Goal: Task Accomplishment & Management: Complete application form

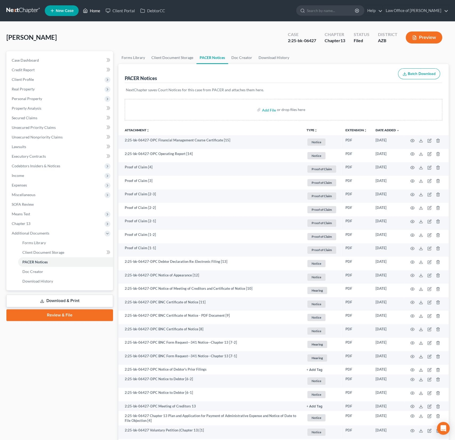
click at [96, 12] on link "Home" at bounding box center [91, 11] width 23 height 10
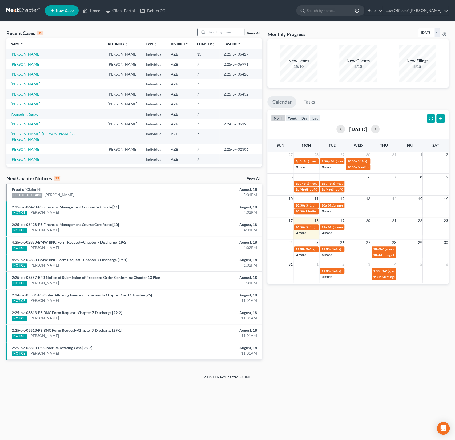
click at [223, 31] on input "search" at bounding box center [225, 32] width 37 height 8
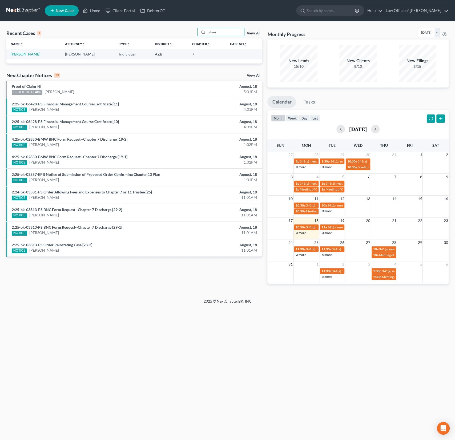
type input "glaze"
click at [23, 56] on td "[PERSON_NAME]" at bounding box center [33, 54] width 54 height 10
click at [23, 55] on link "[PERSON_NAME]" at bounding box center [26, 54] width 30 height 5
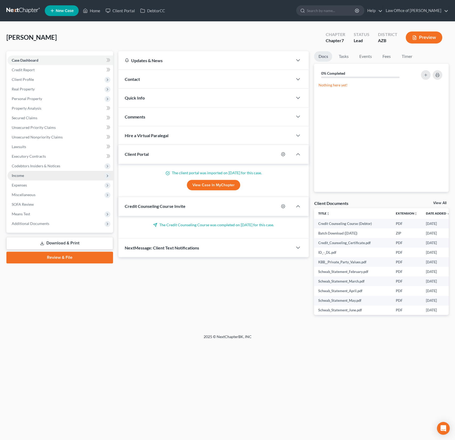
click at [21, 175] on span "Income" at bounding box center [18, 175] width 12 height 5
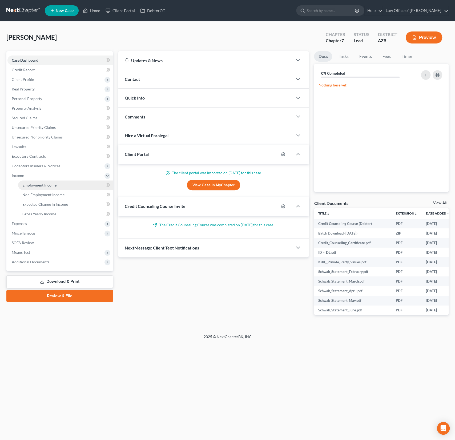
click at [34, 184] on span "Employment Income" at bounding box center [39, 185] width 34 height 5
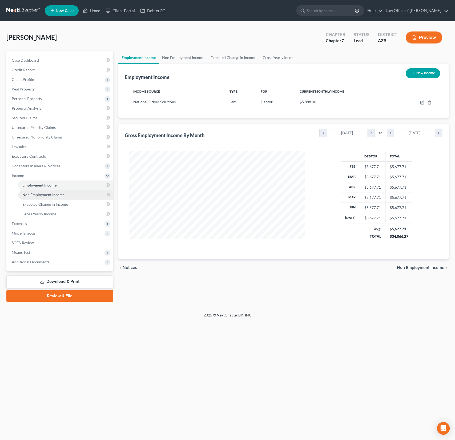
scroll to position [95, 186]
click at [28, 260] on span "Additional Documents" at bounding box center [31, 262] width 38 height 5
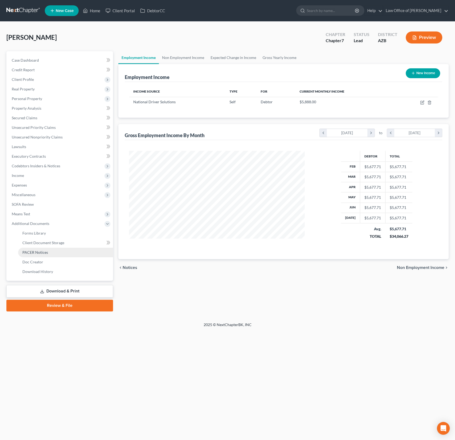
click at [38, 254] on span "PACER Notices" at bounding box center [35, 252] width 26 height 5
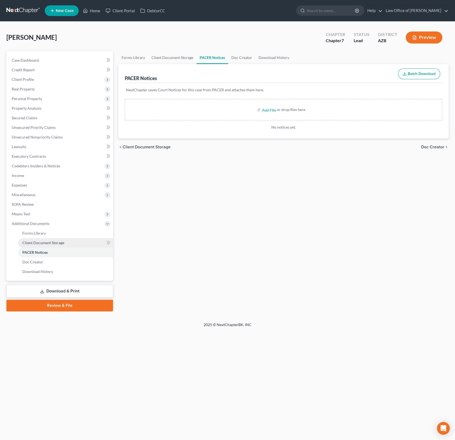
click at [38, 244] on span "Client Document Storage" at bounding box center [43, 242] width 42 height 5
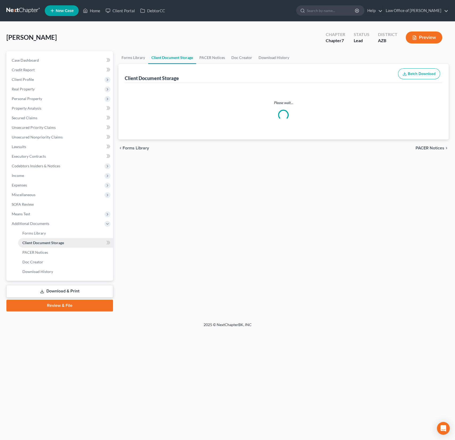
select select "14"
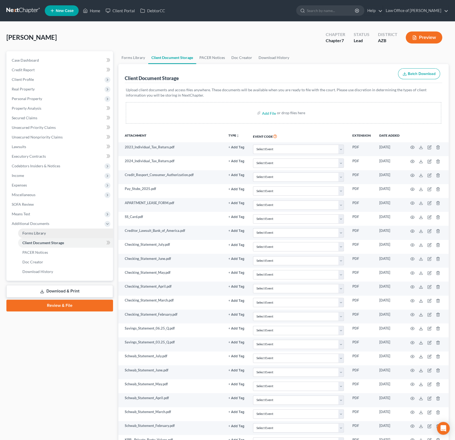
click at [37, 233] on span "Forms Library" at bounding box center [33, 233] width 23 height 5
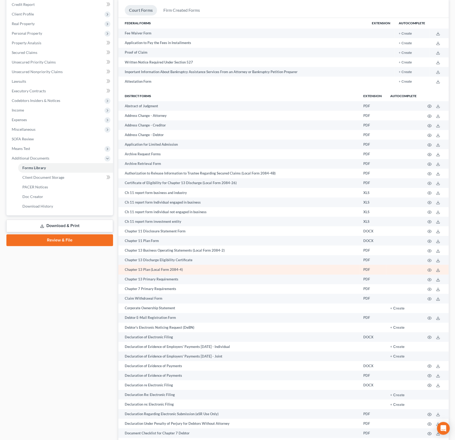
scroll to position [68, 0]
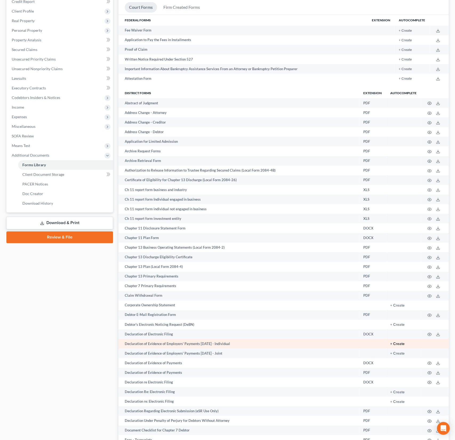
click at [399, 342] on button "+ Create" at bounding box center [398, 344] width 14 height 4
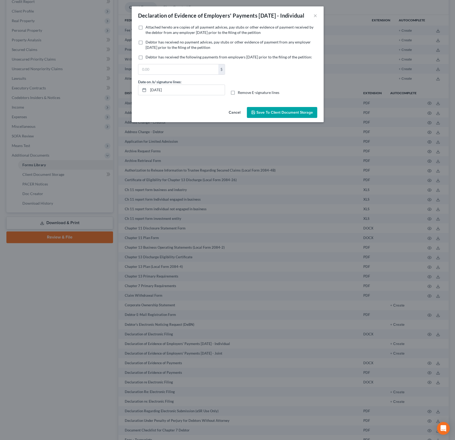
click at [182, 34] on span "Attached hereto are copies of all payment advices, pay stubs or other evidence …" at bounding box center [230, 30] width 168 height 10
click at [151, 28] on input "Attached hereto are copies of all payment advices, pay stubs or other evidence …" at bounding box center [149, 26] width 3 height 3
checkbox input "true"
click at [283, 115] on span "Save to Client Document Storage" at bounding box center [285, 112] width 57 height 5
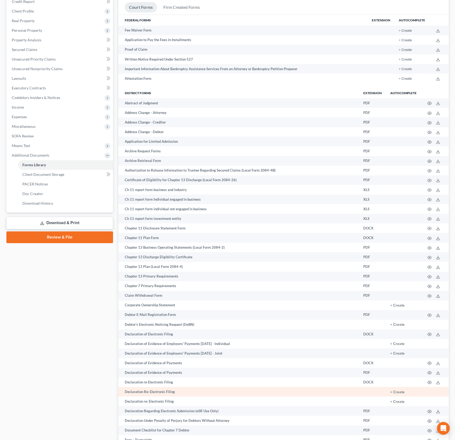
scroll to position [76, 0]
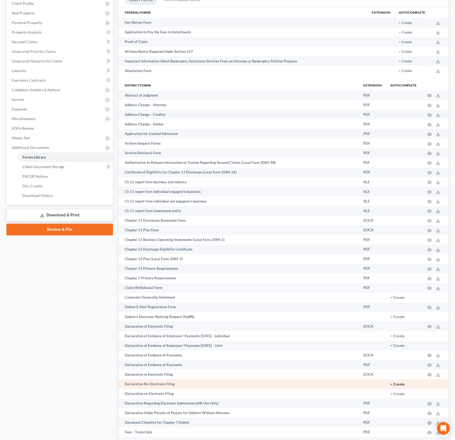
click at [400, 383] on button "+ Create" at bounding box center [398, 385] width 14 height 4
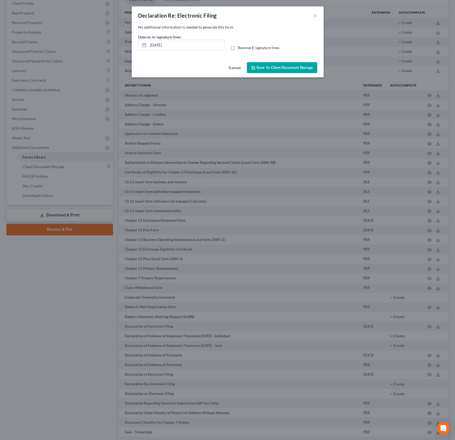
click at [271, 65] on span "Save to Client Document Storage" at bounding box center [285, 67] width 57 height 5
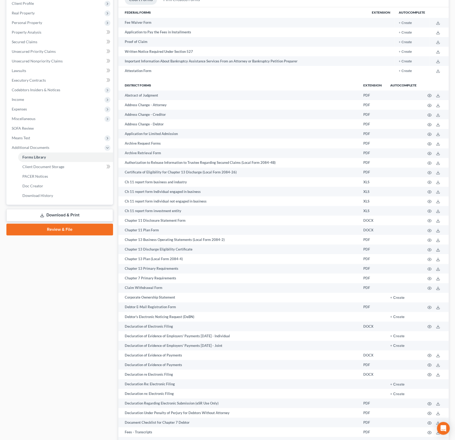
click at [80, 214] on link "Download & Print" at bounding box center [59, 215] width 107 height 13
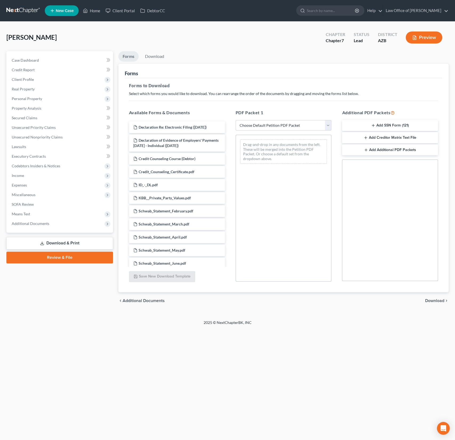
click at [269, 128] on select "Choose Default Petition PDF Packet Complete Bankruptcy Petition (all forms and …" at bounding box center [284, 125] width 96 height 11
select select "0"
click at [236, 120] on select "Choose Default Petition PDF Packet Complete Bankruptcy Petition (all forms and …" at bounding box center [284, 125] width 96 height 11
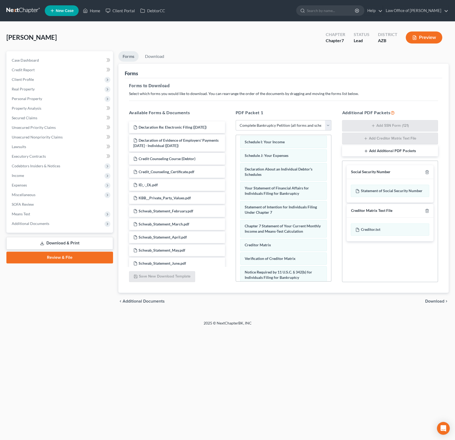
scroll to position [176, 0]
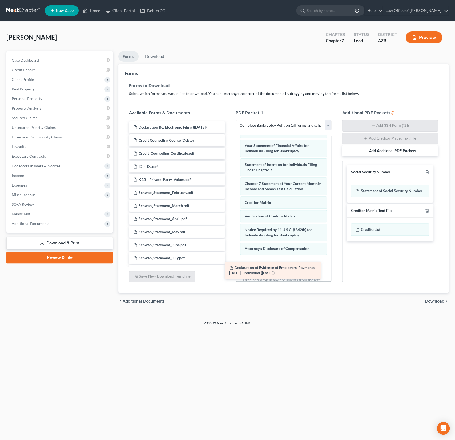
drag, startPoint x: 192, startPoint y: 140, endPoint x: 292, endPoint y: 265, distance: 160.5
click at [229, 265] on div "Declaration of Evidence of Employers' Payments [DATE] - Individual ([DATE]) Dec…" at bounding box center [177, 290] width 105 height 339
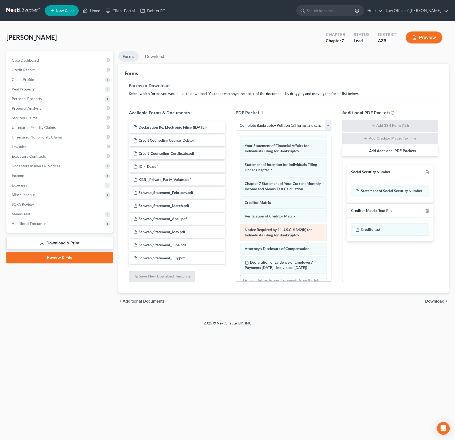
scroll to position [200, 0]
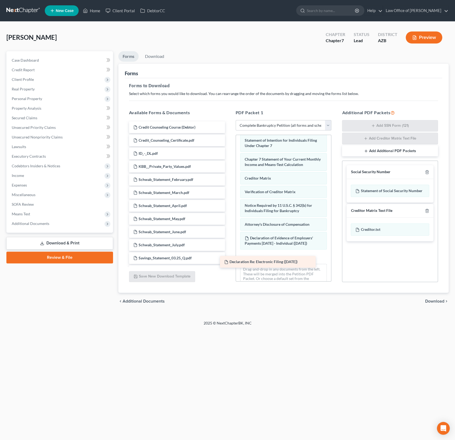
drag, startPoint x: 180, startPoint y: 126, endPoint x: 272, endPoint y: 261, distance: 163.0
click at [229, 261] on div "Declaration Re: Electronic Filing ([DATE]) Declaration Re: Electronic Filing ([…" at bounding box center [177, 283] width 105 height 325
click at [330, 338] on div "Home New Case Client Portal DebtorCC Law Office of [PERSON_NAME] Sanchez [EMAIL…" at bounding box center [227, 220] width 455 height 440
click at [437, 301] on span "Download" at bounding box center [435, 301] width 19 height 4
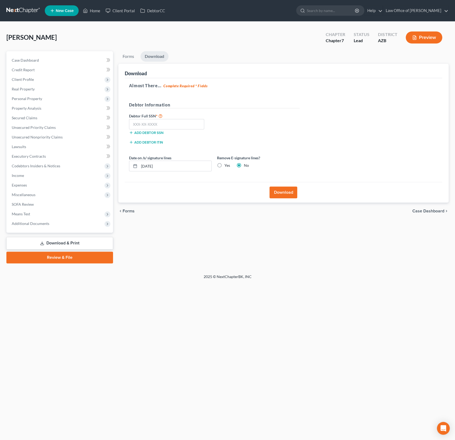
click at [225, 164] on label "Yes" at bounding box center [228, 165] width 6 height 5
click at [227, 164] on input "Yes" at bounding box center [228, 164] width 3 height 3
radio input "true"
radio input "false"
click at [288, 189] on button "Download" at bounding box center [284, 192] width 28 height 12
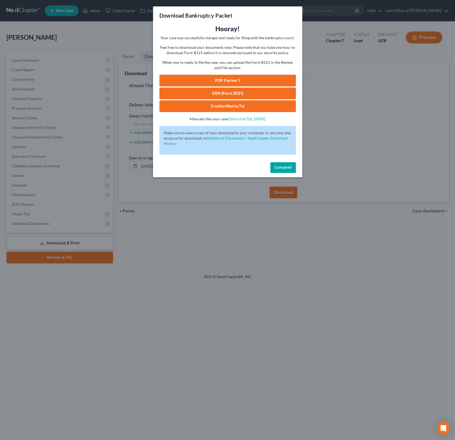
click at [236, 85] on link "PDF Packet 1" at bounding box center [228, 81] width 137 height 12
click at [285, 170] on button "Complete!" at bounding box center [284, 167] width 26 height 11
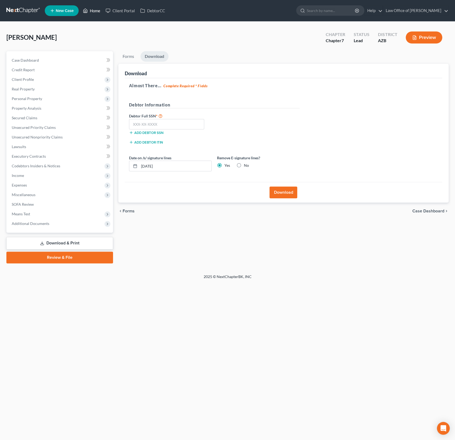
click at [96, 13] on link "Home" at bounding box center [91, 11] width 23 height 10
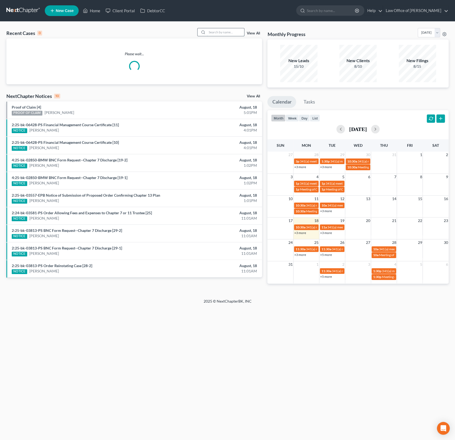
click at [222, 33] on input "search" at bounding box center [225, 32] width 37 height 8
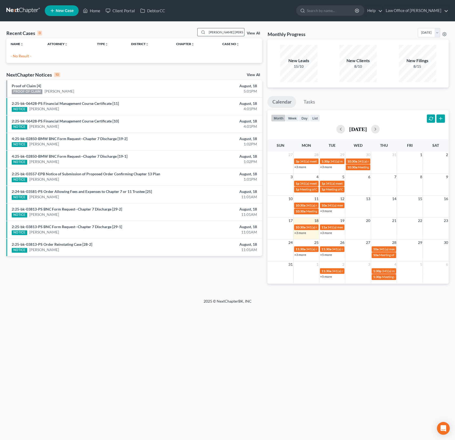
type input "[PERSON_NAME] [PERSON_NAME]"
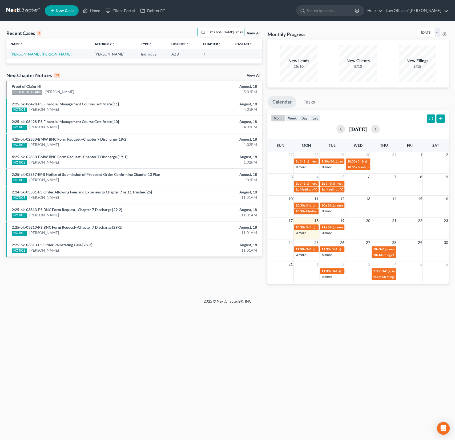
click at [22, 52] on link "[PERSON_NAME], [PERSON_NAME]" at bounding box center [41, 54] width 61 height 5
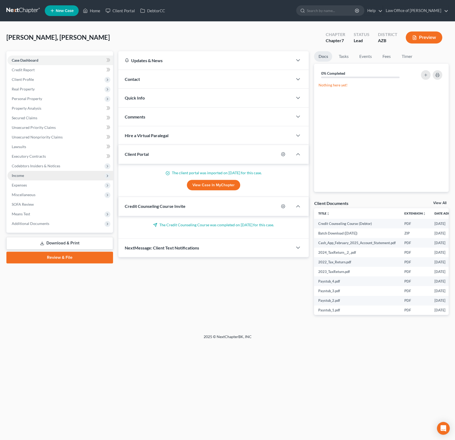
click at [23, 175] on span "Income" at bounding box center [18, 175] width 12 height 5
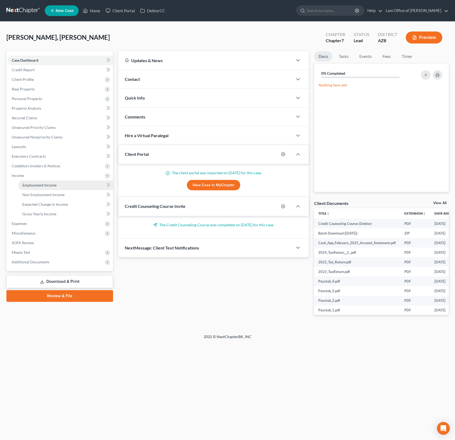
click at [37, 185] on span "Employment Income" at bounding box center [39, 185] width 34 height 5
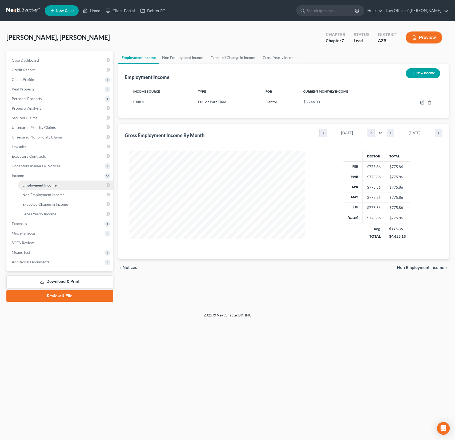
scroll to position [95, 186]
click at [30, 260] on span "Additional Documents" at bounding box center [31, 262] width 38 height 5
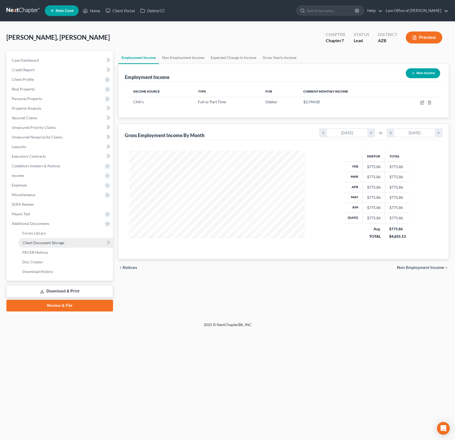
click at [36, 245] on link "Client Document Storage" at bounding box center [65, 243] width 95 height 10
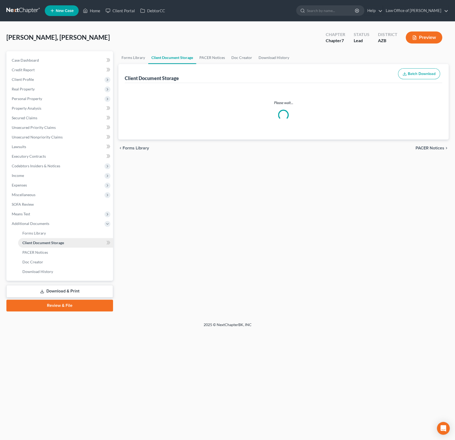
select select "14"
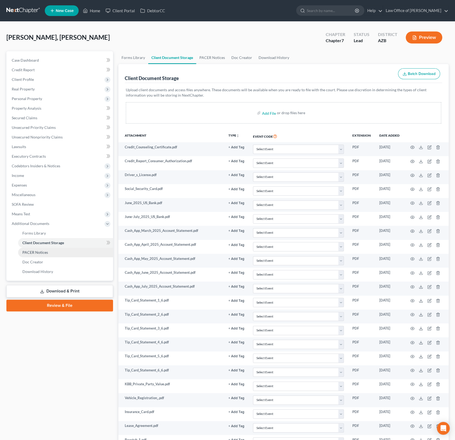
click at [34, 250] on span "PACER Notices" at bounding box center [35, 252] width 26 height 5
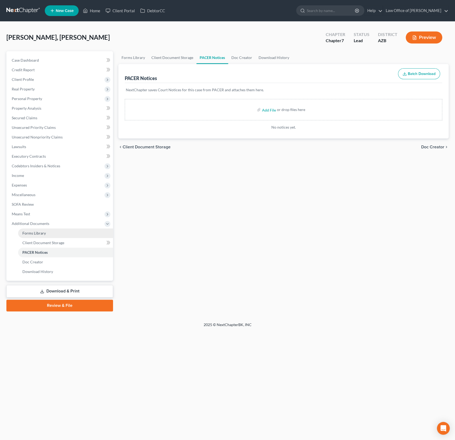
click at [35, 236] on link "Forms Library" at bounding box center [65, 233] width 95 height 10
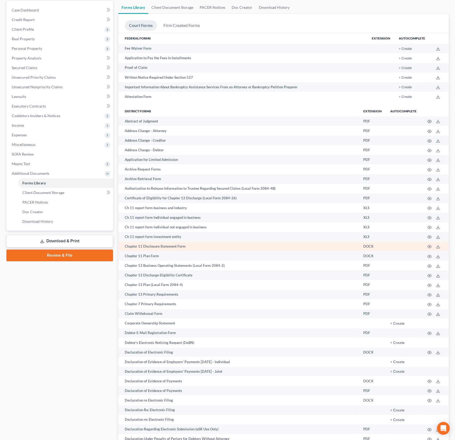
scroll to position [58, 0]
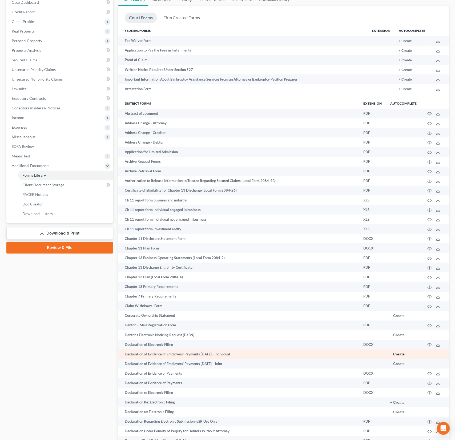
click at [398, 353] on button "+ Create" at bounding box center [398, 354] width 14 height 4
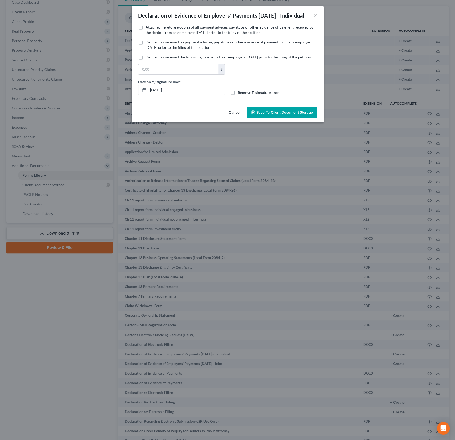
click at [146, 33] on label "Attached hereto are copies of all payment advices, pay stubs or other evidence …" at bounding box center [232, 30] width 172 height 11
click at [148, 28] on input "Attached hereto are copies of all payment advices, pay stubs or other evidence …" at bounding box center [149, 26] width 3 height 3
checkbox input "true"
click at [278, 115] on span "Save to Client Document Storage" at bounding box center [285, 112] width 57 height 5
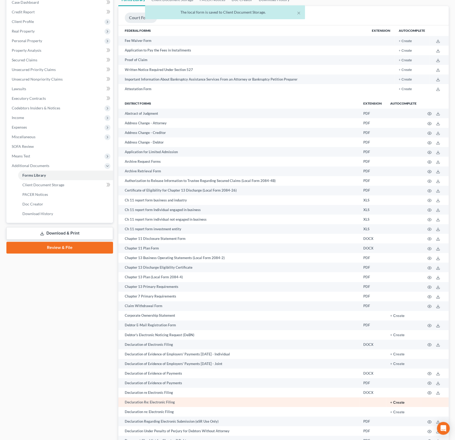
click at [395, 401] on button "+ Create" at bounding box center [398, 403] width 14 height 4
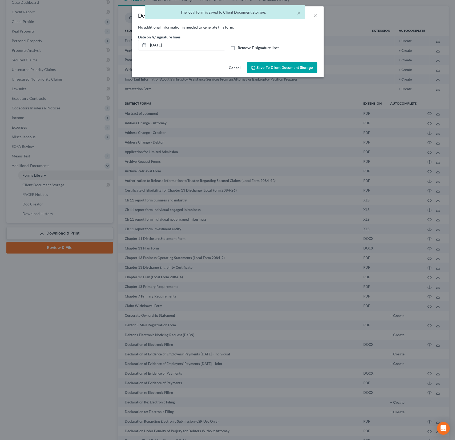
click at [277, 69] on span "Save to Client Document Storage" at bounding box center [285, 67] width 57 height 5
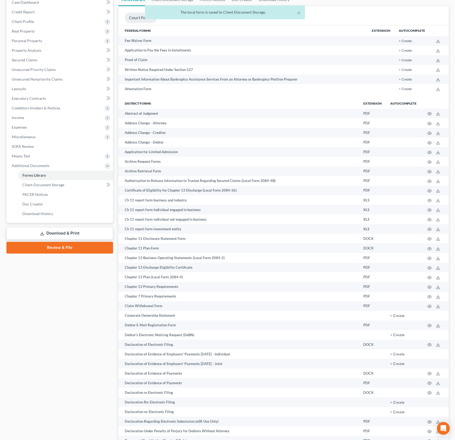
click at [76, 233] on link "Download & Print" at bounding box center [59, 233] width 107 height 13
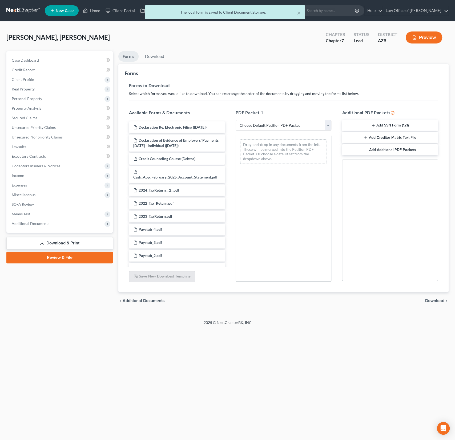
click at [278, 126] on select "Choose Default Petition PDF Packet Complete Bankruptcy Petition (all forms and …" at bounding box center [284, 125] width 96 height 11
select select "0"
click at [236, 120] on select "Choose Default Petition PDF Packet Complete Bankruptcy Petition (all forms and …" at bounding box center [284, 125] width 96 height 11
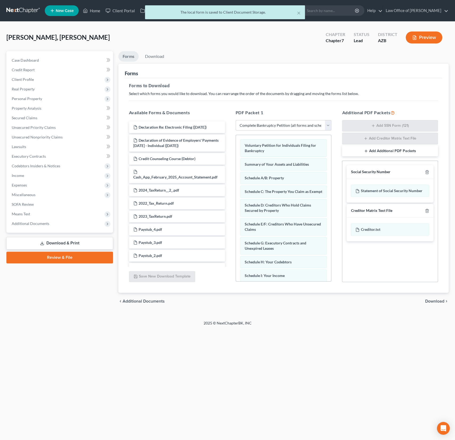
scroll to position [176, 0]
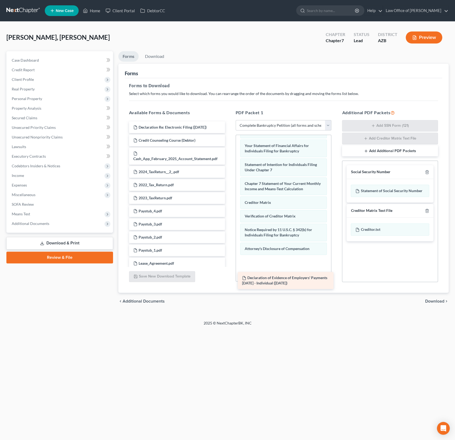
drag, startPoint x: 192, startPoint y: 141, endPoint x: 300, endPoint y: 277, distance: 173.5
click at [229, 277] on div "Declaration of Evidence of Employers' Payments [DATE] - Individual ([DATE]) Dec…" at bounding box center [177, 325] width 105 height 409
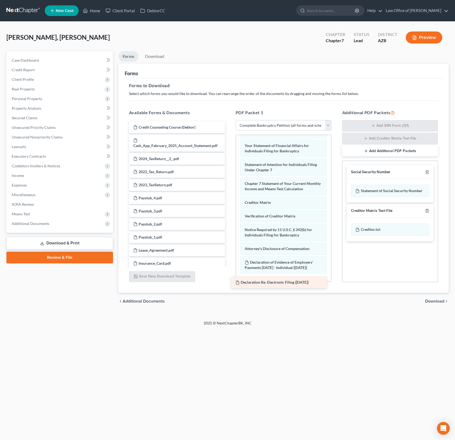
drag, startPoint x: 191, startPoint y: 124, endPoint x: 301, endPoint y: 271, distance: 183.6
click at [229, 271] on div "Declaration Re: Electronic Filing ([DATE]) Declaration Re: Electronic Filing ([…" at bounding box center [177, 319] width 105 height 396
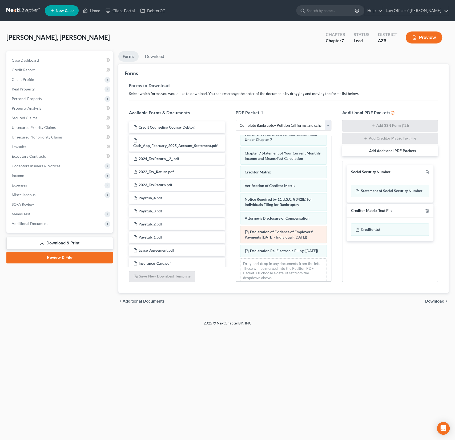
scroll to position [219, 0]
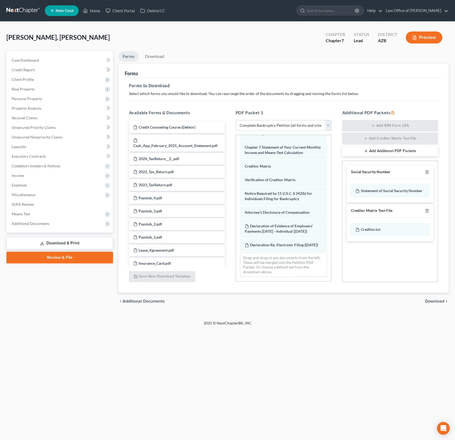
click at [432, 299] on span "Download" at bounding box center [435, 301] width 19 height 4
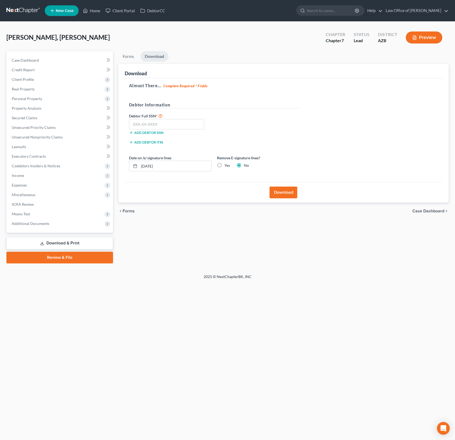
click at [226, 169] on div "Remove E-signature lines? Yes No" at bounding box center [259, 163] width 88 height 16
click at [225, 164] on label "Yes" at bounding box center [228, 165] width 6 height 5
click at [227, 164] on input "Yes" at bounding box center [228, 164] width 3 height 3
radio input "true"
radio input "false"
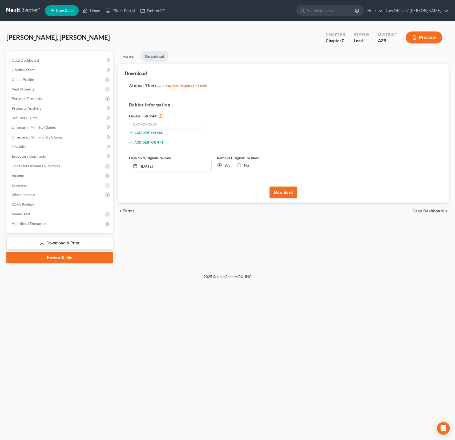
click at [282, 194] on button "Download" at bounding box center [284, 192] width 28 height 12
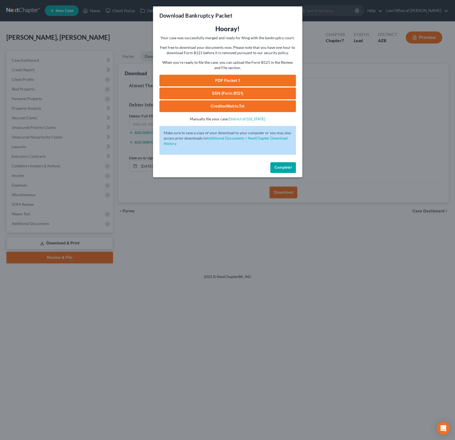
click at [217, 80] on link "PDF Packet 1" at bounding box center [228, 81] width 137 height 12
click at [281, 168] on span "Complete!" at bounding box center [283, 167] width 17 height 5
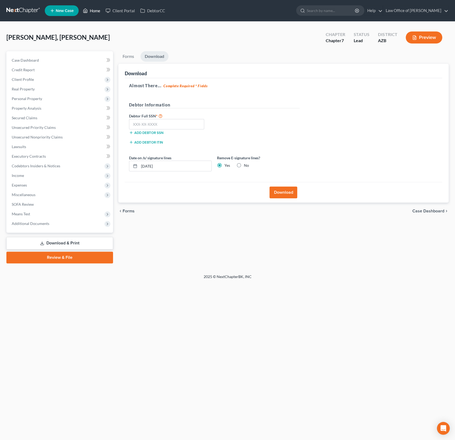
click at [93, 12] on link "Home" at bounding box center [91, 11] width 23 height 10
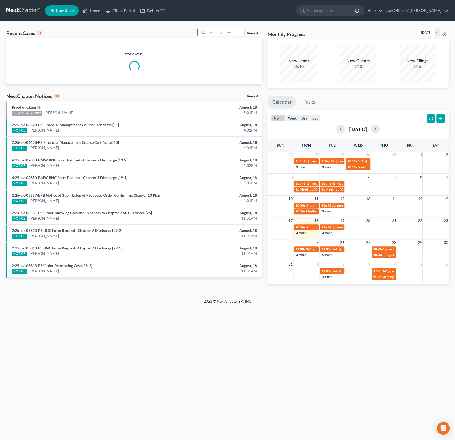
click at [219, 32] on input "search" at bounding box center [225, 32] width 37 height 8
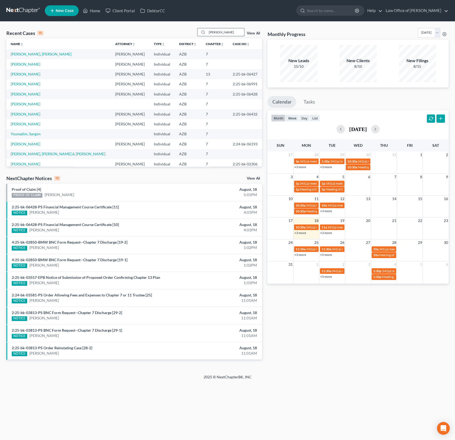
type input "[PERSON_NAME]"
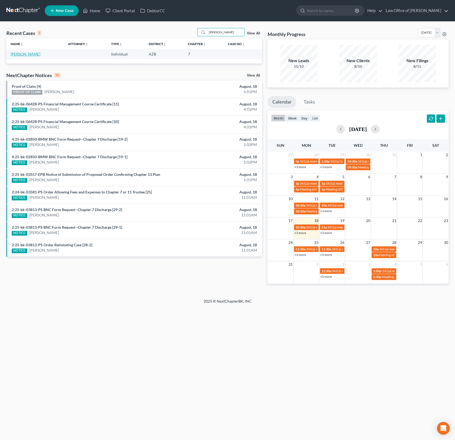
click at [22, 53] on link "[PERSON_NAME]" at bounding box center [26, 54] width 30 height 5
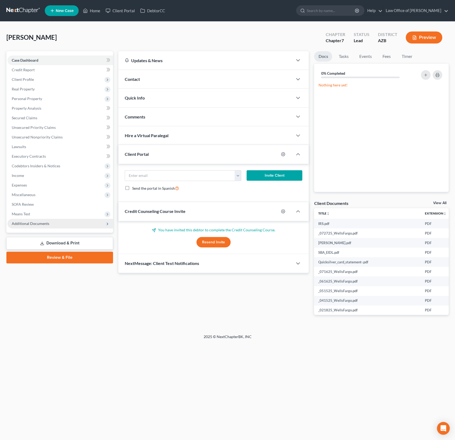
click at [25, 221] on span "Additional Documents" at bounding box center [60, 224] width 106 height 10
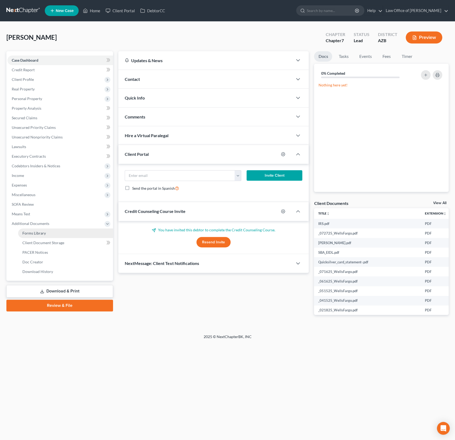
click at [34, 232] on span "Forms Library" at bounding box center [33, 233] width 23 height 5
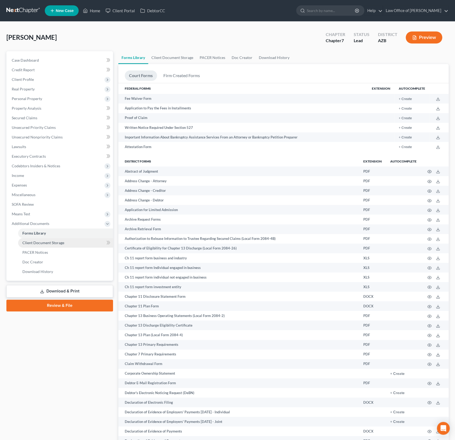
click at [36, 245] on link "Client Document Storage" at bounding box center [65, 243] width 95 height 10
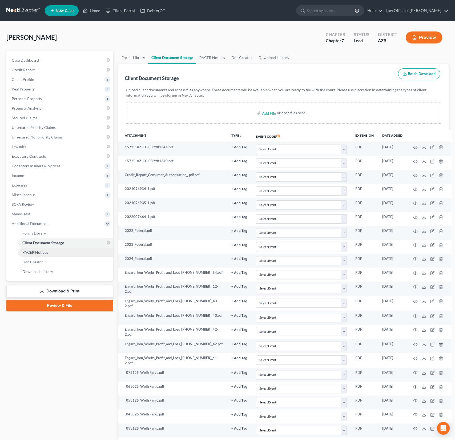
click at [34, 254] on link "PACER Notices" at bounding box center [65, 253] width 95 height 10
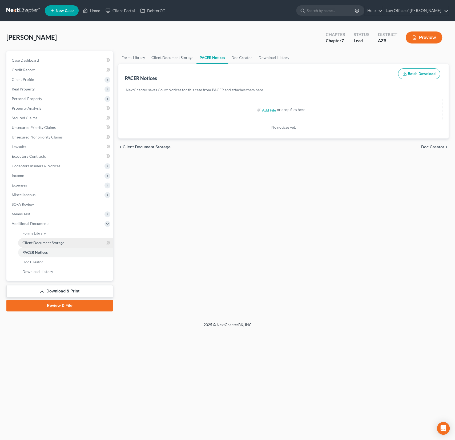
click at [36, 243] on span "Client Document Storage" at bounding box center [43, 242] width 42 height 5
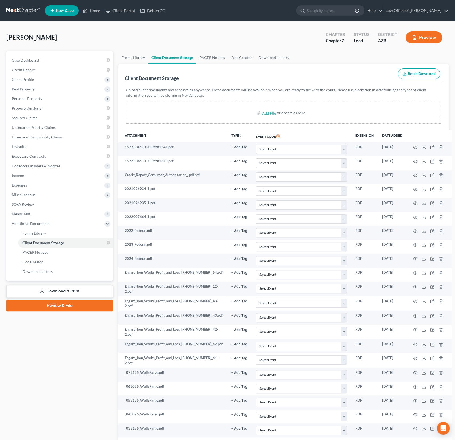
click at [423, 77] on button "Batch Download" at bounding box center [419, 73] width 42 height 11
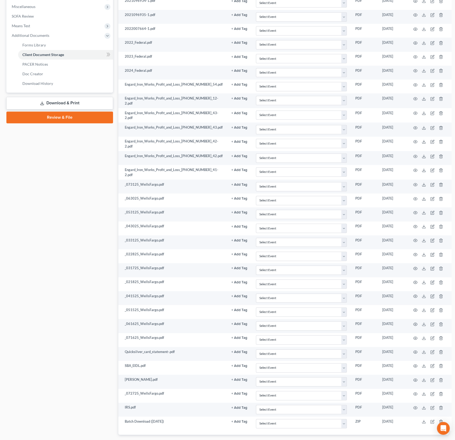
scroll to position [211, 0]
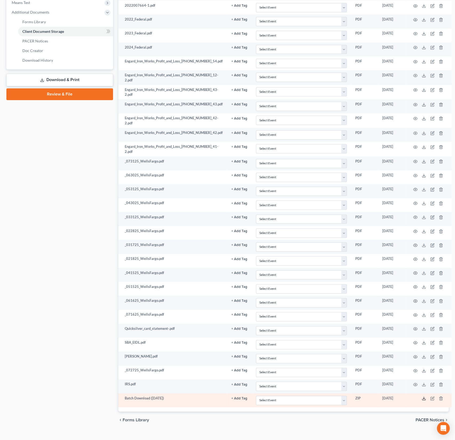
click at [422, 396] on icon at bounding box center [424, 398] width 4 height 4
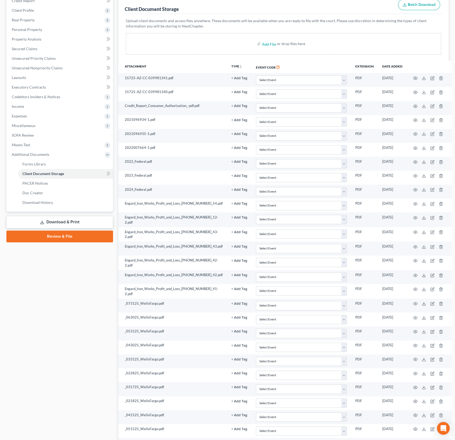
scroll to position [69, 0]
click at [22, 116] on span "Expenses" at bounding box center [19, 116] width 15 height 5
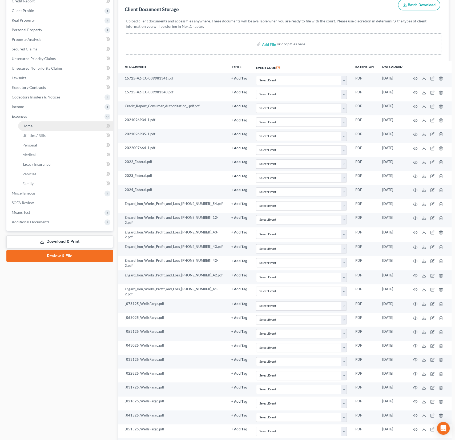
click at [32, 124] on span "Home" at bounding box center [27, 126] width 10 height 5
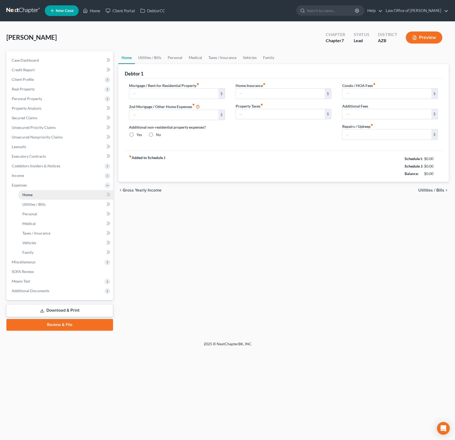
type input "0.00"
radio input "true"
type input "0.00"
type input "5.00"
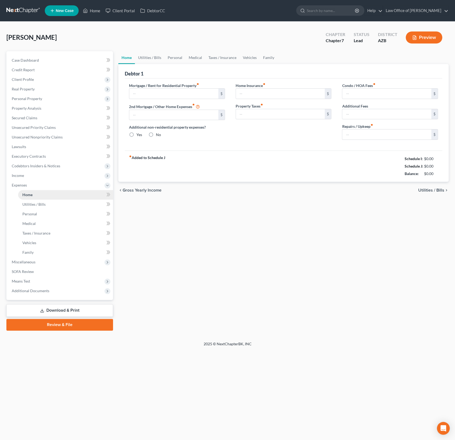
type input "0.00"
type input "20.00"
click at [25, 90] on span "Real Property" at bounding box center [23, 89] width 23 height 5
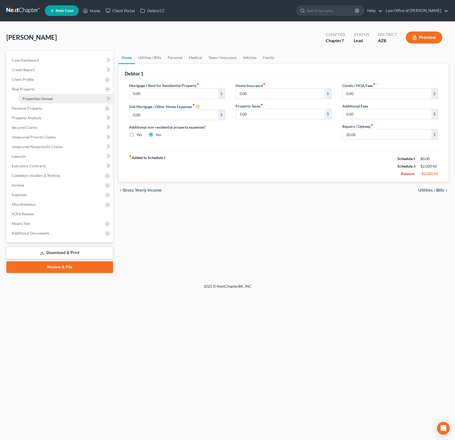
click at [31, 97] on span "Properties Owned" at bounding box center [37, 98] width 30 height 5
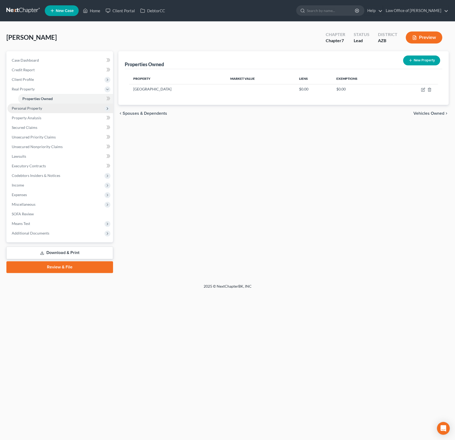
click at [30, 110] on span "Personal Property" at bounding box center [27, 108] width 30 height 5
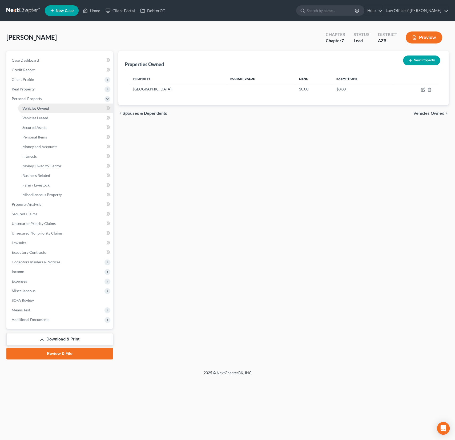
click at [42, 106] on span "Vehicles Owned" at bounding box center [35, 108] width 27 height 5
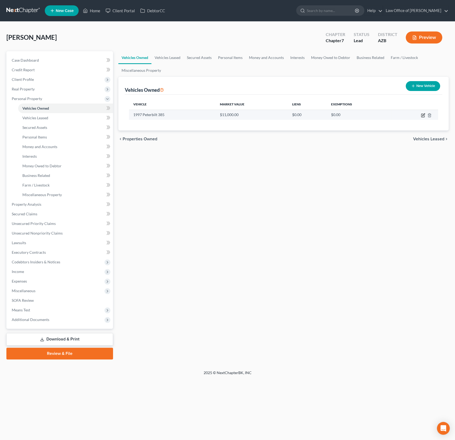
click at [424, 113] on icon "button" at bounding box center [423, 115] width 4 height 4
select select "0"
select select "29"
select select "3"
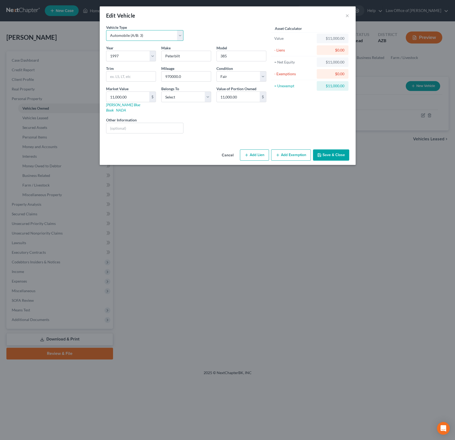
click at [152, 36] on select "Select Automobile (A/B: 3) Truck (A/B: 3) Trailer (A/B: 4) Watercraft (A/B: 4) …" at bounding box center [145, 35] width 78 height 11
click at [337, 151] on button "Save & Close" at bounding box center [331, 154] width 36 height 11
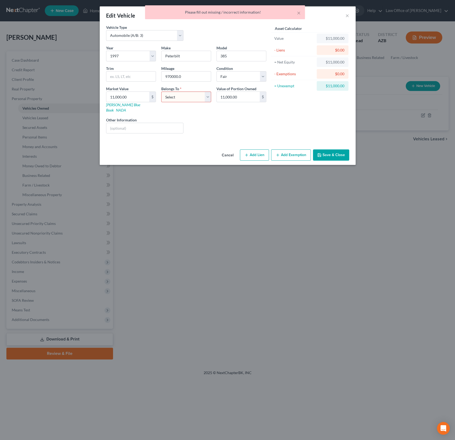
click at [184, 101] on select "Select Debtor 1 Only Debtor 2 Only Debtor 1 And Debtor 2 Only At Least One Of T…" at bounding box center [186, 97] width 50 height 11
select select "0"
click at [161, 92] on select "Select Debtor 1 Only Debtor 2 Only Debtor 1 And Debtor 2 Only At Least One Of T…" at bounding box center [186, 97] width 50 height 11
click at [339, 149] on button "Save & Close" at bounding box center [331, 154] width 36 height 11
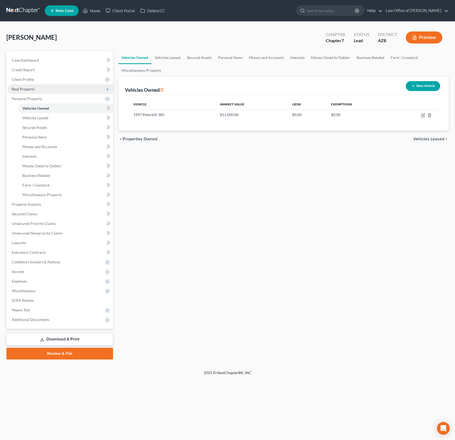
click at [30, 90] on span "Real Property" at bounding box center [23, 89] width 23 height 5
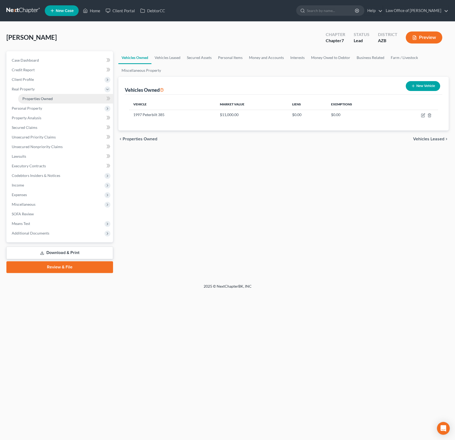
click at [39, 100] on span "Properties Owned" at bounding box center [37, 98] width 30 height 5
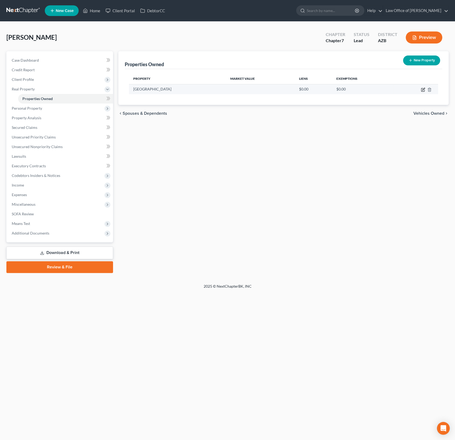
click at [423, 88] on icon "button" at bounding box center [423, 89] width 3 height 3
select select "3"
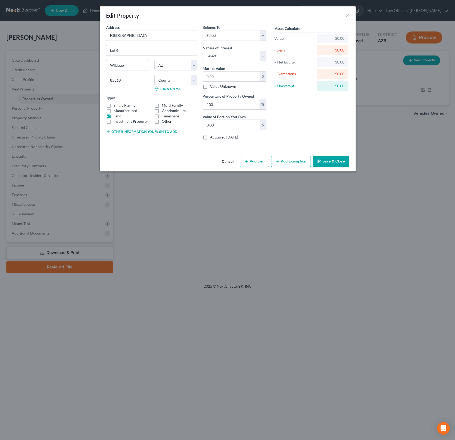
click at [114, 110] on label "Manufactured" at bounding box center [126, 110] width 24 height 5
click at [116, 110] on input "Manufactured" at bounding box center [117, 109] width 3 height 3
checkbox input "true"
click at [234, 37] on select "Select Debtor 1 Only Debtor 2 Only Debtor 1 And Debtor 2 Only At Least One Of T…" at bounding box center [235, 35] width 64 height 11
select select "0"
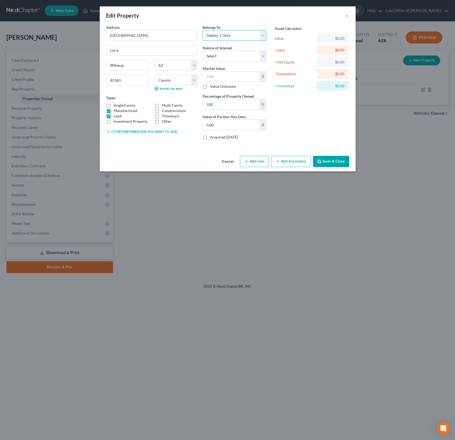
click at [203, 30] on select "Select Debtor 1 Only Debtor 2 Only Debtor 1 And Debtor 2 Only At Least One Of T…" at bounding box center [235, 35] width 64 height 11
click at [147, 130] on button "Other information you wish to add" at bounding box center [141, 131] width 71 height 4
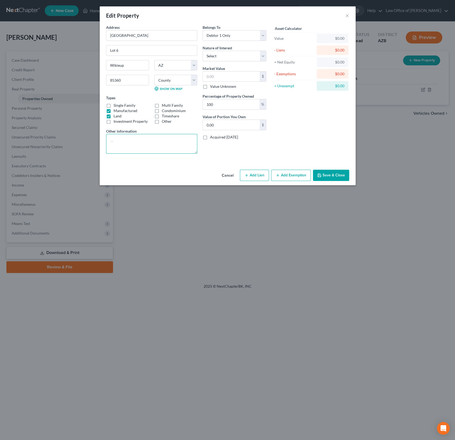
click at [132, 137] on textarea at bounding box center [151, 144] width 91 height 20
type textarea "Mobile home on 39 acres."
click at [237, 55] on select "Select Fee Simple Joint Tenant Life Estate Equitable Interest Future Interest T…" at bounding box center [235, 56] width 64 height 11
select select "0"
click at [203, 51] on select "Select Fee Simple Joint Tenant Life Estate Equitable Interest Future Interest T…" at bounding box center [235, 56] width 64 height 11
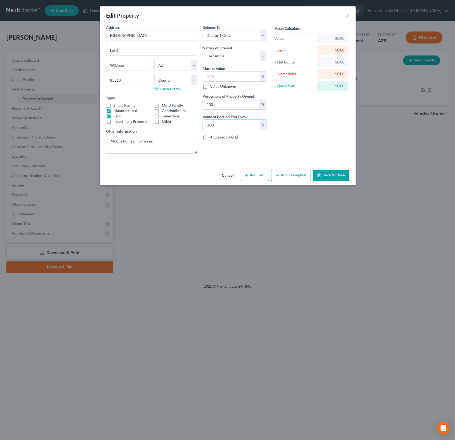
drag, startPoint x: 223, startPoint y: 126, endPoint x: 198, endPoint y: 121, distance: 25.4
click at [198, 121] on div "Address * [GEOGRAPHIC_DATA] Lot 6 Wikieup State [US_STATE][GEOGRAPHIC_DATA] [GE…" at bounding box center [187, 91] width 166 height 133
drag, startPoint x: 231, startPoint y: 127, endPoint x: 200, endPoint y: 122, distance: 31.9
click at [200, 122] on div "Address * [GEOGRAPHIC_DATA] Lot 6 Wikieup State [US_STATE][GEOGRAPHIC_DATA] [GE…" at bounding box center [187, 91] width 166 height 133
type input "50,000"
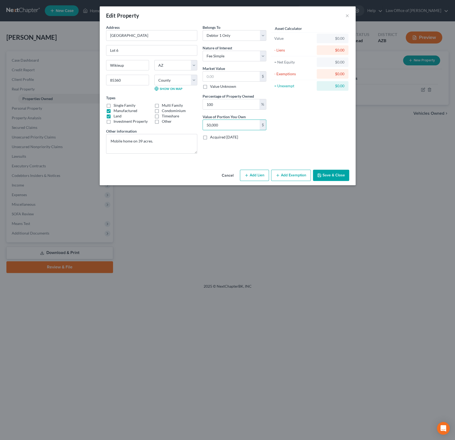
click at [289, 176] on button "Add Exemption" at bounding box center [291, 175] width 40 height 11
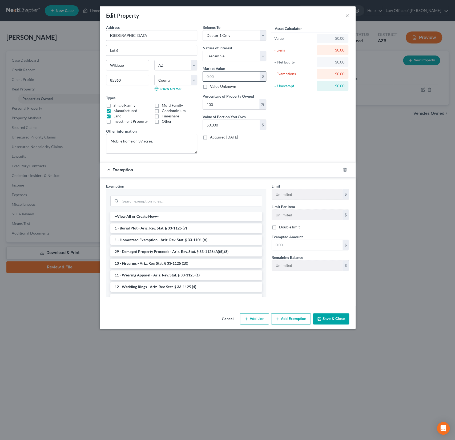
click at [220, 75] on input "text" at bounding box center [231, 77] width 57 height 10
type input "5"
type input "5.00"
type input "50"
type input "50.00"
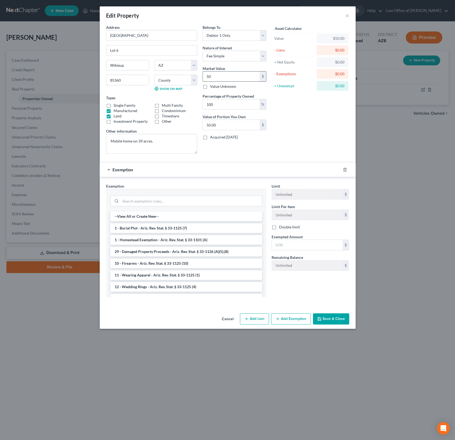
type input "500"
type input "500.00"
type input "5000"
type input "5,000.00"
type input "5,0000"
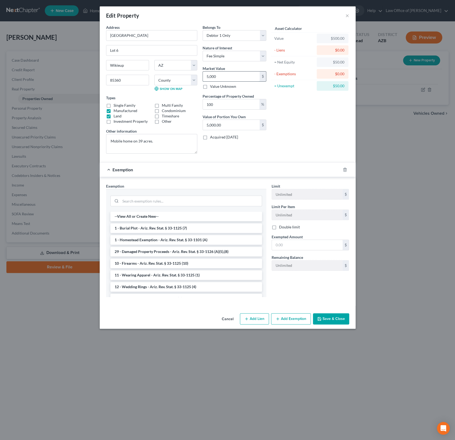
type input "50,000.00"
type input "50,000"
click at [149, 240] on li "1 - Homestead Exemption - Ariz. Rev. Stat. § 33-1101 (A)" at bounding box center [186, 240] width 152 height 10
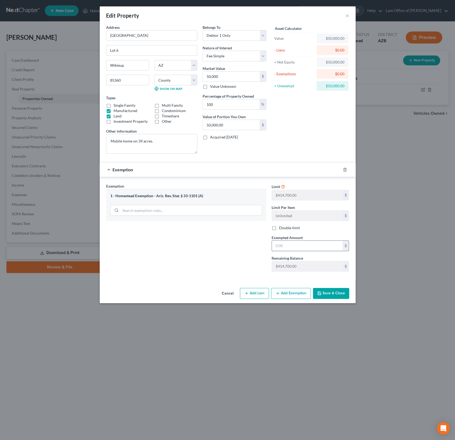
click at [308, 248] on input "text" at bounding box center [307, 246] width 71 height 10
type input "425,200"
click at [334, 289] on button "Save & Close" at bounding box center [331, 293] width 36 height 11
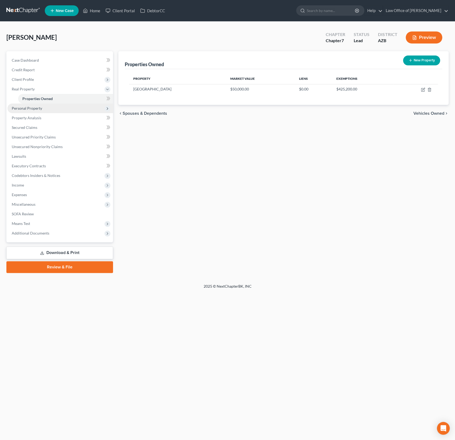
click at [34, 111] on span "Personal Property" at bounding box center [60, 109] width 106 height 10
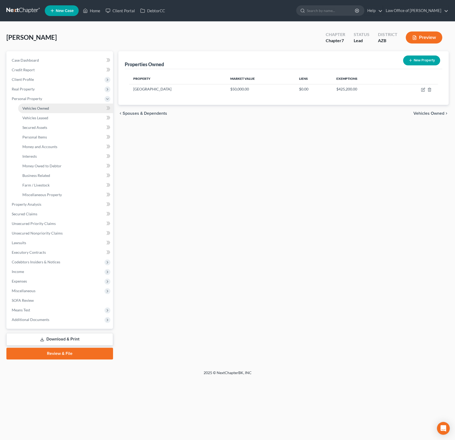
click at [44, 108] on span "Vehicles Owned" at bounding box center [35, 108] width 27 height 5
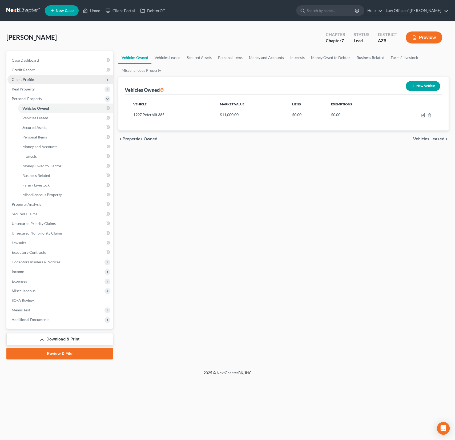
click at [31, 76] on span "Client Profile" at bounding box center [60, 80] width 106 height 10
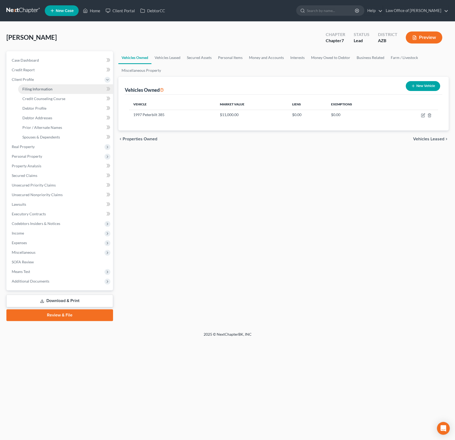
click at [42, 89] on span "Filing Information" at bounding box center [37, 89] width 30 height 5
select select "1"
select select "0"
select select "4"
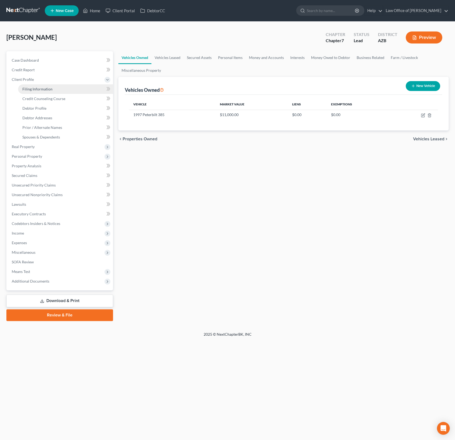
select select "3"
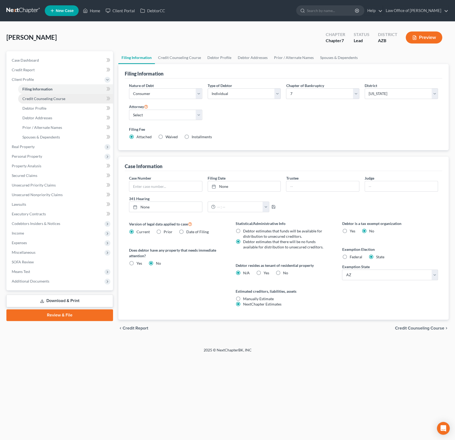
click at [41, 101] on link "Credit Counseling Course" at bounding box center [65, 99] width 95 height 10
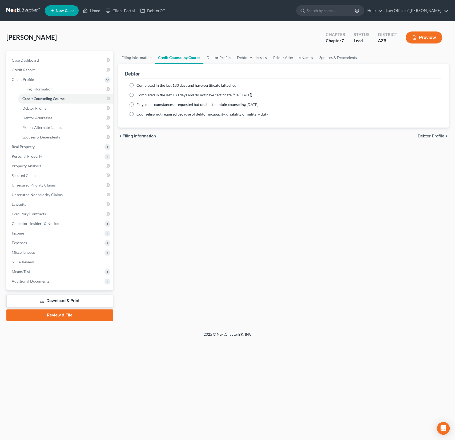
click at [137, 84] on label "Completed in the last 180 days and have certificate (attached)" at bounding box center [187, 85] width 101 height 5
click at [139, 84] on input "Completed in the last 180 days and have certificate (attached)" at bounding box center [140, 84] width 3 height 3
radio input "true"
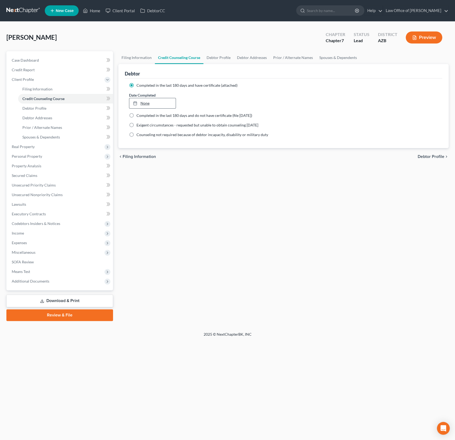
click at [145, 106] on link "None" at bounding box center [152, 103] width 47 height 10
click at [24, 108] on span "Debtor Profile" at bounding box center [34, 108] width 24 height 5
select select "1"
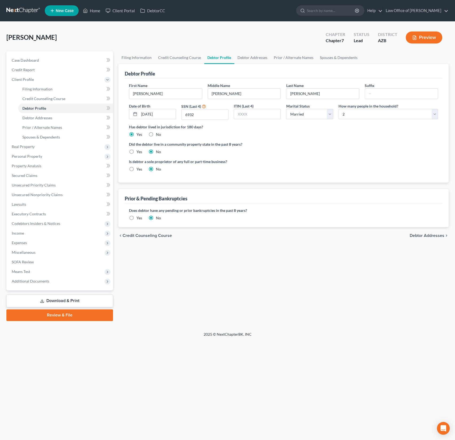
click at [137, 150] on label "Yes" at bounding box center [140, 151] width 6 height 5
click at [139, 150] on input "Yes" at bounding box center [140, 150] width 3 height 3
radio input "true"
radio input "false"
click at [42, 108] on span "Debtor Profile" at bounding box center [34, 108] width 24 height 5
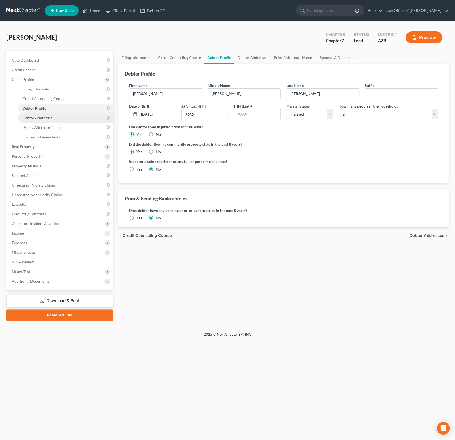
click at [42, 114] on link "Debtor Addresses" at bounding box center [65, 118] width 95 height 10
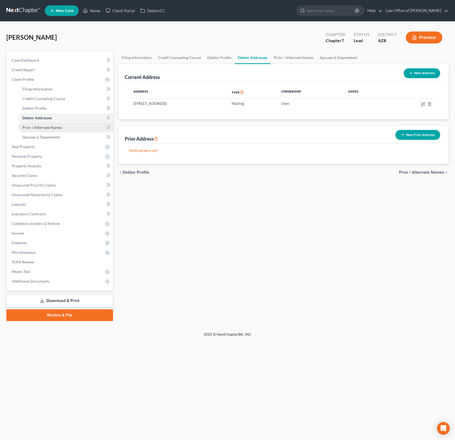
click at [55, 126] on span "Prior / Alternate Names" at bounding box center [42, 127] width 40 height 5
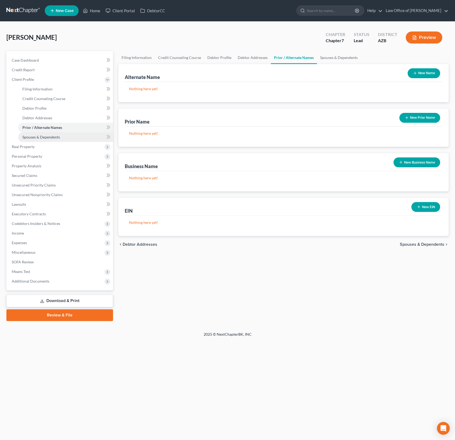
click at [44, 137] on span "Spouses & Dependents" at bounding box center [41, 137] width 38 height 5
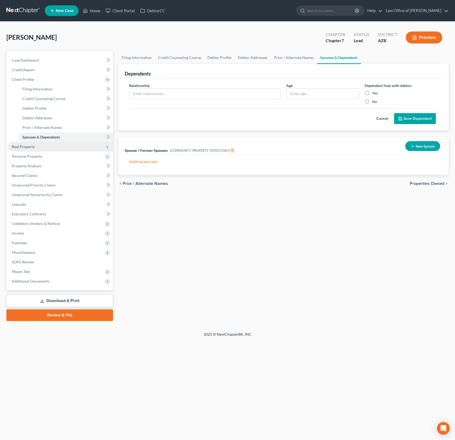
click at [32, 146] on span "Real Property" at bounding box center [23, 146] width 23 height 5
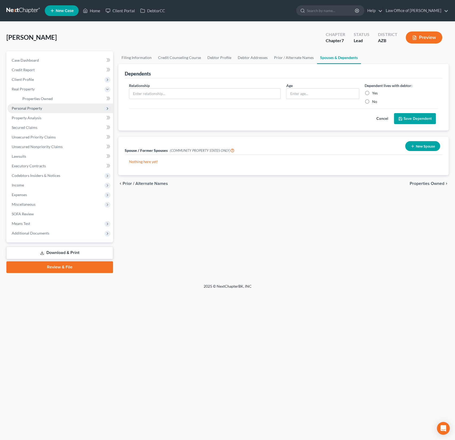
click at [36, 104] on span "Personal Property" at bounding box center [60, 109] width 106 height 10
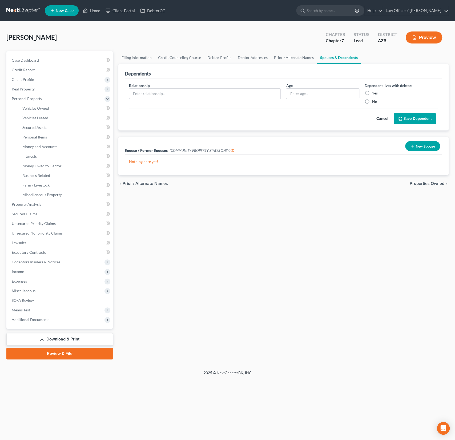
click at [37, 100] on span "Personal Property" at bounding box center [27, 98] width 30 height 5
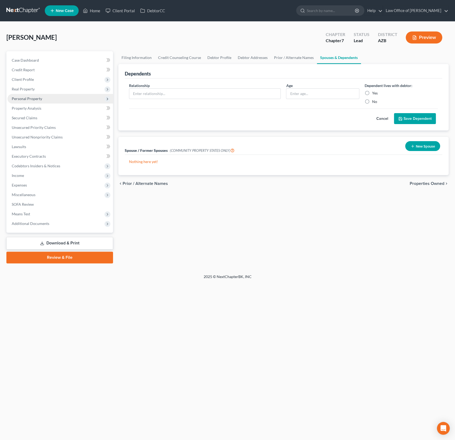
click at [34, 94] on span "Personal Property" at bounding box center [60, 99] width 106 height 10
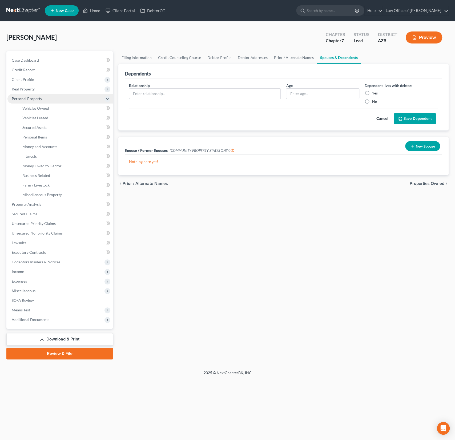
click at [34, 94] on span "Personal Property" at bounding box center [60, 99] width 106 height 10
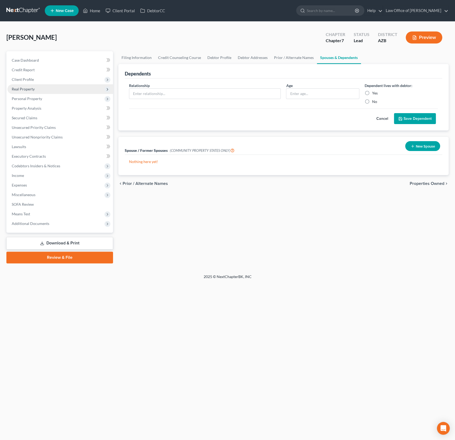
click at [32, 90] on span "Real Property" at bounding box center [23, 89] width 23 height 5
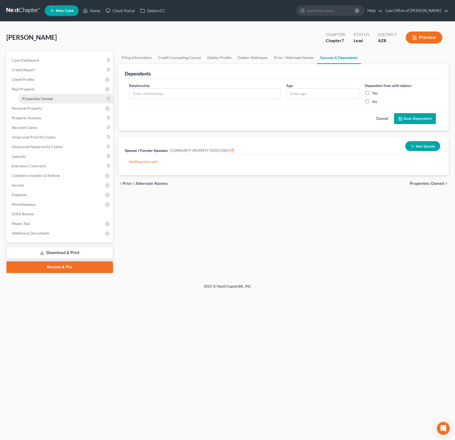
click at [42, 97] on span "Properties Owned" at bounding box center [37, 98] width 30 height 5
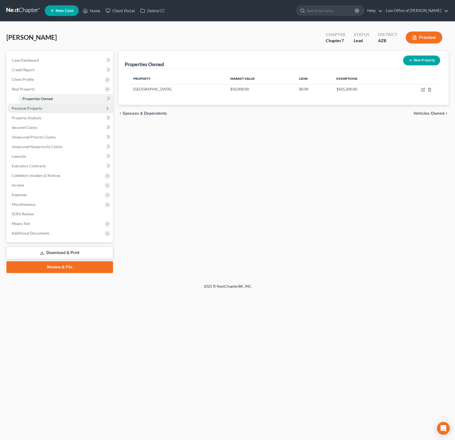
click at [36, 108] on span "Personal Property" at bounding box center [27, 108] width 30 height 5
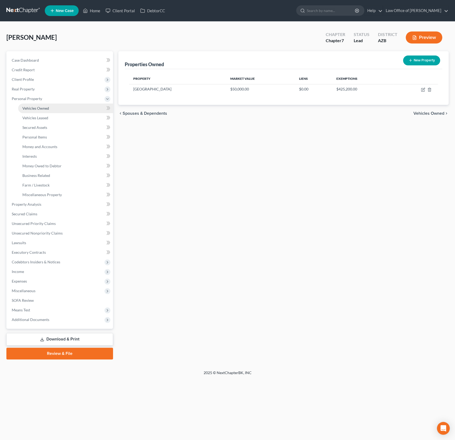
click at [39, 105] on link "Vehicles Owned" at bounding box center [65, 109] width 95 height 10
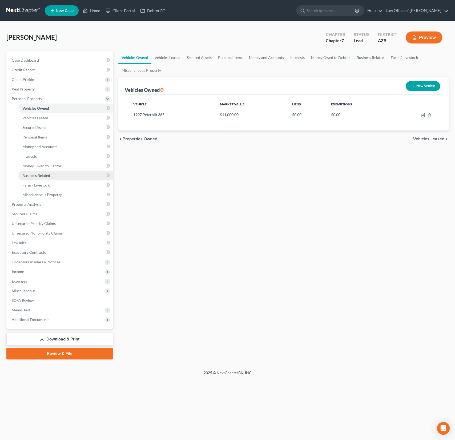
click at [52, 175] on link "Business Related" at bounding box center [65, 176] width 95 height 10
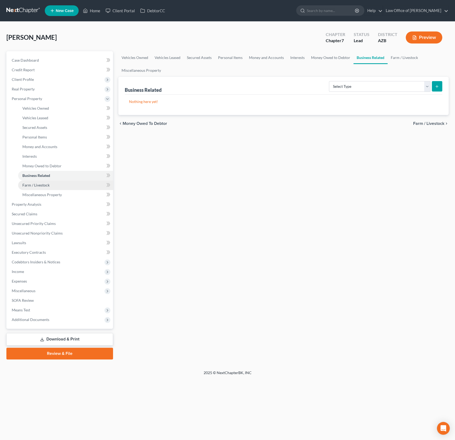
click at [48, 183] on span "Farm / Livestock" at bounding box center [35, 185] width 27 height 5
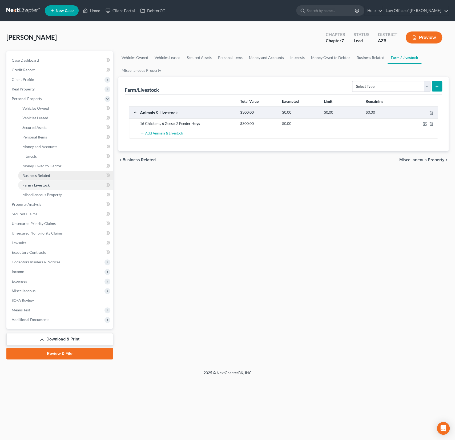
click at [48, 179] on link "Business Related" at bounding box center [65, 176] width 95 height 10
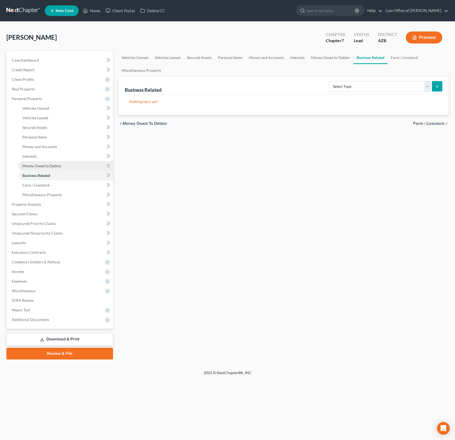
click at [49, 164] on span "Money Owed to Debtor" at bounding box center [41, 166] width 39 height 5
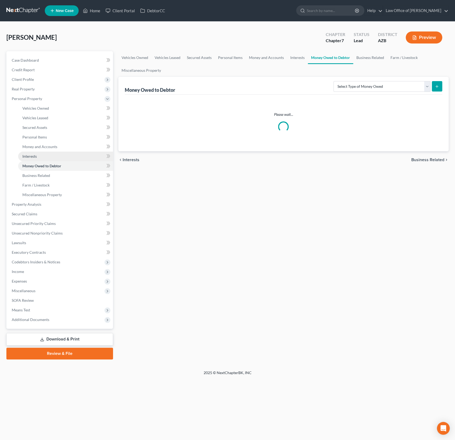
click at [43, 160] on link "Interests" at bounding box center [65, 157] width 95 height 10
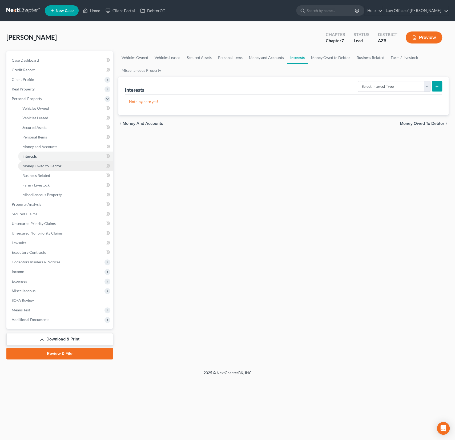
click at [42, 164] on span "Money Owed to Debtor" at bounding box center [41, 166] width 39 height 5
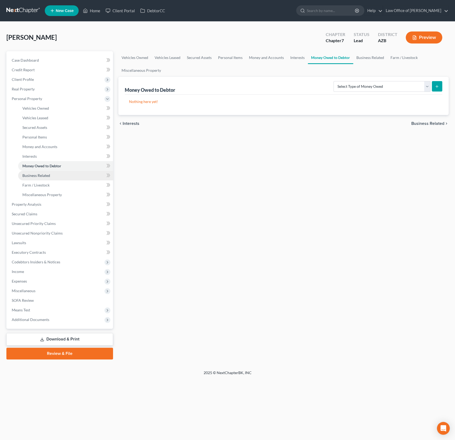
click at [41, 175] on span "Business Related" at bounding box center [36, 175] width 28 height 5
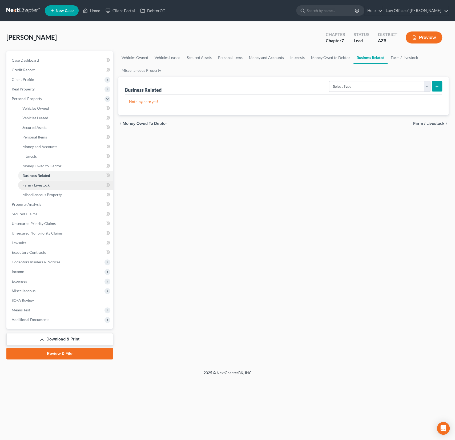
click at [44, 183] on span "Farm / Livestock" at bounding box center [35, 185] width 27 height 5
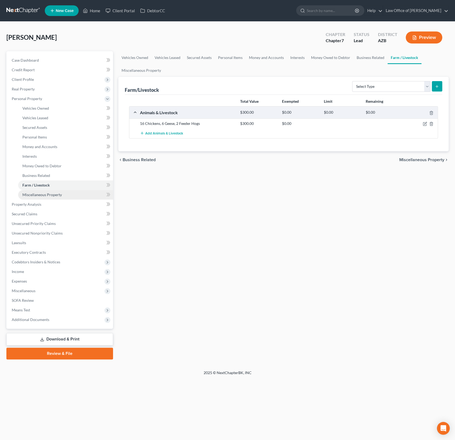
click at [49, 195] on span "Miscellaneous Property" at bounding box center [41, 194] width 39 height 5
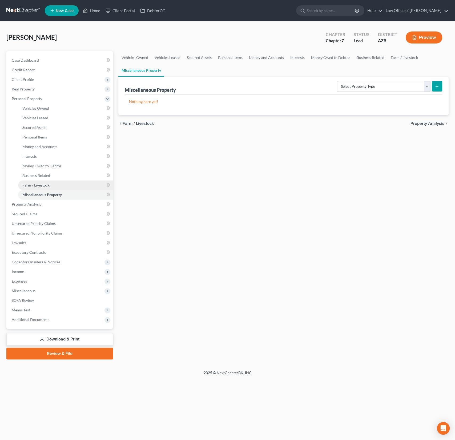
click at [48, 183] on span "Farm / Livestock" at bounding box center [35, 185] width 27 height 5
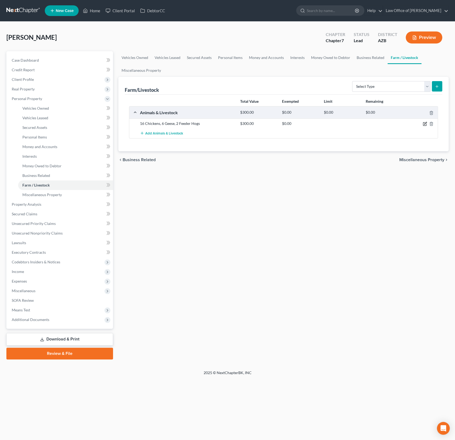
click at [426, 122] on icon "button" at bounding box center [425, 123] width 2 height 2
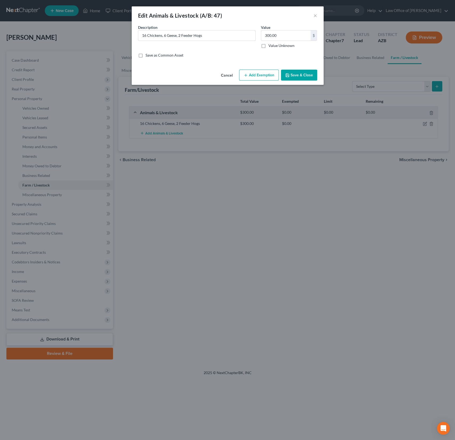
click at [259, 73] on button "Add Exemption" at bounding box center [259, 75] width 40 height 11
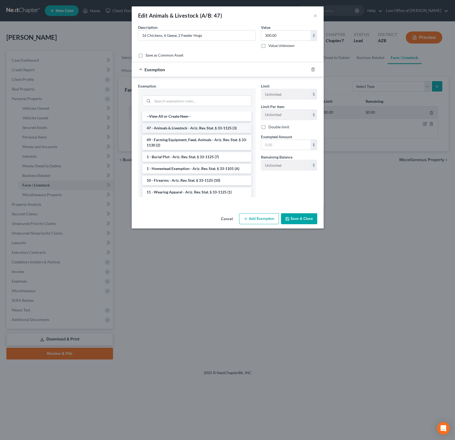
click at [188, 127] on li "47 - Animals & Livestock - Ariz. Rev. Stat. § 33-1125 (3)" at bounding box center [196, 128] width 109 height 10
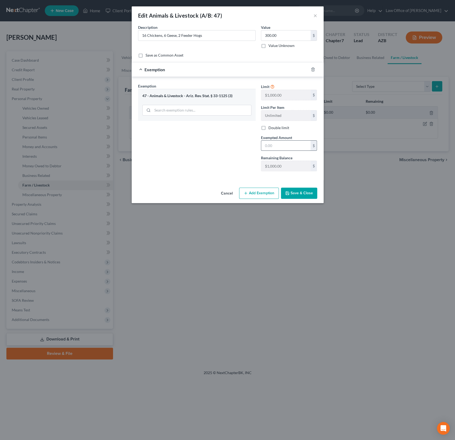
click at [277, 141] on input "text" at bounding box center [285, 146] width 49 height 10
type input "1,000"
drag, startPoint x: 284, startPoint y: 146, endPoint x: 256, endPoint y: 144, distance: 28.1
click at [256, 144] on div "Exemption Set must be selected for CA. Exemption * 47 - Animals & Livestock - A…" at bounding box center [228, 129] width 185 height 93
click at [269, 128] on label "Double limit" at bounding box center [279, 127] width 21 height 5
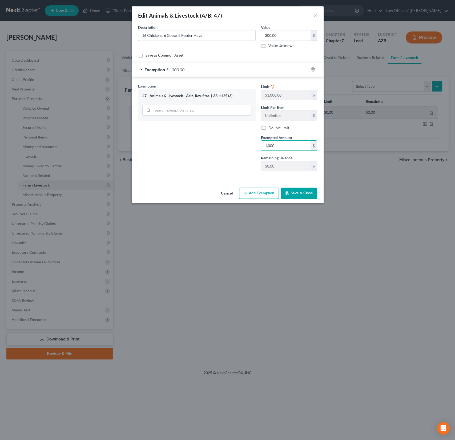
click at [271, 128] on input "Double limit" at bounding box center [272, 126] width 3 height 3
checkbox input "true"
drag, startPoint x: 285, startPoint y: 147, endPoint x: 250, endPoint y: 146, distance: 34.7
click at [250, 146] on div "Exemption Set must be selected for CA. Exemption * 47 - Animals & Livestock - A…" at bounding box center [228, 129] width 185 height 93
drag, startPoint x: 282, startPoint y: 148, endPoint x: 255, endPoint y: 142, distance: 27.5
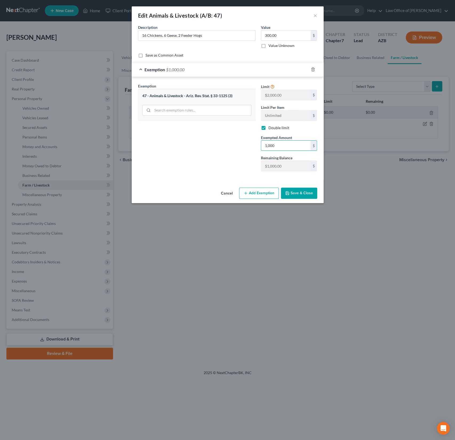
click at [255, 142] on div "Exemption Set must be selected for CA. Exemption * 47 - Animals & Livestock - A…" at bounding box center [228, 129] width 185 height 93
type input "2,000"
click at [302, 190] on button "Save & Close" at bounding box center [299, 193] width 36 height 11
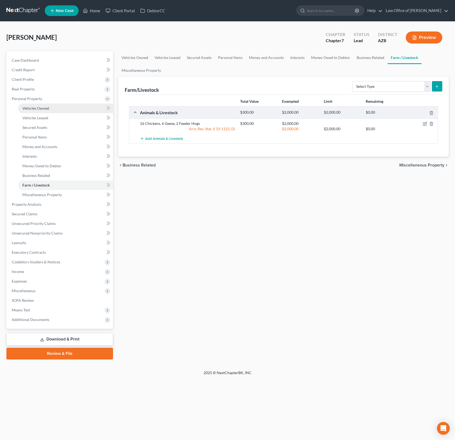
click at [35, 108] on span "Vehicles Owned" at bounding box center [35, 108] width 27 height 5
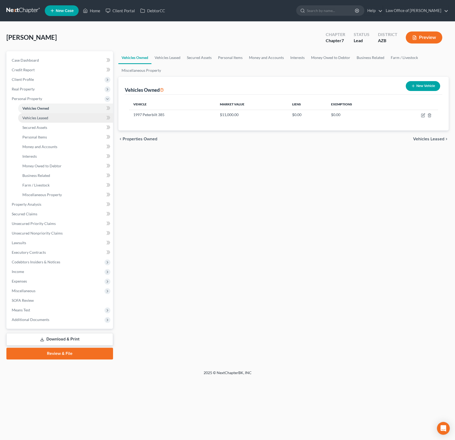
click at [37, 117] on span "Vehicles Leased" at bounding box center [35, 118] width 26 height 5
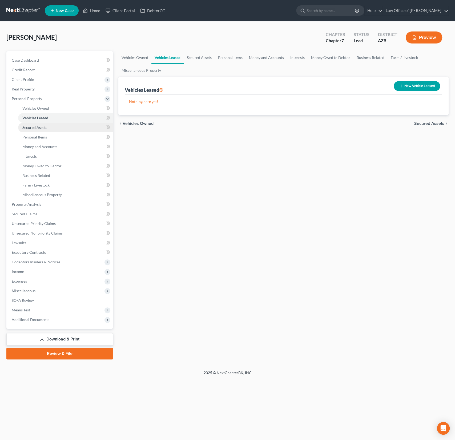
click at [37, 126] on span "Secured Assets" at bounding box center [34, 127] width 25 height 5
click at [38, 134] on link "Personal Items" at bounding box center [65, 137] width 95 height 10
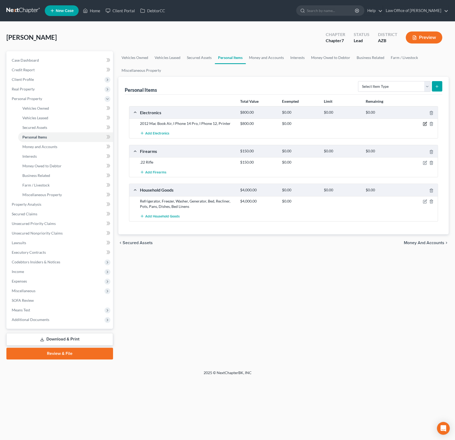
click at [427, 123] on icon "button" at bounding box center [425, 124] width 4 height 4
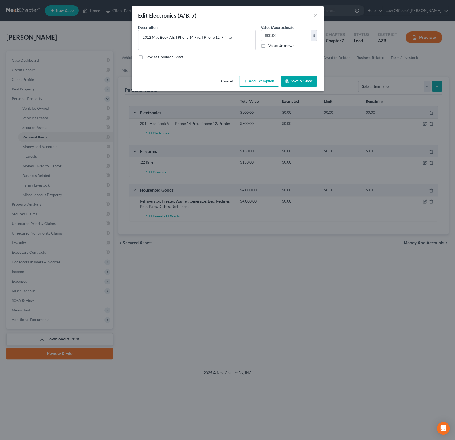
click at [247, 80] on icon "button" at bounding box center [246, 81] width 4 height 4
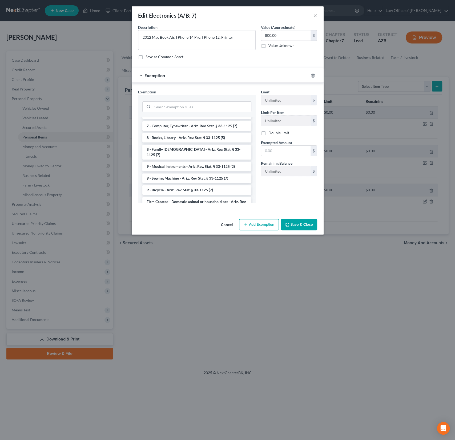
scroll to position [619, 0]
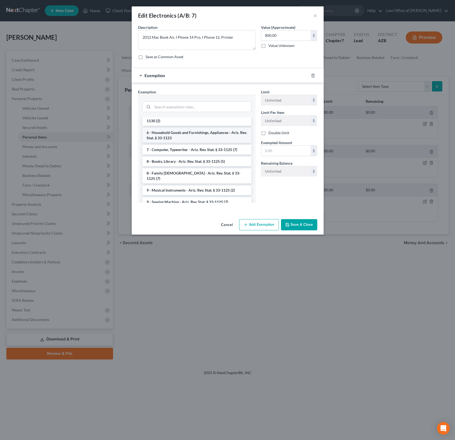
click at [190, 128] on li "6 - Household Goods and Furnishings, Appliances - Ariz. Rev. Stat. § 33-1123" at bounding box center [196, 135] width 109 height 15
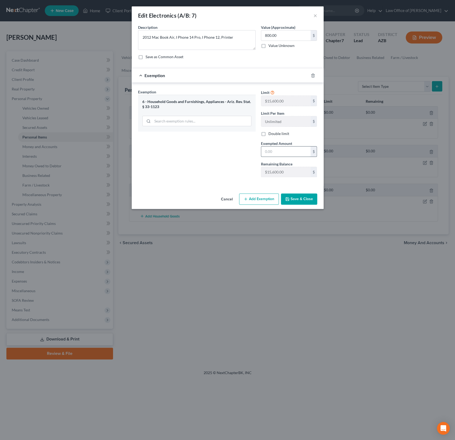
click at [277, 151] on input "text" at bounding box center [285, 151] width 49 height 10
type input "15,600"
click at [269, 134] on label "Double limit" at bounding box center [279, 133] width 21 height 5
click at [271, 134] on input "Double limit" at bounding box center [272, 132] width 3 height 3
checkbox input "true"
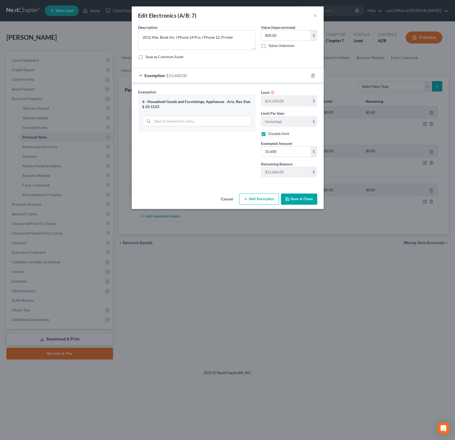
click at [296, 196] on button "Save & Close" at bounding box center [299, 198] width 36 height 11
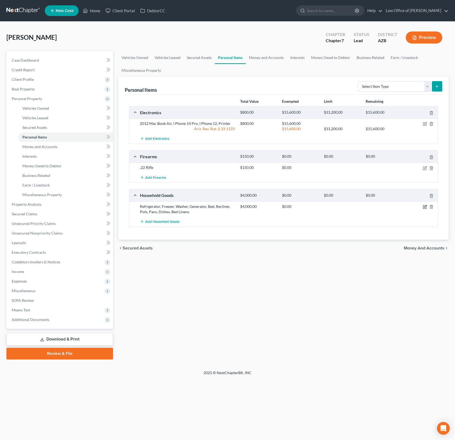
click at [424, 206] on icon "button" at bounding box center [425, 206] width 2 height 2
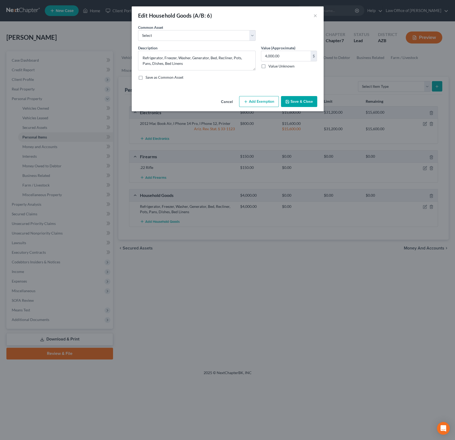
click at [252, 102] on button "Add Exemption" at bounding box center [259, 101] width 40 height 11
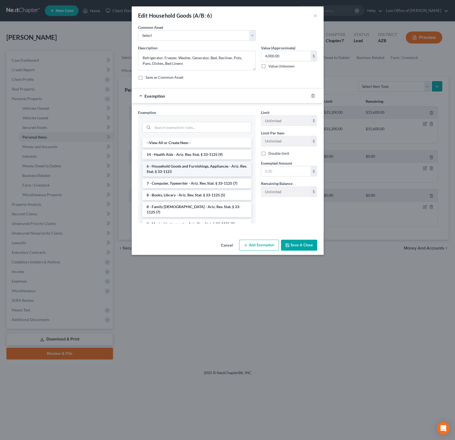
click at [178, 166] on li "6 - Household Goods and Furnishings, Appliances - Ariz. Rev. Stat. § 33-1123" at bounding box center [196, 168] width 109 height 15
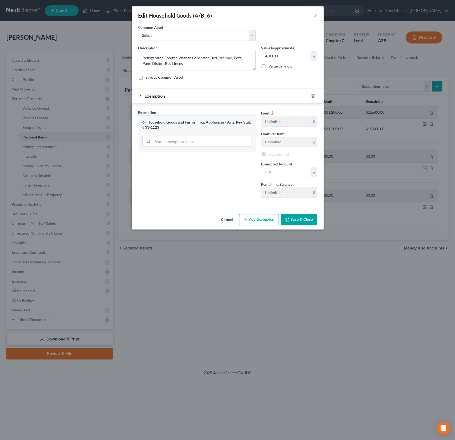
checkbox input "true"
click at [281, 177] on div "Limit $31,200.00 $ Limit Per Item Unlimited $ Double limit Exempted Amount * $ …" at bounding box center [290, 156] width 62 height 92
click at [275, 171] on input "text" at bounding box center [285, 172] width 49 height 10
type input "15,600"
click at [300, 215] on button "Save & Close" at bounding box center [299, 219] width 36 height 11
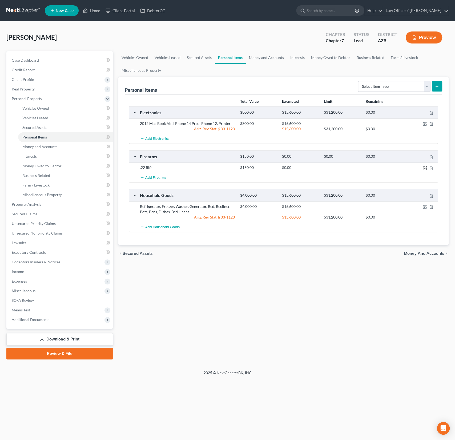
click at [426, 168] on icon "button" at bounding box center [425, 168] width 4 height 4
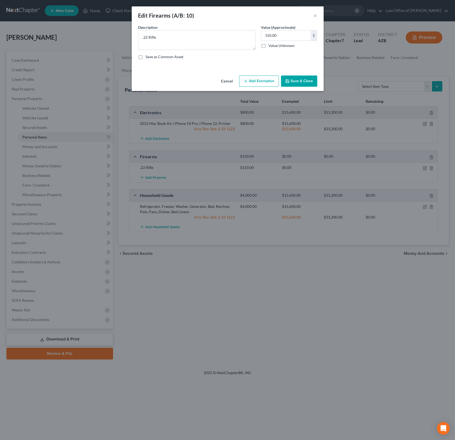
click at [269, 84] on button "Add Exemption" at bounding box center [259, 81] width 40 height 11
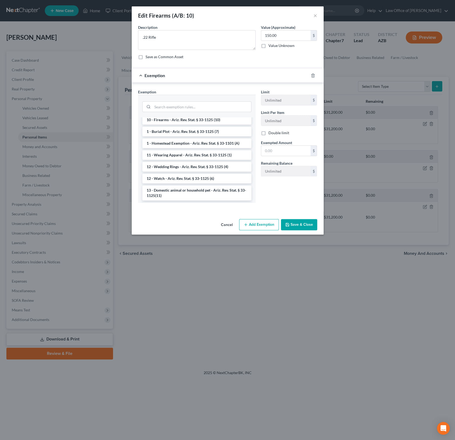
scroll to position [0, 0]
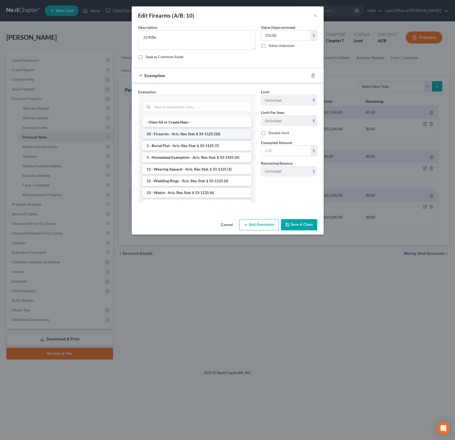
click at [177, 131] on li "10 - Firearms - Ariz. Rev. Stat. § 33-1125 (10)" at bounding box center [196, 134] width 109 height 10
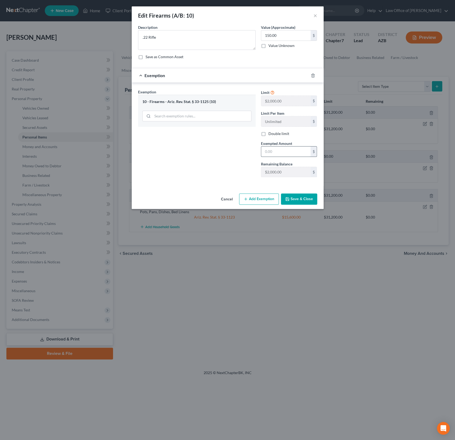
click at [280, 152] on input "text" at bounding box center [285, 151] width 49 height 10
click at [269, 136] on label "Double limit" at bounding box center [279, 133] width 21 height 5
click at [271, 134] on input "Double limit" at bounding box center [272, 132] width 3 height 3
checkbox input "true"
click at [276, 153] on input "text" at bounding box center [285, 151] width 49 height 10
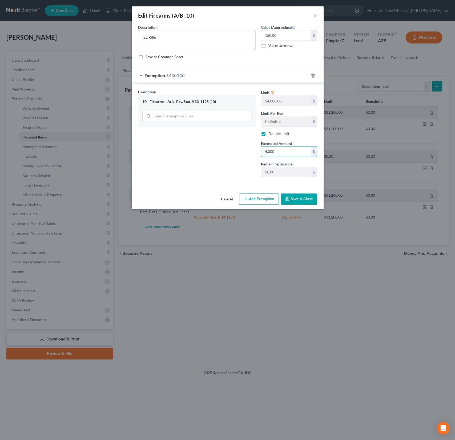
type input "4,000"
click at [288, 199] on polyline "button" at bounding box center [288, 199] width 2 height 1
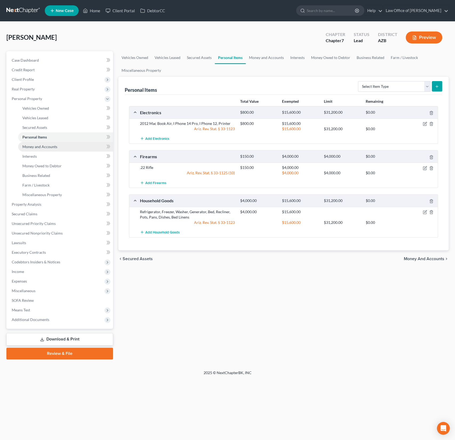
click at [37, 144] on span "Money and Accounts" at bounding box center [39, 146] width 35 height 5
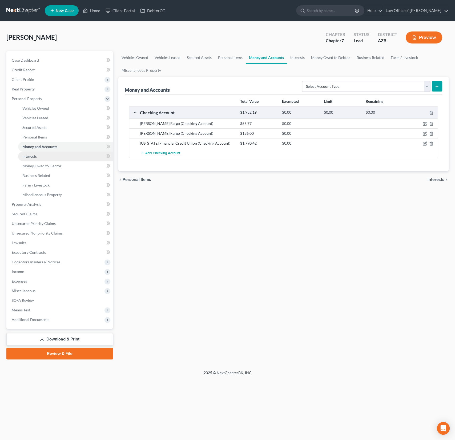
click at [38, 155] on link "Interests" at bounding box center [65, 157] width 95 height 10
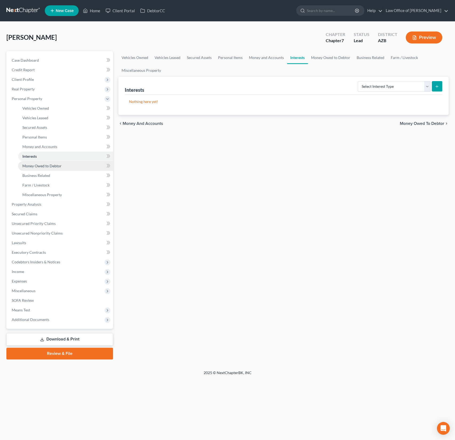
click at [44, 165] on span "Money Owed to Debtor" at bounding box center [41, 166] width 39 height 5
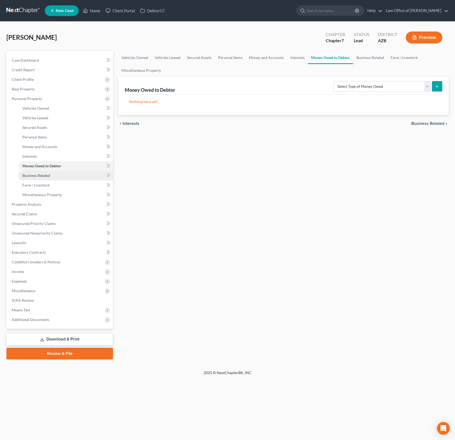
click at [39, 174] on span "Business Related" at bounding box center [36, 175] width 28 height 5
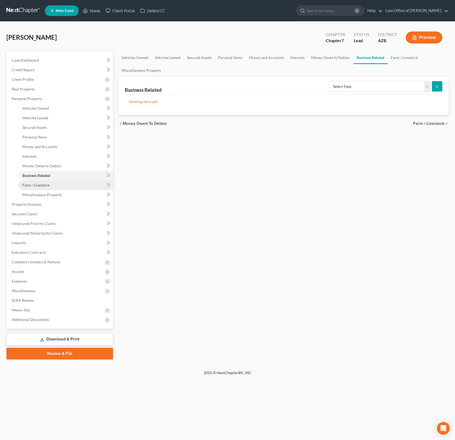
click at [38, 181] on link "Farm / Livestock" at bounding box center [65, 185] width 95 height 10
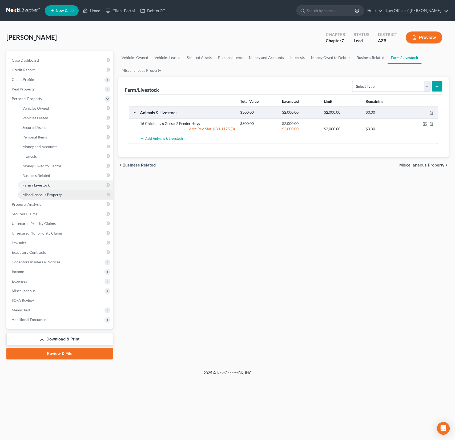
click at [39, 192] on link "Miscellaneous Property" at bounding box center [65, 195] width 95 height 10
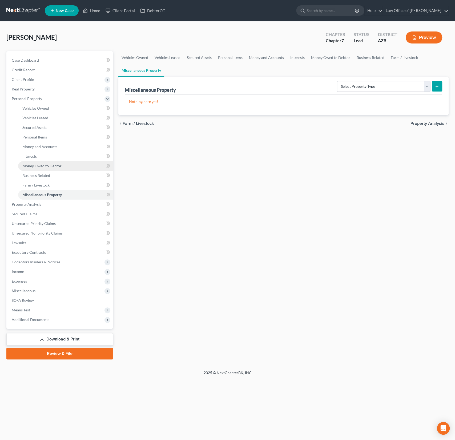
click at [40, 163] on link "Money Owed to Debtor" at bounding box center [65, 166] width 95 height 10
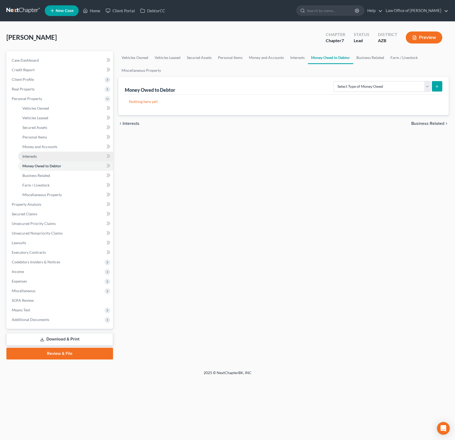
click at [36, 154] on span "Interests" at bounding box center [29, 156] width 14 height 5
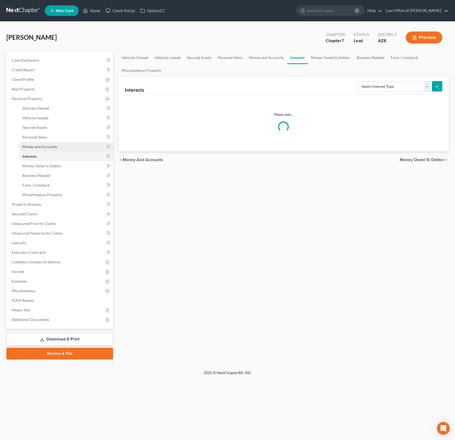
click at [41, 146] on span "Money and Accounts" at bounding box center [39, 146] width 35 height 5
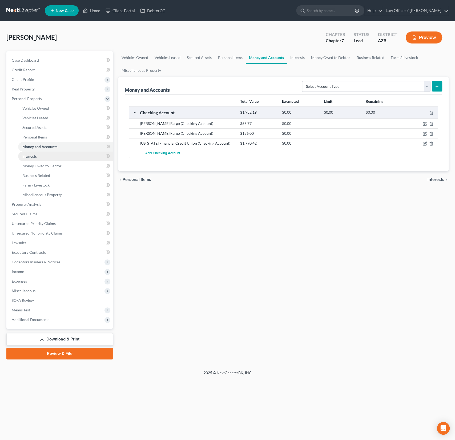
click at [38, 160] on link "Interests" at bounding box center [65, 157] width 95 height 10
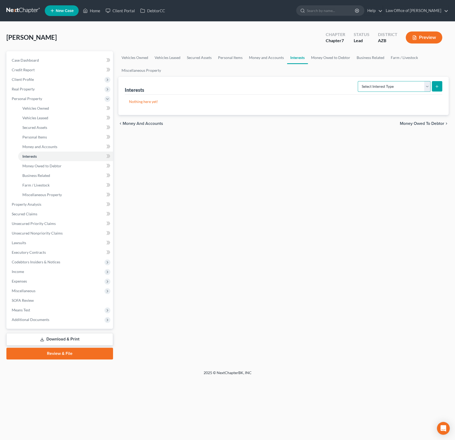
click at [399, 89] on select "Select Interest Type 401K (A/B: 21) Annuity (A/B: 23) Bond (A/B: 18) Education …" at bounding box center [394, 86] width 73 height 11
click at [38, 165] on span "Money Owed to Debtor" at bounding box center [41, 166] width 39 height 5
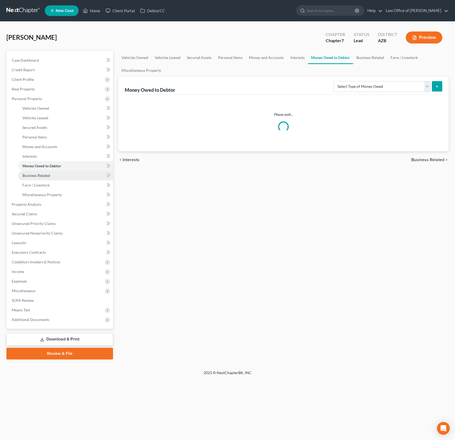
click at [38, 177] on span "Business Related" at bounding box center [36, 175] width 28 height 5
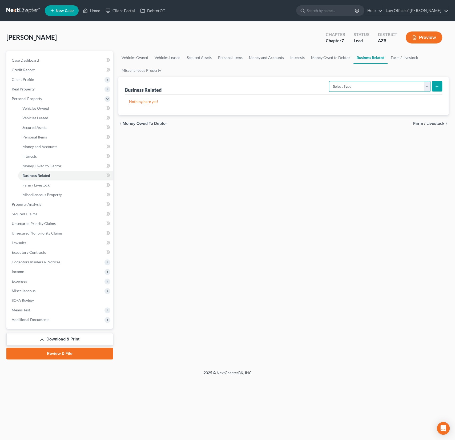
click at [378, 85] on select "Select Type Customer Lists (A/B: 43) Franchises (A/B: 27) Inventory (A/B: 41) L…" at bounding box center [380, 86] width 102 height 11
select select "other_business_related_property_not_listed"
click at [330, 81] on select "Select Type Customer Lists (A/B: 43) Franchises (A/B: 27) Inventory (A/B: 41) L…" at bounding box center [380, 86] width 102 height 11
click at [435, 89] on button "submit" at bounding box center [437, 86] width 10 height 10
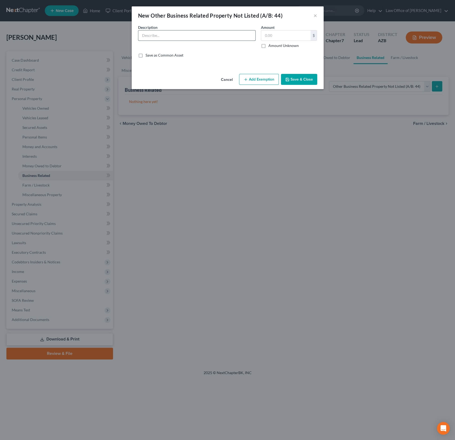
click at [161, 37] on input "text" at bounding box center [196, 35] width 117 height 10
paste input "Utility trailer, 3,000 - need title? Welder 500 Metal saw 300 Hand tools, [MEDI…"
click at [153, 35] on input "Utility trailer, 3,000 - need title? Welder 500 Metal saw 300 Hand tools, [MEDI…" at bounding box center [196, 35] width 117 height 10
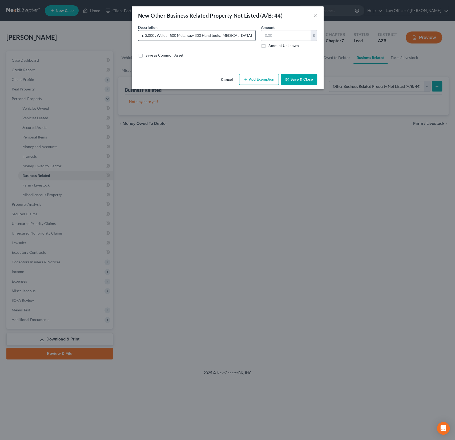
click at [145, 34] on input "Utility trailer, 3,000 , Welder 500 Metal saw 300 Hand tools, [MEDICAL_DATA], c…" at bounding box center [196, 35] width 117 height 10
click at [172, 34] on input "Utility trailer, $3,000 , Welder 500 Metal saw 300 Hand tools, [MEDICAL_DATA], …" at bounding box center [196, 35] width 117 height 10
click at [198, 36] on input "Utility trailer, $3,000 , Welder $500 Metal saw 300 Hand tools, [MEDICAL_DATA],…" at bounding box center [196, 35] width 117 height 10
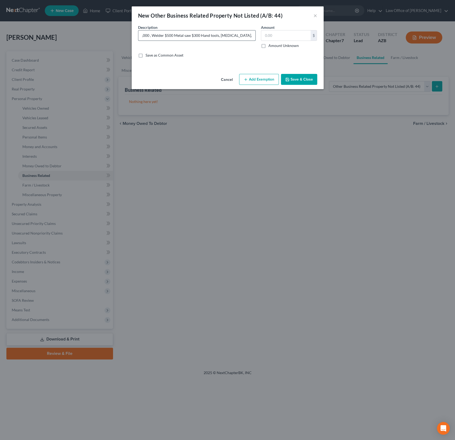
click at [247, 36] on input "Utility trailer, $3,000 , Welder $500 Metal saw $300 Hand tools, [MEDICAL_DATA]…" at bounding box center [196, 35] width 117 height 10
type input "Utility trailer, $3,000 , Welder $500 Metal saw $300 Hand tools, [MEDICAL_DATA]…"
click at [279, 35] on input "text" at bounding box center [285, 35] width 49 height 10
type input "4,100"
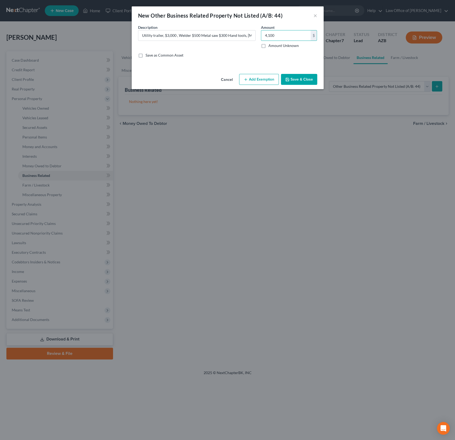
click at [257, 79] on button "Add Exemption" at bounding box center [259, 79] width 40 height 11
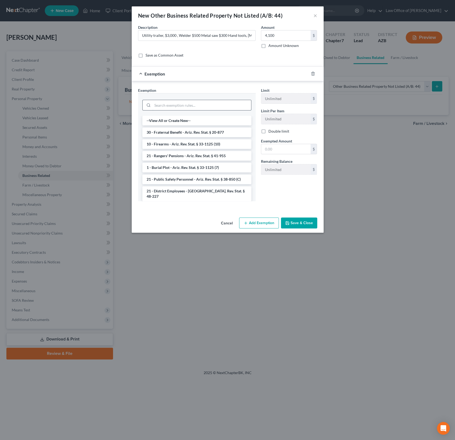
click at [169, 106] on input "search" at bounding box center [202, 105] width 99 height 10
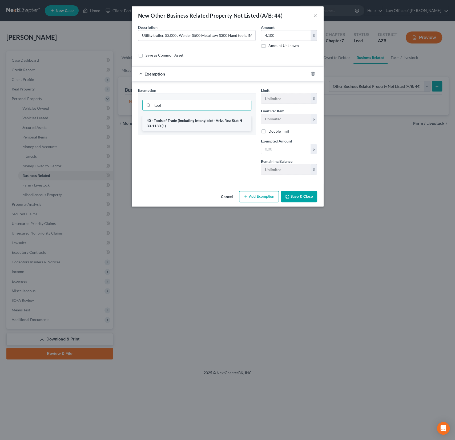
type input "tool"
click at [177, 121] on li "40 - Tools of Trade (including intangible) - Ariz. Rev. Stat. § 33-1130 (1)" at bounding box center [196, 123] width 109 height 15
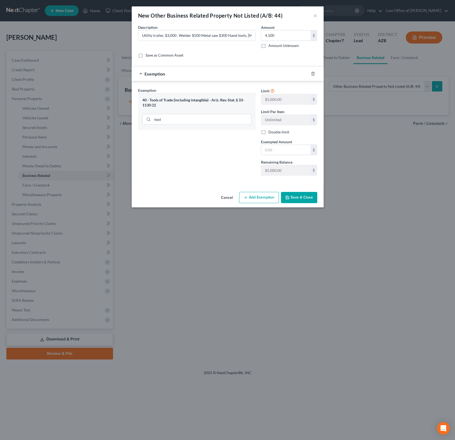
click at [269, 131] on label "Double limit" at bounding box center [279, 131] width 21 height 5
click at [271, 131] on input "Double limit" at bounding box center [272, 130] width 3 height 3
checkbox input "true"
click at [270, 149] on input "text" at bounding box center [285, 150] width 49 height 10
type input "10,000"
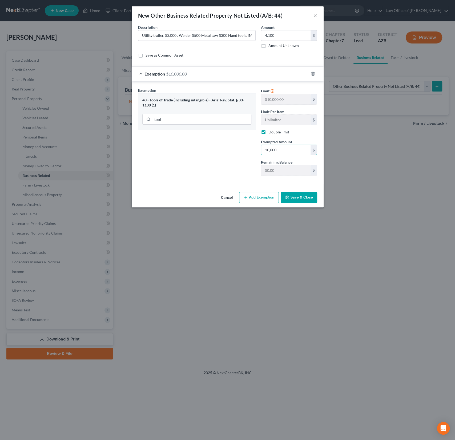
click at [300, 197] on button "Save & Close" at bounding box center [299, 197] width 36 height 11
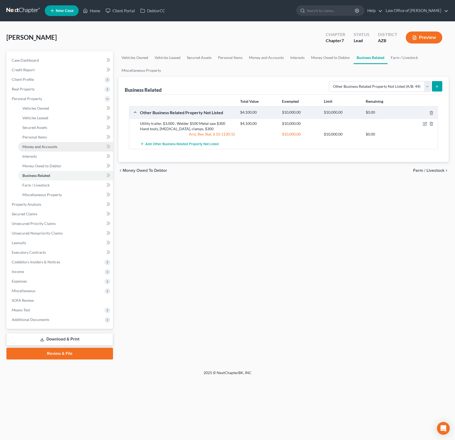
click at [39, 143] on link "Money and Accounts" at bounding box center [65, 147] width 95 height 10
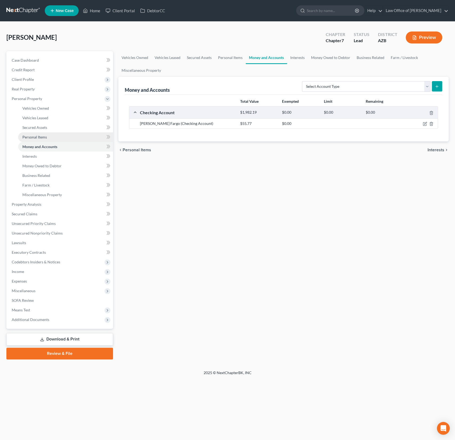
click at [41, 134] on link "Personal Items" at bounding box center [65, 137] width 95 height 10
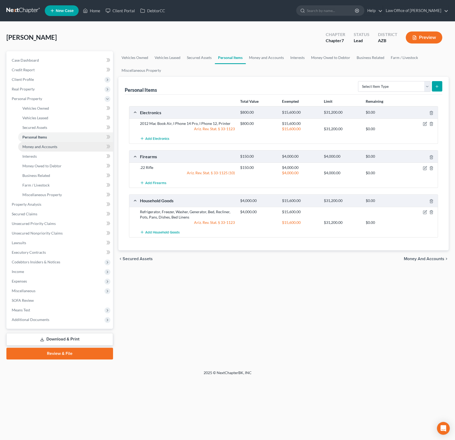
click at [46, 145] on span "Money and Accounts" at bounding box center [39, 146] width 35 height 5
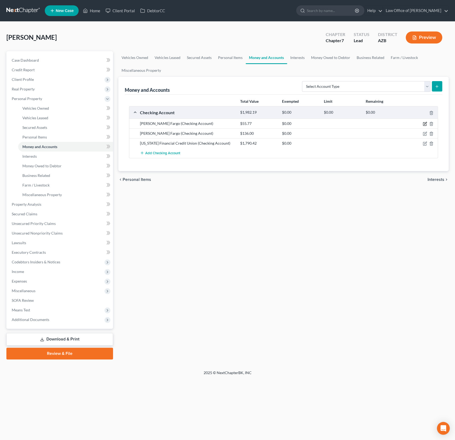
click at [424, 122] on icon "button" at bounding box center [425, 124] width 4 height 4
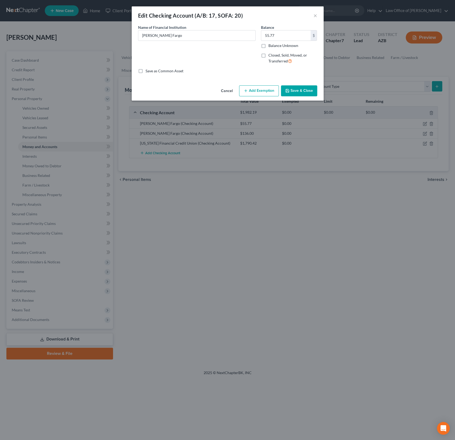
click at [257, 95] on button "Add Exemption" at bounding box center [259, 90] width 40 height 11
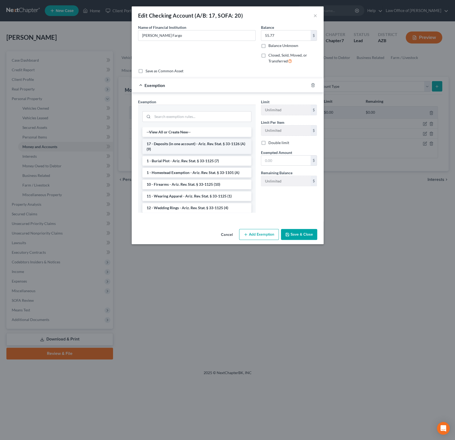
click at [171, 147] on li "17 - Deposits (in one account) - Ariz. Rev. Stat. § 33-1126 (A)(9)" at bounding box center [196, 146] width 109 height 15
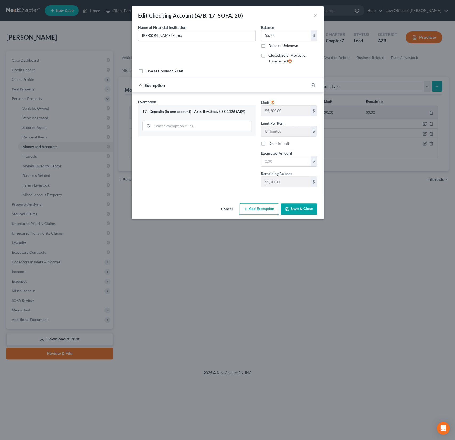
click at [269, 145] on label "Double limit" at bounding box center [279, 143] width 21 height 5
click at [271, 144] on input "Double limit" at bounding box center [272, 142] width 3 height 3
checkbox input "true"
click at [275, 160] on input "text" at bounding box center [285, 161] width 49 height 10
type input "5,200"
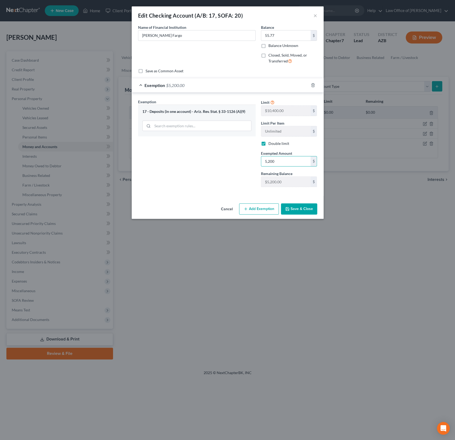
click at [309, 210] on button "Save & Close" at bounding box center [299, 208] width 36 height 11
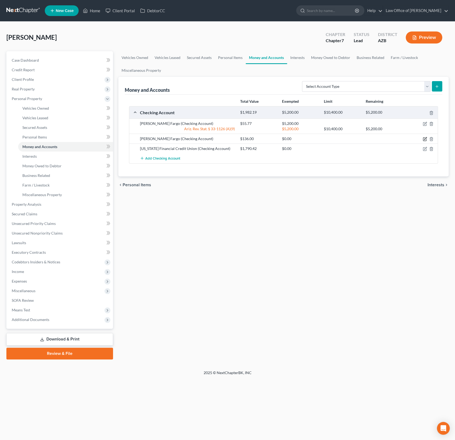
click at [426, 138] on icon "button" at bounding box center [425, 139] width 4 height 4
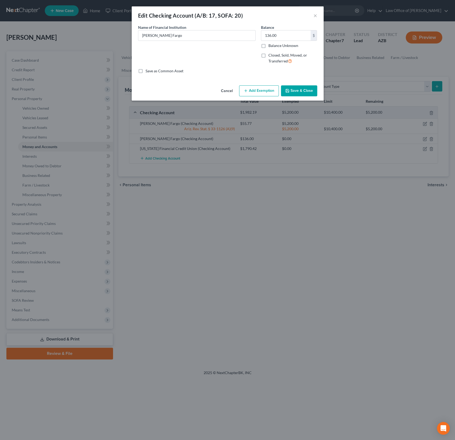
click at [265, 94] on button "Add Exemption" at bounding box center [259, 90] width 40 height 11
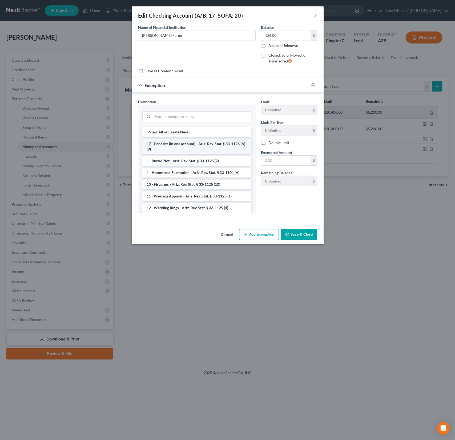
click at [179, 145] on li "17 - Deposits (in one account) - Ariz. Rev. Stat. § 33-1126 (A)(9)" at bounding box center [196, 146] width 109 height 15
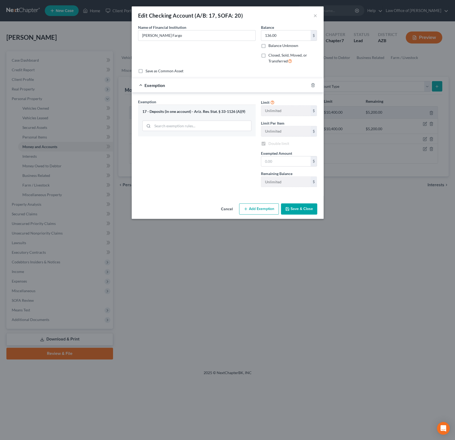
checkbox input "true"
click at [266, 159] on input "text" at bounding box center [285, 161] width 49 height 10
type input "5,200"
click at [304, 212] on button "Save & Close" at bounding box center [299, 208] width 36 height 11
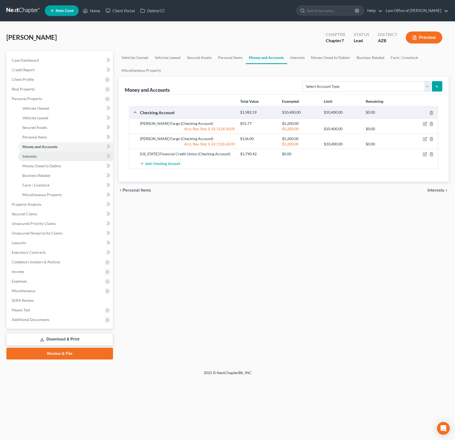
click at [47, 153] on link "Interests" at bounding box center [65, 157] width 95 height 10
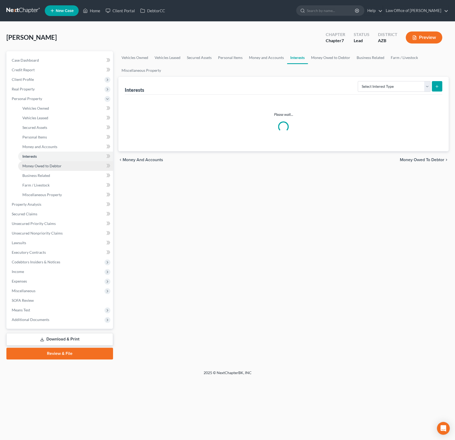
click at [41, 162] on link "Money Owed to Debtor" at bounding box center [65, 166] width 95 height 10
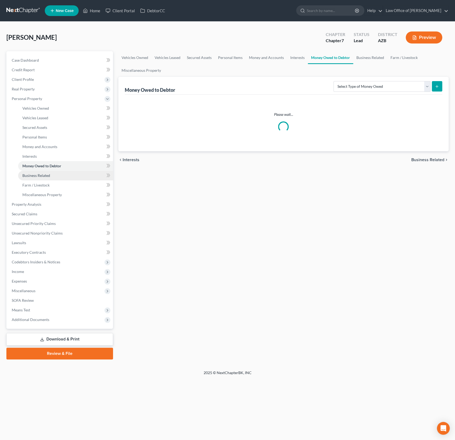
click at [42, 174] on span "Business Related" at bounding box center [36, 175] width 28 height 5
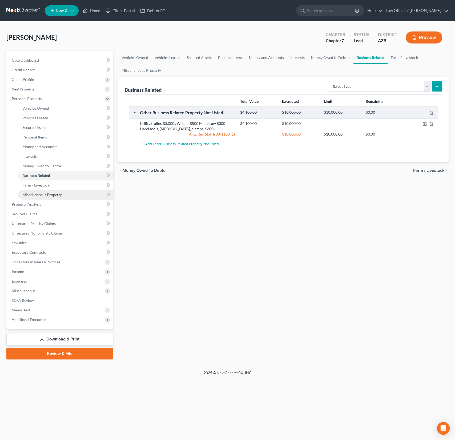
click at [48, 192] on span "Miscellaneous Property" at bounding box center [41, 194] width 39 height 5
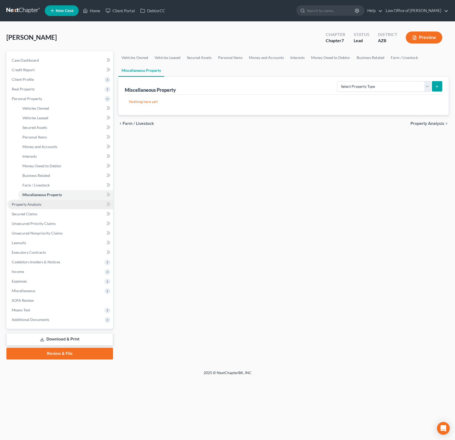
click at [47, 200] on link "Property Analysis" at bounding box center [60, 205] width 106 height 10
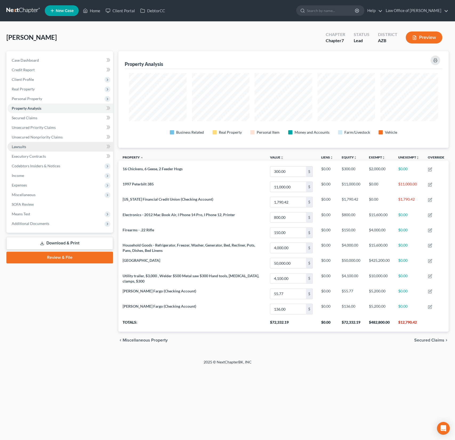
scroll to position [96, 330]
click at [25, 116] on span "Secured Claims" at bounding box center [25, 118] width 26 height 5
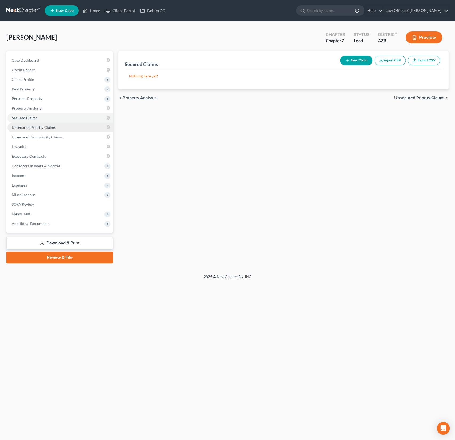
click at [29, 125] on link "Unsecured Priority Claims" at bounding box center [60, 128] width 106 height 10
click at [48, 135] on span "Unsecured Nonpriority Claims" at bounding box center [37, 137] width 51 height 5
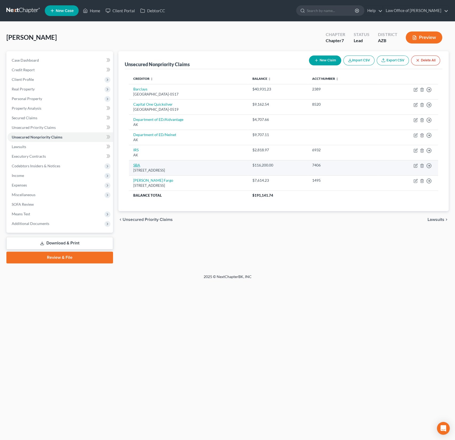
click at [137, 165] on link "SBA" at bounding box center [136, 165] width 7 height 5
select select "38"
select select "14"
select select "0"
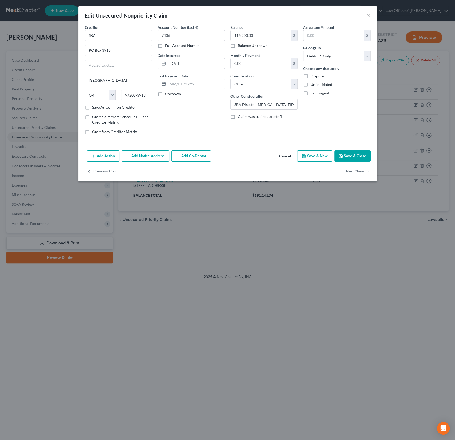
click at [353, 153] on button "Save & Close" at bounding box center [353, 155] width 36 height 11
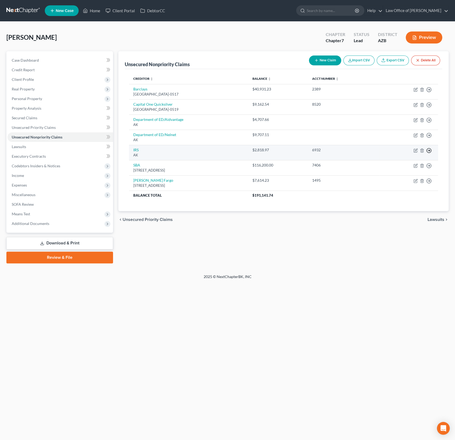
click at [430, 92] on icon "button" at bounding box center [429, 89] width 5 height 5
click at [401, 161] on link "Move to E" at bounding box center [405, 163] width 45 height 9
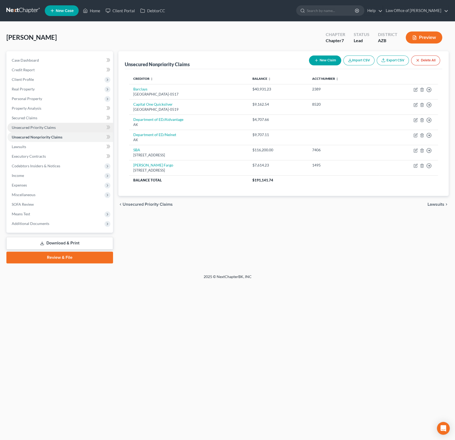
click at [39, 126] on span "Unsecured Priority Claims" at bounding box center [34, 127] width 44 height 5
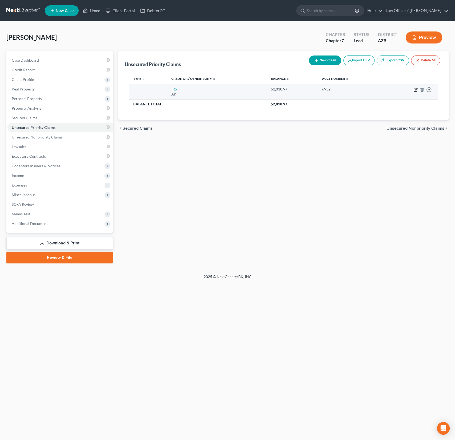
click at [415, 89] on icon "button" at bounding box center [416, 90] width 4 height 4
select select "1"
select select "2"
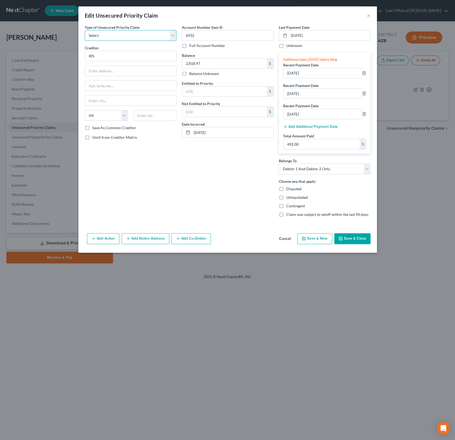
click at [126, 35] on select "Select Taxes & Other Government Units Domestic Support Obligations Extensions o…" at bounding box center [131, 35] width 92 height 11
select select "1"
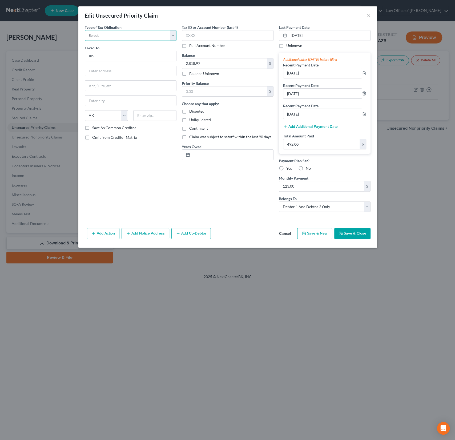
click at [110, 33] on select "Select Federal City State Franchise Tax Board Other" at bounding box center [131, 35] width 92 height 11
select select "0"
click at [85, 30] on select "Select Federal City State Franchise Tax Board Other" at bounding box center [131, 35] width 92 height 11
drag, startPoint x: 110, startPoint y: 57, endPoint x: 74, endPoint y: 54, distance: 36.4
click at [74, 54] on div "Edit Unsecured Priority Claim × Type of Tax Obligation * Select Federal City St…" at bounding box center [227, 220] width 455 height 440
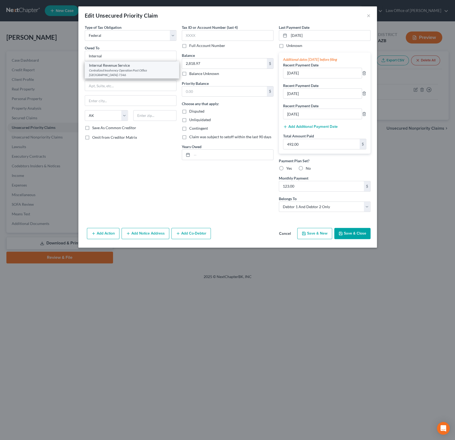
click at [126, 77] on div "Internal Revenue Service Centralized Insolvency Operation Post Office [GEOGRAPH…" at bounding box center [132, 69] width 94 height 17
type input "Internal Revenue Service"
type input "Centralized Insolvency Operation"
type input "Post Office Box 7346"
type input "[GEOGRAPHIC_DATA]"
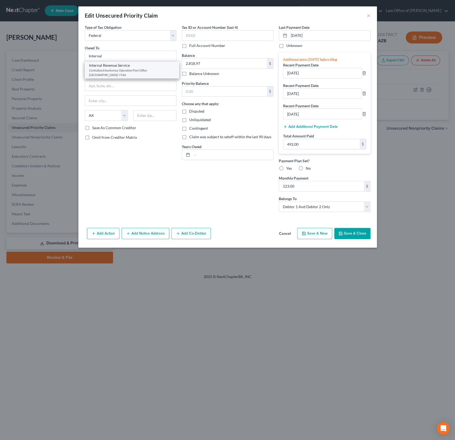
select select "39"
type input "19101-7346"
click at [213, 156] on input "text" at bounding box center [232, 155] width 81 height 10
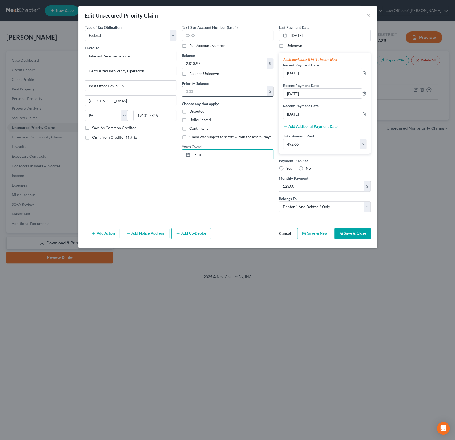
type input "2020"
click at [194, 94] on input "text" at bounding box center [224, 91] width 85 height 10
type input "0"
click at [350, 235] on button "Save & Close" at bounding box center [353, 233] width 36 height 11
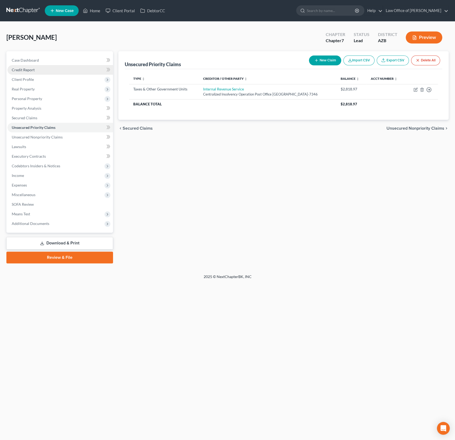
click at [25, 71] on span "Credit Report" at bounding box center [23, 70] width 23 height 5
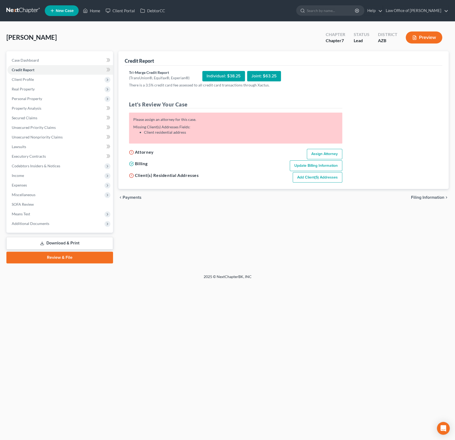
click at [325, 149] on link "Assign Attorney" at bounding box center [324, 154] width 35 height 11
select select "1"
select select "0"
select select "4"
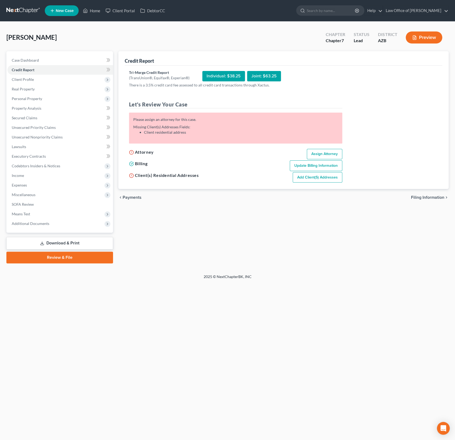
select select "3"
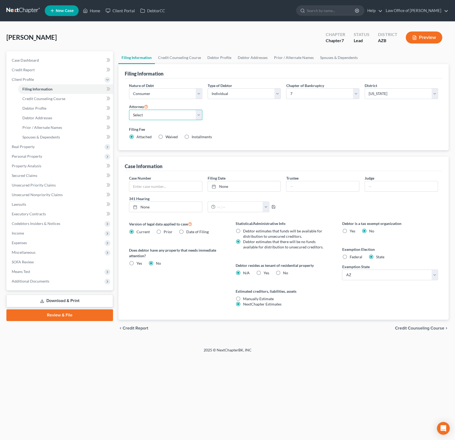
click at [156, 118] on select "Select [PERSON_NAME] - AZB" at bounding box center [165, 115] width 73 height 11
select select "0"
click at [129, 110] on select "Select [PERSON_NAME] - AZB" at bounding box center [165, 115] width 73 height 11
click at [24, 69] on span "Credit Report" at bounding box center [23, 70] width 23 height 5
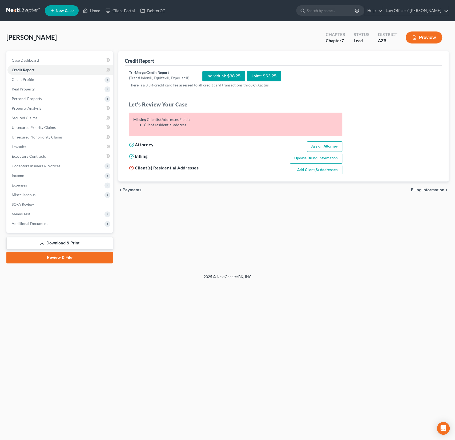
click at [317, 168] on link "Add Client(s) Addresses" at bounding box center [318, 170] width 50 height 11
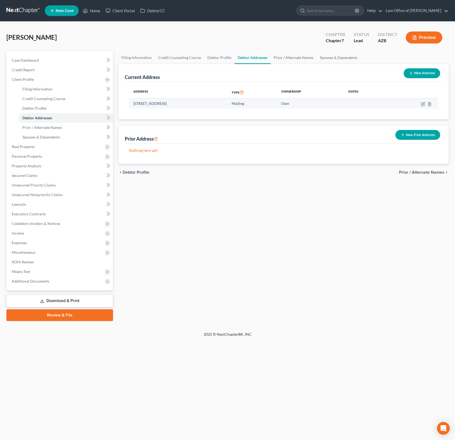
drag, startPoint x: 205, startPoint y: 102, endPoint x: 154, endPoint y: 101, distance: 51.2
click at [154, 101] on td "[STREET_ADDRESS]" at bounding box center [178, 103] width 98 height 10
copy td "[GEOGRAPHIC_DATA][STREET_ADDRESS],"
click at [426, 75] on button "New Address" at bounding box center [422, 73] width 37 height 10
select select "0"
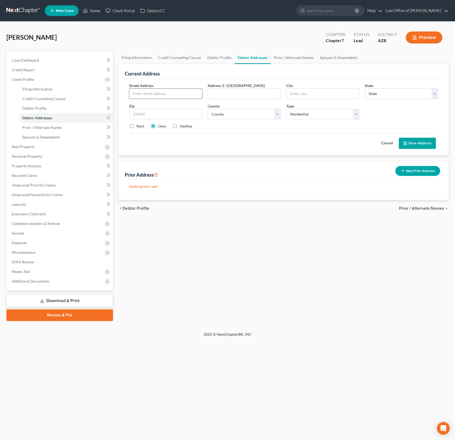
click at [145, 90] on input "text" at bounding box center [165, 94] width 73 height 10
paste input "[GEOGRAPHIC_DATA][STREET_ADDRESS],"
type input "[GEOGRAPHIC_DATA][STREET_ADDRESS],"
click at [147, 117] on input "text" at bounding box center [165, 114] width 73 height 11
type input "85360"
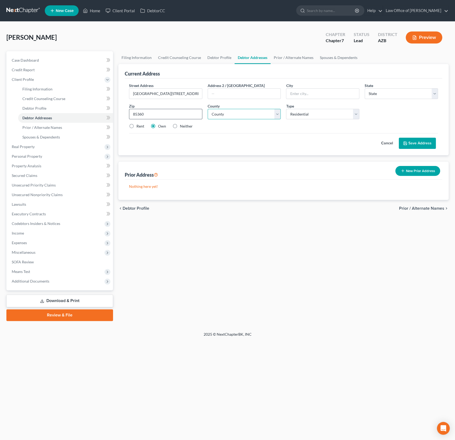
type input "Wikieup"
select select "3"
click at [258, 109] on select "County [GEOGRAPHIC_DATA] [GEOGRAPHIC_DATA] [GEOGRAPHIC_DATA] [GEOGRAPHIC_DATA] …" at bounding box center [244, 114] width 73 height 11
select select "8"
click at [208, 109] on select "County [GEOGRAPHIC_DATA] [GEOGRAPHIC_DATA] [GEOGRAPHIC_DATA] [GEOGRAPHIC_DATA] …" at bounding box center [244, 114] width 73 height 11
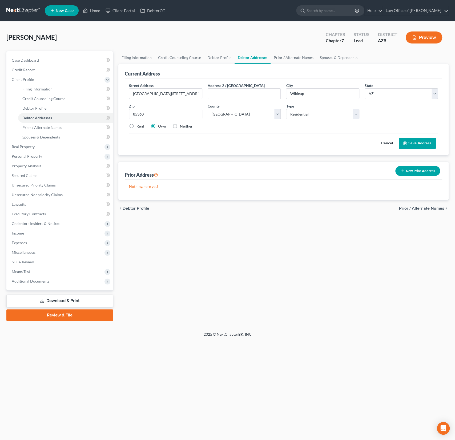
click at [420, 142] on button "Save Address" at bounding box center [417, 143] width 37 height 11
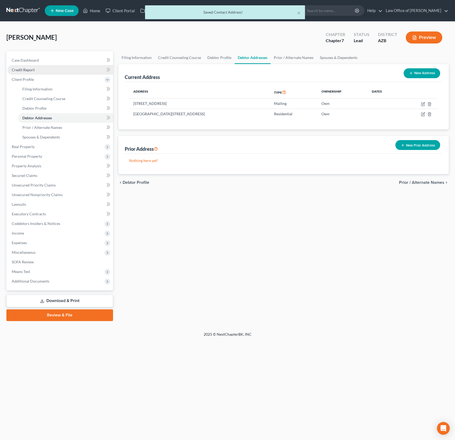
click at [28, 68] on span "Credit Report" at bounding box center [23, 70] width 23 height 5
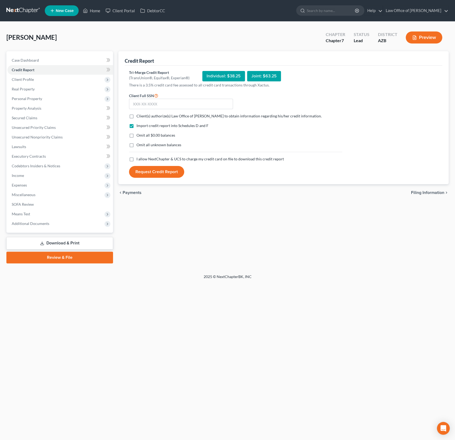
click at [147, 117] on span "Client(s) authorize(s) Law Office of [PERSON_NAME] to obtain information regard…" at bounding box center [229, 116] width 185 height 5
click at [142, 117] on input "Client(s) authorize(s) Law Office of [PERSON_NAME] to obtain information regard…" at bounding box center [140, 114] width 3 height 3
checkbox input "true"
click at [24, 76] on span "Client Profile" at bounding box center [60, 80] width 106 height 10
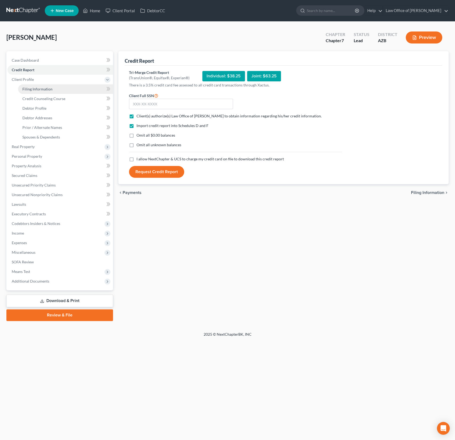
click at [30, 85] on link "Filing Information" at bounding box center [65, 89] width 95 height 10
select select "1"
select select "0"
select select "4"
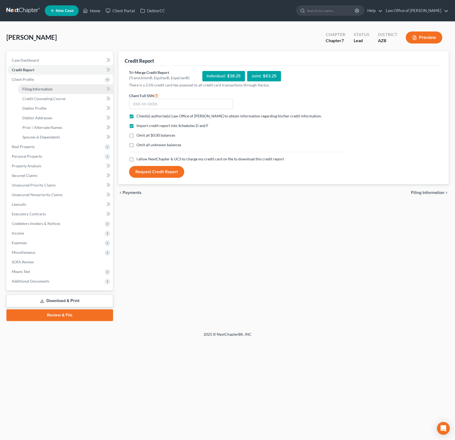
select select "0"
select select "3"
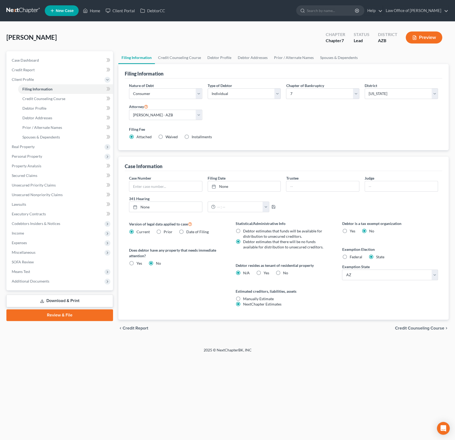
click at [237, 100] on div "Type of Debtor Select Individual Joint" at bounding box center [244, 93] width 79 height 21
click at [239, 94] on select "Select Individual Joint" at bounding box center [244, 93] width 73 height 11
select select "1"
click at [208, 88] on select "Select Individual Joint" at bounding box center [244, 93] width 73 height 11
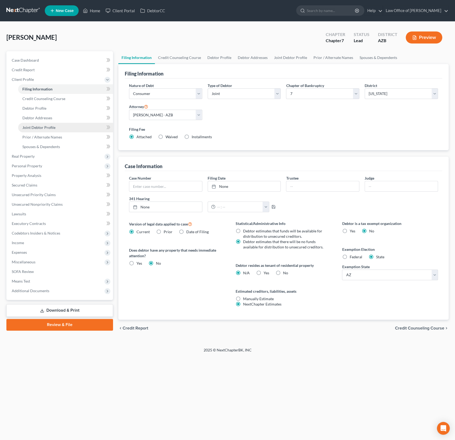
click at [40, 129] on span "Joint Debtor Profile" at bounding box center [38, 127] width 33 height 5
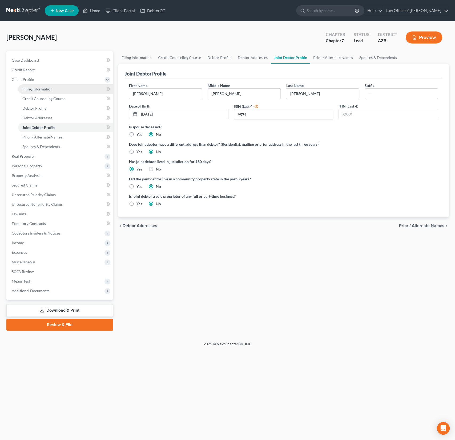
click at [42, 88] on span "Filing Information" at bounding box center [37, 89] width 30 height 5
select select "1"
select select "0"
select select "4"
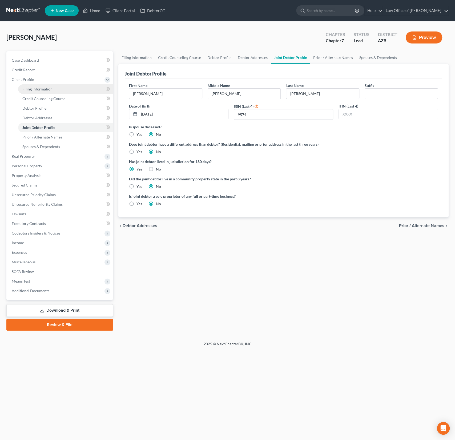
select select "0"
select select "3"
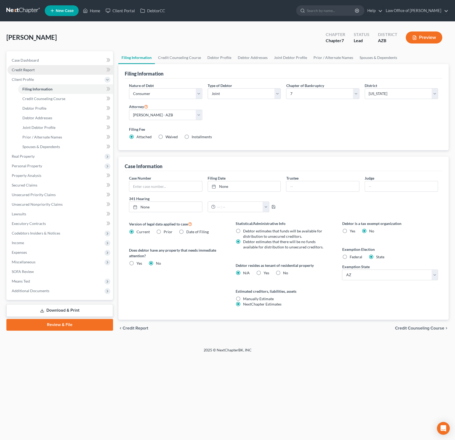
click at [33, 69] on span "Credit Report" at bounding box center [23, 70] width 23 height 5
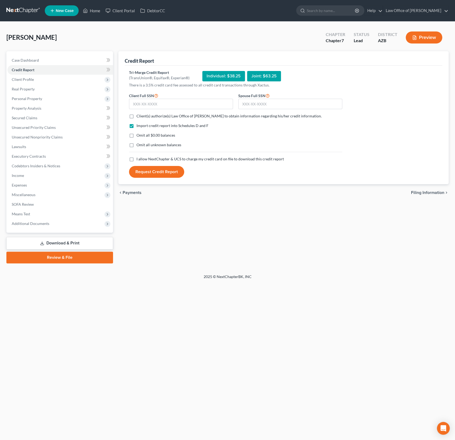
click at [144, 120] on form "Client Full SSN * Spouse Full SSN * Client(s) authorize(s) Law Office of [PERSO…" at bounding box center [235, 135] width 219 height 86
click at [137, 114] on label "Client(s) authorize(s) Law Office of [PERSON_NAME] to obtain information regard…" at bounding box center [229, 115] width 185 height 5
click at [139, 114] on input "Client(s) authorize(s) Law Office of [PERSON_NAME] to obtain information regard…" at bounding box center [140, 114] width 3 height 3
checkbox input "true"
click at [137, 161] on label "I allow NextChapter & UCS to charge my credit card on file to download this cre…" at bounding box center [211, 158] width 148 height 5
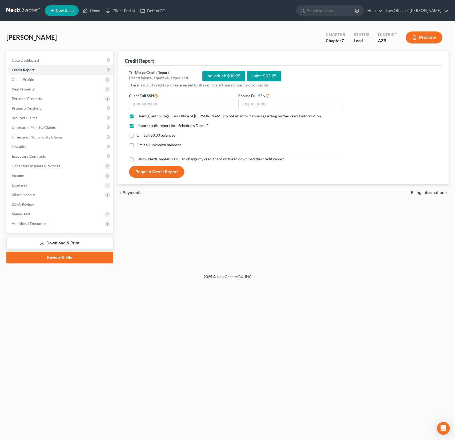
click at [139, 160] on input "I allow NextChapter & UCS to charge my credit card on file to download this cre…" at bounding box center [140, 157] width 3 height 3
checkbox input "true"
click at [156, 105] on input "text" at bounding box center [181, 104] width 104 height 11
type input "398-66-6932"
click at [263, 105] on input "text" at bounding box center [291, 104] width 104 height 11
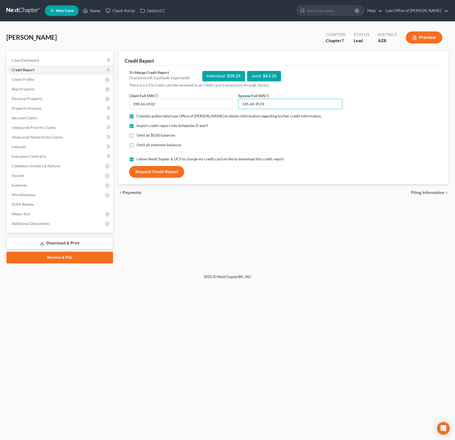
type input "145-60-9574"
click at [151, 172] on button "Request Credit Report" at bounding box center [156, 172] width 55 height 12
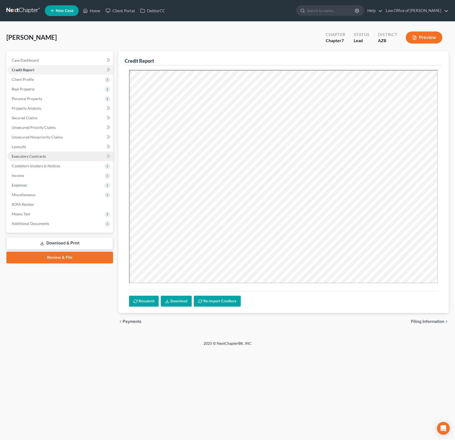
click at [33, 152] on link "Executory Contracts" at bounding box center [60, 157] width 106 height 10
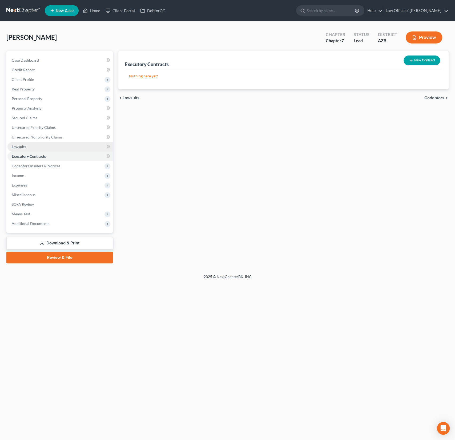
click at [24, 146] on span "Lawsuits" at bounding box center [19, 146] width 14 height 5
click at [45, 133] on link "Unsecured Nonpriority Claims" at bounding box center [60, 137] width 106 height 10
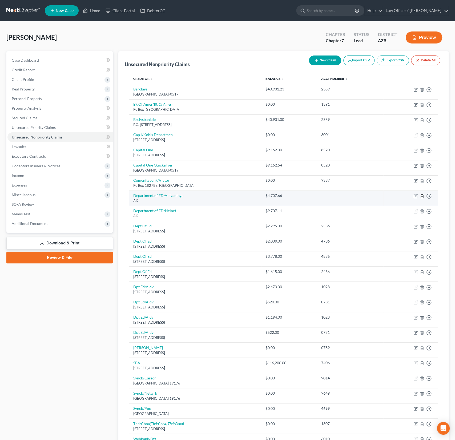
click at [422, 196] on line "button" at bounding box center [422, 196] width 0 height 1
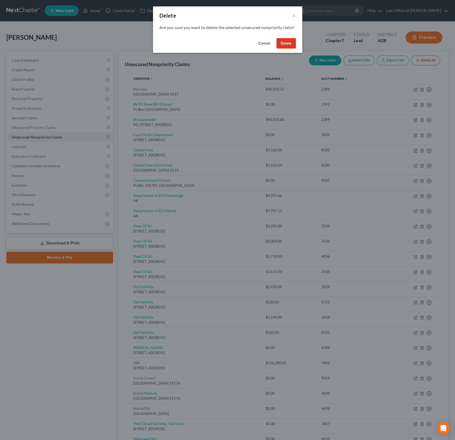
click at [294, 49] on button "Delete" at bounding box center [286, 43] width 19 height 11
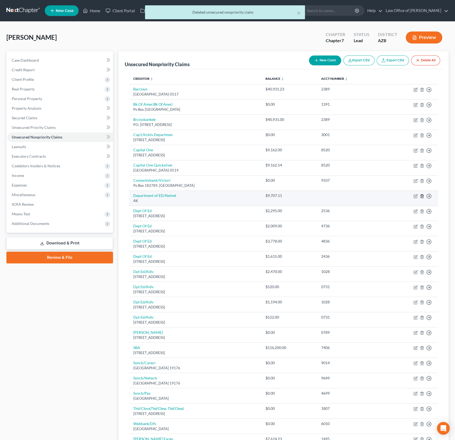
click at [423, 194] on icon "button" at bounding box center [422, 195] width 2 height 3
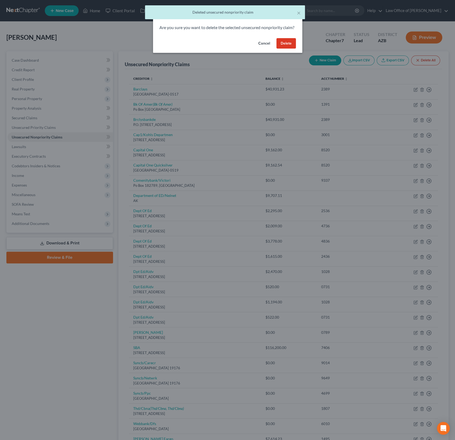
click at [286, 49] on button "Delete" at bounding box center [286, 43] width 19 height 11
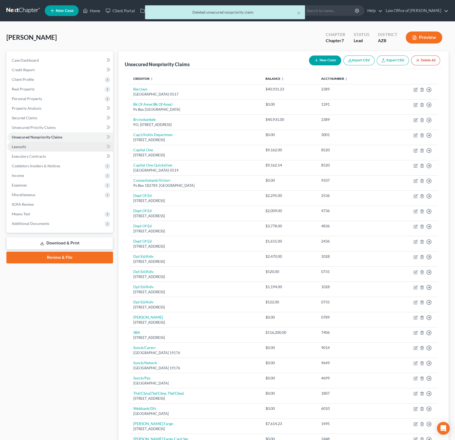
click at [27, 146] on link "Lawsuits" at bounding box center [60, 147] width 106 height 10
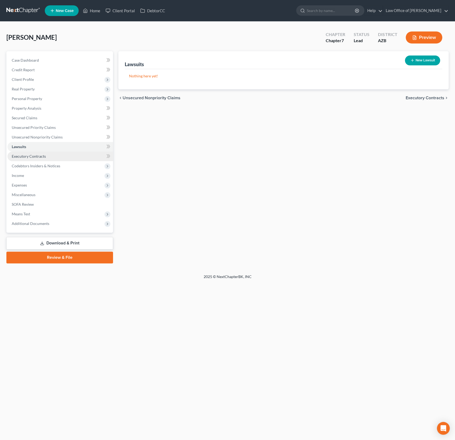
click at [29, 157] on span "Executory Contracts" at bounding box center [29, 156] width 34 height 5
click at [33, 165] on span "Codebtors Insiders & Notices" at bounding box center [36, 166] width 49 height 5
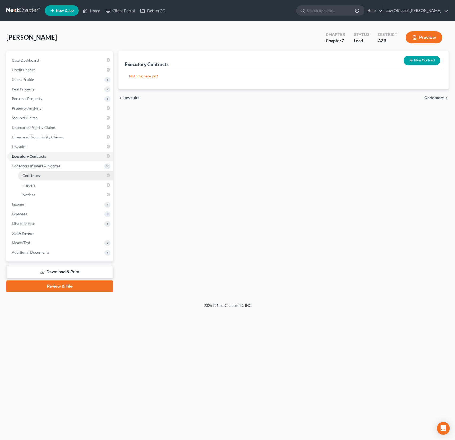
click at [35, 172] on link "Codebtors" at bounding box center [65, 176] width 95 height 10
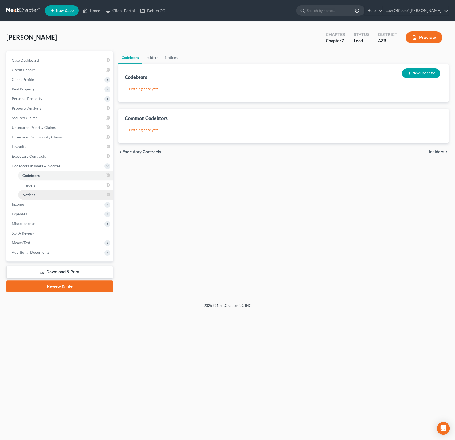
click at [39, 190] on link "Notices" at bounding box center [65, 195] width 95 height 10
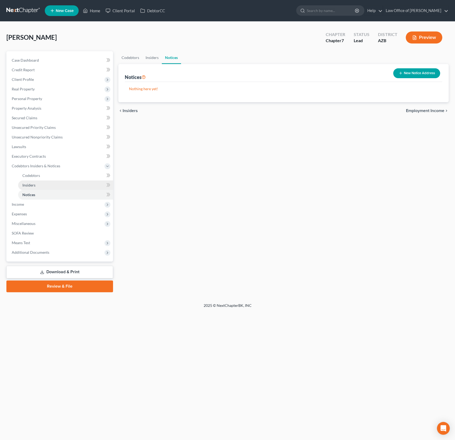
click at [38, 185] on link "Insiders" at bounding box center [65, 185] width 95 height 10
click at [26, 203] on span "Income" at bounding box center [60, 205] width 106 height 10
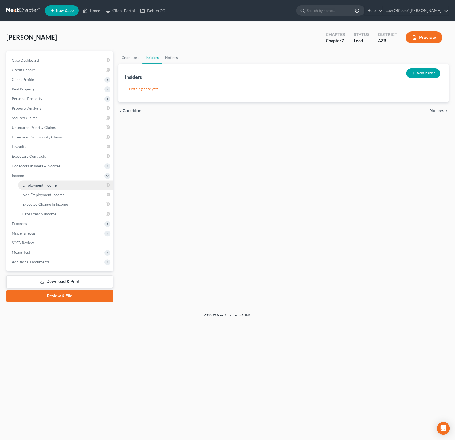
click at [37, 184] on span "Employment Income" at bounding box center [39, 185] width 34 height 5
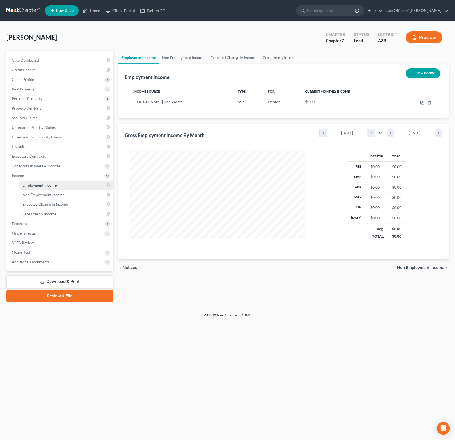
scroll to position [95, 186]
click at [422, 101] on icon "button" at bounding box center [422, 102] width 4 height 4
select select "1"
select select "3"
select select "0"
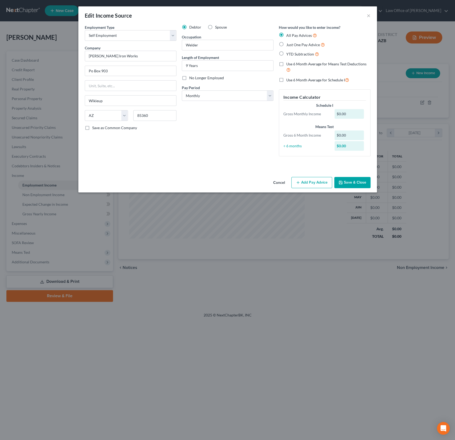
click at [308, 182] on button "Add Pay Advice" at bounding box center [312, 182] width 41 height 11
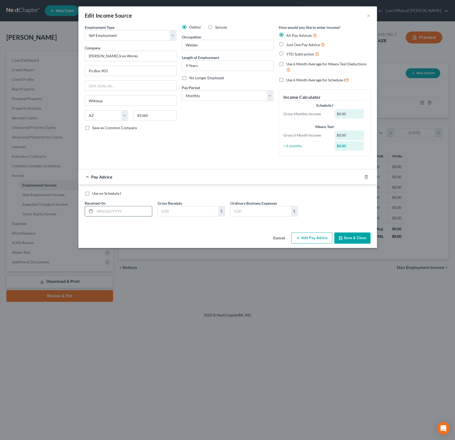
click at [109, 211] on input "text" at bounding box center [123, 211] width 57 height 10
type input "[DATE]"
type input "4,040"
type input "1,009.16"
click at [288, 228] on div "Employment Type * Select Full or [DEMOGRAPHIC_DATA] Employment Self Employment …" at bounding box center [227, 128] width 299 height 206
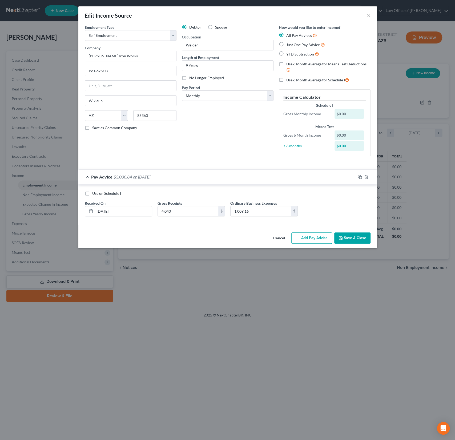
click at [319, 239] on button "Add Pay Advice" at bounding box center [312, 237] width 41 height 11
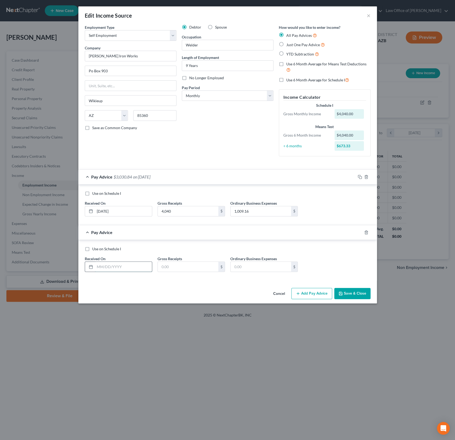
click at [111, 267] on input "text" at bounding box center [123, 267] width 57 height 10
type input "[DATE]"
type input "6,525"
type input "350.34"
click at [312, 291] on button "Add Pay Advice" at bounding box center [312, 293] width 41 height 11
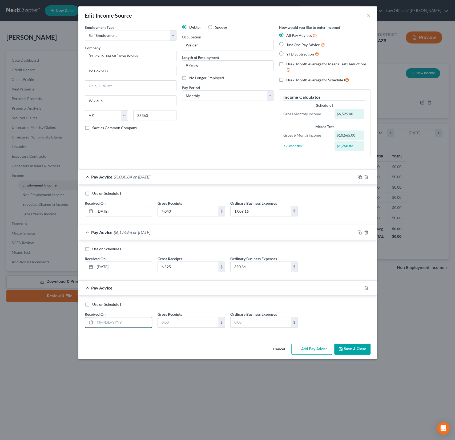
click at [109, 321] on input "text" at bounding box center [123, 322] width 57 height 10
type input "[DATE]"
type input "2,030"
type input "1,214.18"
click at [320, 348] on button "Add Pay Advice" at bounding box center [312, 349] width 41 height 11
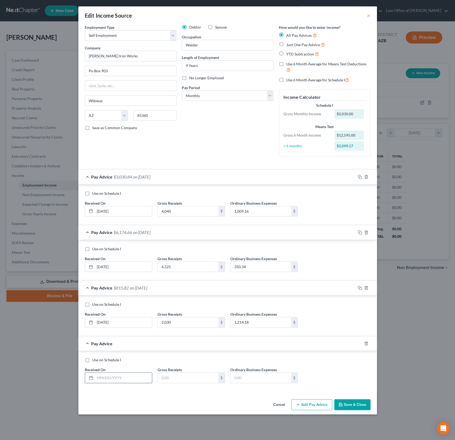
click at [102, 376] on input "text" at bounding box center [123, 378] width 57 height 10
type input "[DATE]"
type input "3,500"
type input "350"
click at [321, 403] on button "Add Pay Advice" at bounding box center [312, 404] width 41 height 11
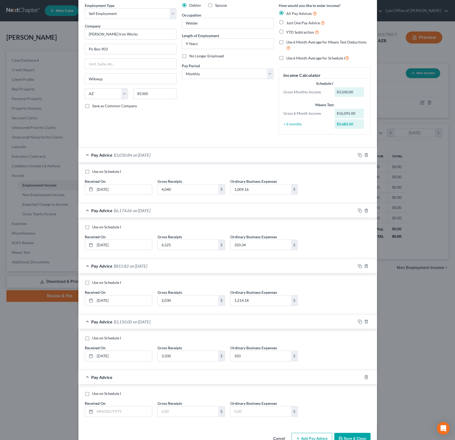
scroll to position [34, 0]
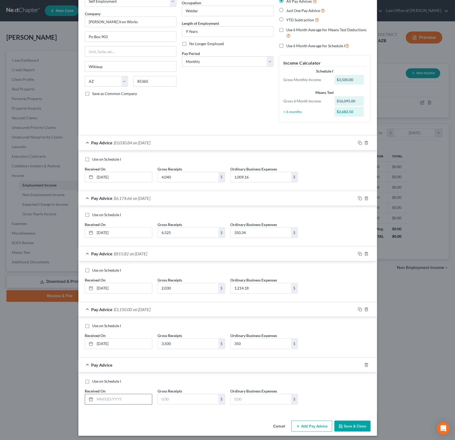
click at [111, 399] on input "text" at bounding box center [123, 399] width 57 height 10
type input "[DATE]"
type input "0"
type input "600"
click at [312, 428] on button "Add Pay Advice" at bounding box center [312, 425] width 41 height 11
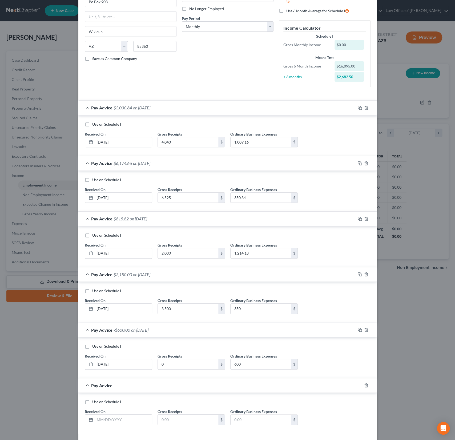
scroll to position [89, 0]
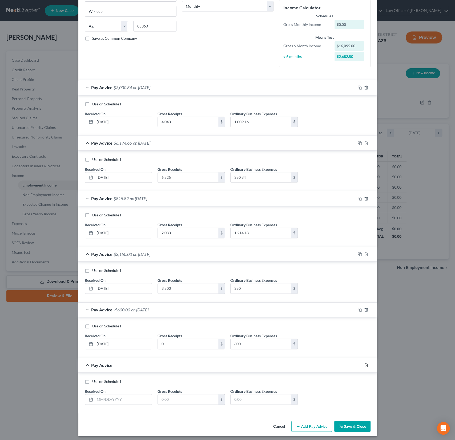
click at [368, 364] on icon "button" at bounding box center [366, 365] width 4 height 4
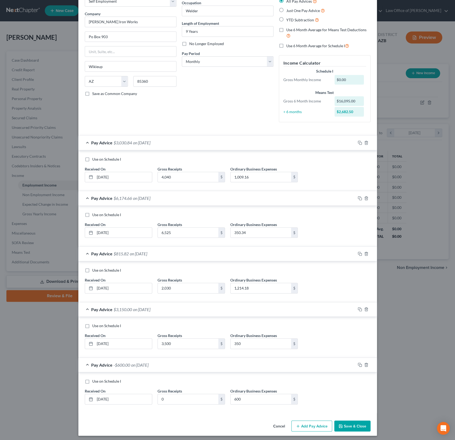
scroll to position [0, 0]
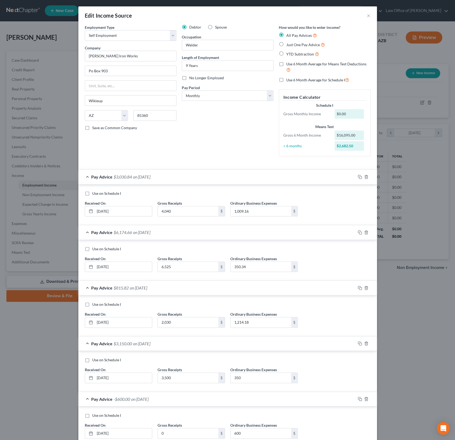
click at [287, 79] on label "Use 6 Month Average for Schedule I" at bounding box center [318, 80] width 63 height 6
click at [289, 79] on input "Use 6 Month Average for Schedule I" at bounding box center [290, 78] width 3 height 3
checkbox input "true"
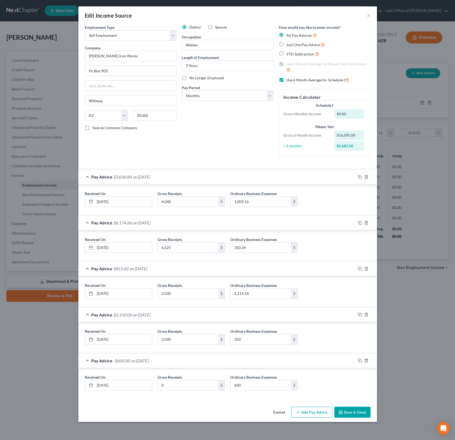
click at [351, 410] on button "Save & Close" at bounding box center [353, 412] width 36 height 11
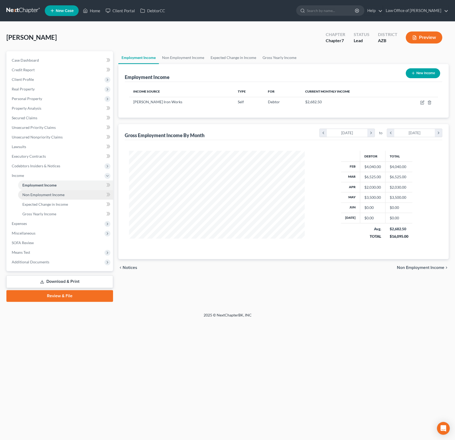
click at [38, 193] on span "Non Employment Income" at bounding box center [43, 194] width 42 height 5
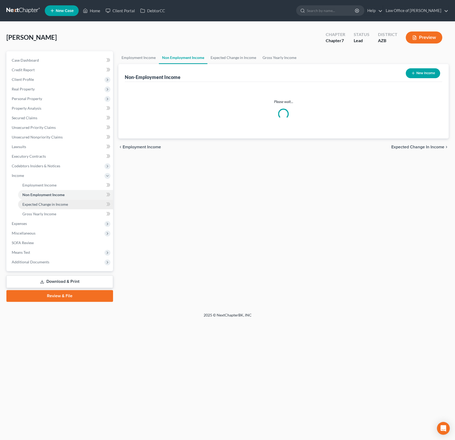
click at [41, 204] on span "Expected Change in Income" at bounding box center [45, 204] width 46 height 5
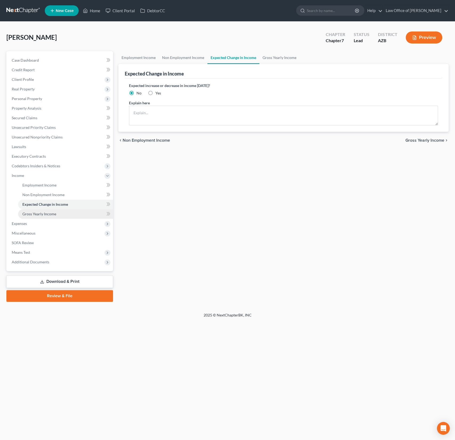
click at [41, 212] on span "Gross Yearly Income" at bounding box center [39, 214] width 34 height 5
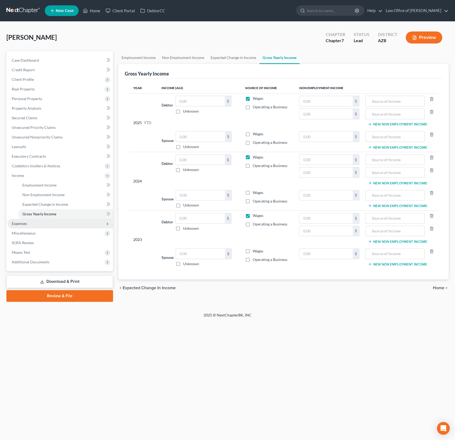
click at [22, 225] on span "Expenses" at bounding box center [19, 223] width 15 height 5
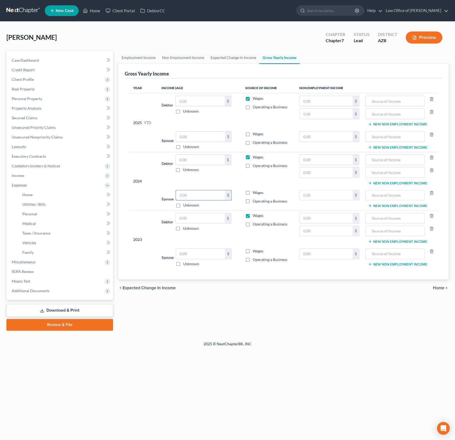
click at [196, 190] on input "text" at bounding box center [200, 195] width 49 height 10
type input "372"
click at [196, 251] on input "text" at bounding box center [200, 254] width 49 height 10
type input "160"
click at [183, 311] on div "Employment Income Non Employment Income Expected Change in Income Gross Yearly …" at bounding box center [284, 190] width 336 height 279
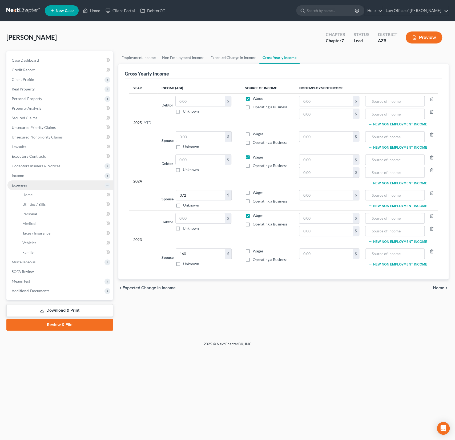
click at [24, 185] on span "Expenses" at bounding box center [19, 185] width 15 height 5
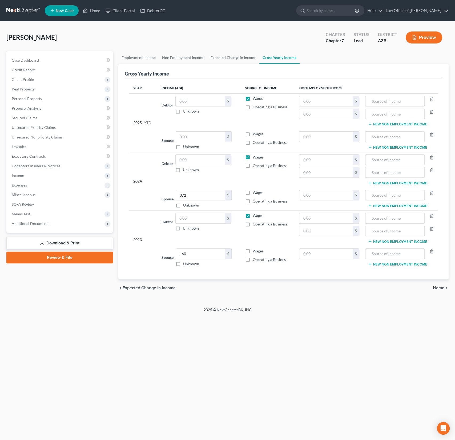
click at [30, 194] on span "Miscellaneous" at bounding box center [24, 194] width 24 height 5
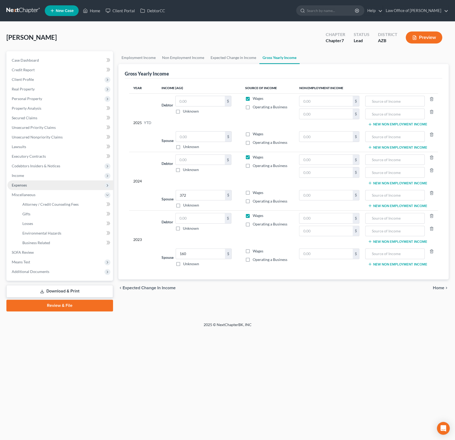
click at [27, 186] on span "Expenses" at bounding box center [19, 185] width 15 height 5
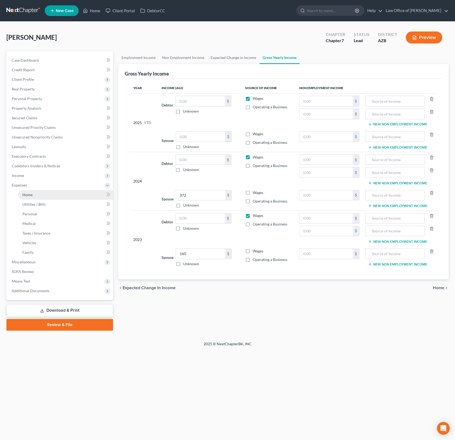
click at [34, 193] on link "Home" at bounding box center [65, 195] width 95 height 10
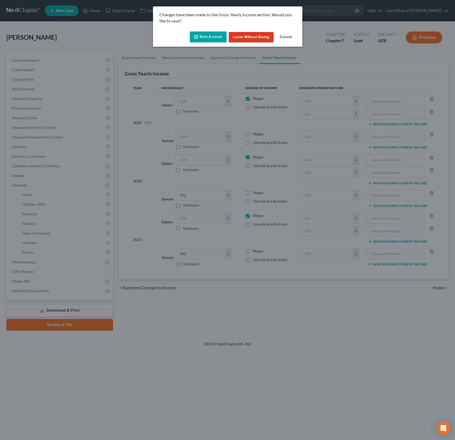
click at [213, 35] on button "Save & Leave" at bounding box center [208, 36] width 37 height 11
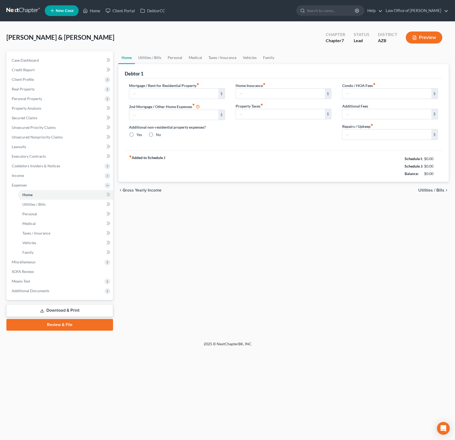
type input "0.00"
radio input "true"
type input "0.00"
type input "5.00"
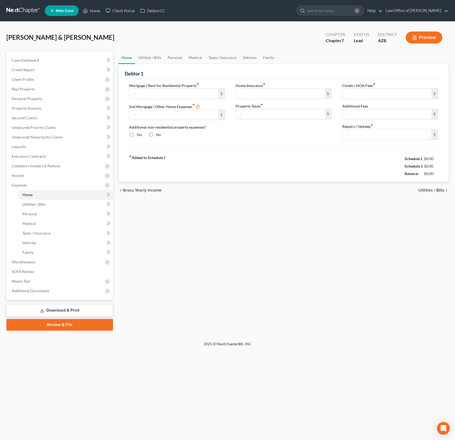
type input "0.00"
type input "20.00"
click at [32, 204] on span "Utilities / Bills" at bounding box center [33, 204] width 23 height 5
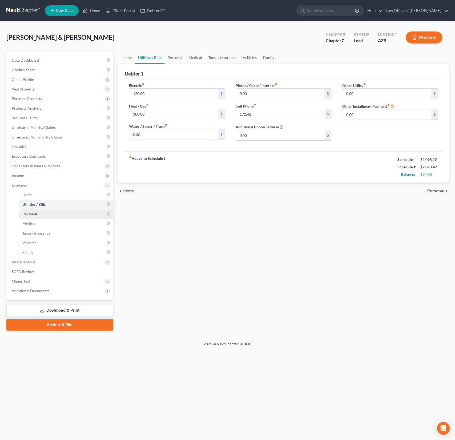
click at [33, 213] on span "Personal" at bounding box center [29, 214] width 15 height 5
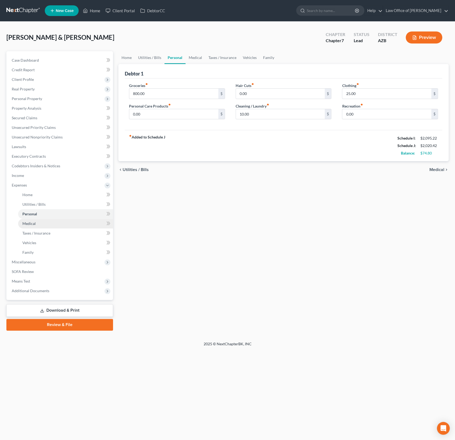
click at [32, 220] on link "Medical" at bounding box center [65, 224] width 95 height 10
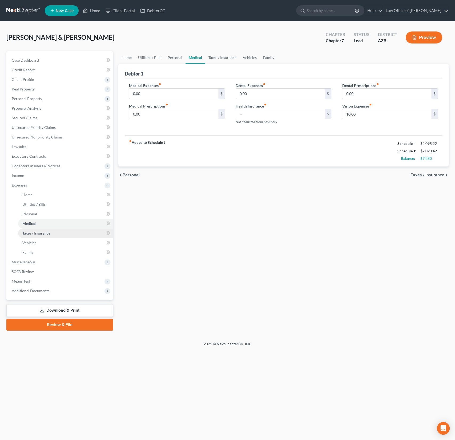
click at [34, 230] on link "Taxes / Insurance" at bounding box center [65, 233] width 95 height 10
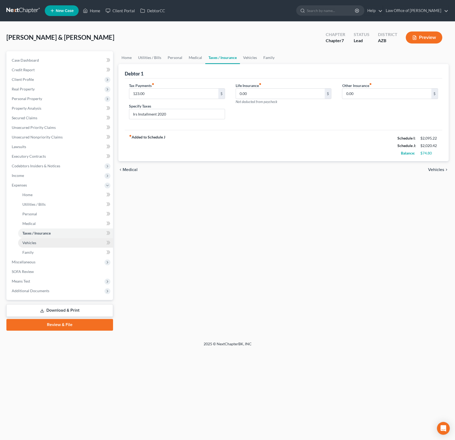
click at [31, 241] on span "Vehicles" at bounding box center [29, 242] width 14 height 5
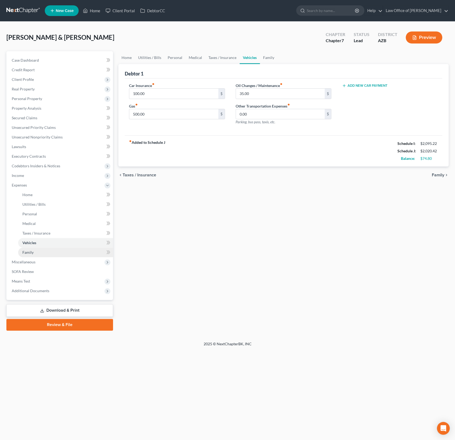
click at [30, 249] on link "Family" at bounding box center [65, 253] width 95 height 10
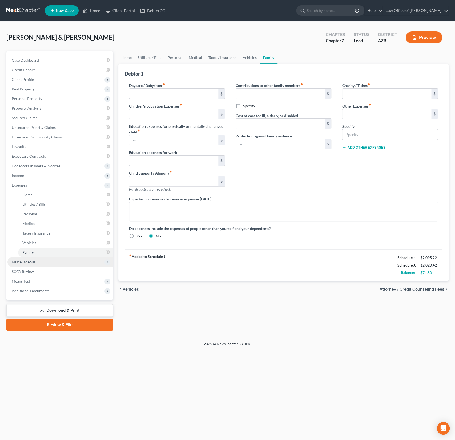
click at [28, 262] on span "Miscellaneous" at bounding box center [24, 262] width 24 height 5
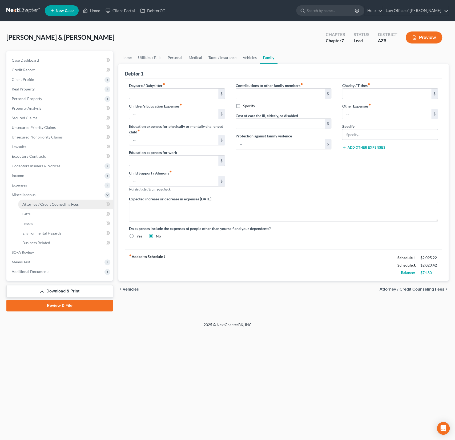
click at [41, 205] on span "Attorney / Credit Counseling Fees" at bounding box center [50, 204] width 56 height 5
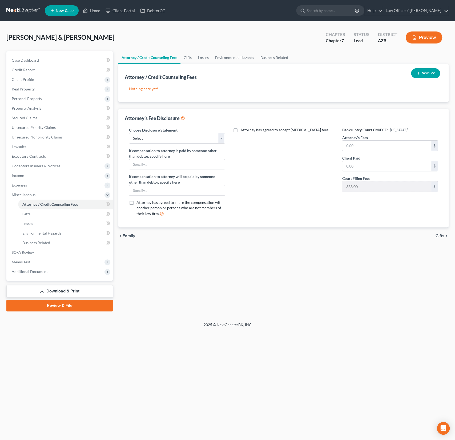
click at [177, 143] on div "Choose Disclosure Statement Select Chapter 7 Chapter 13 Disclosure" at bounding box center [177, 135] width 96 height 16
click at [170, 139] on select "Select Chapter 7 Chapter 13 Disclosure" at bounding box center [177, 138] width 96 height 11
select select "0"
click at [129, 133] on select "Select Chapter 7 Chapter 13 Disclosure" at bounding box center [177, 138] width 96 height 11
click at [366, 145] on input "text" at bounding box center [387, 146] width 89 height 10
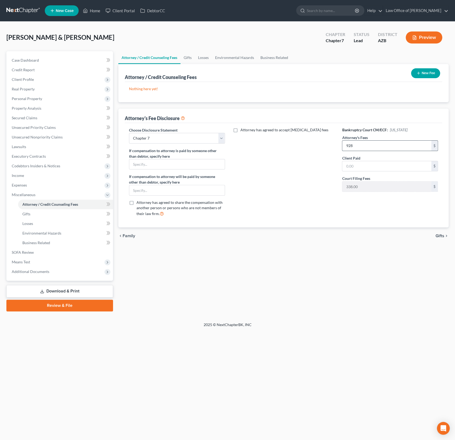
type input "928"
click at [432, 78] on div "New Fee" at bounding box center [425, 73] width 33 height 14
click at [425, 74] on button "New Fee" at bounding box center [425, 73] width 29 height 10
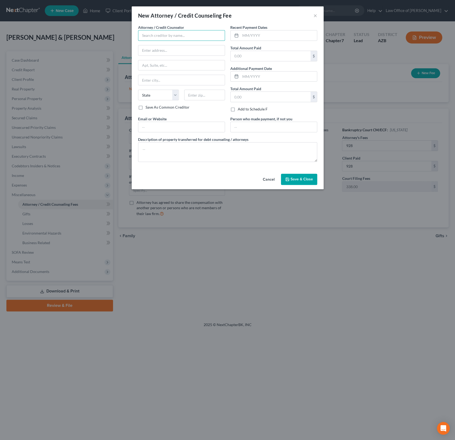
click at [158, 32] on input "text" at bounding box center [181, 35] width 87 height 11
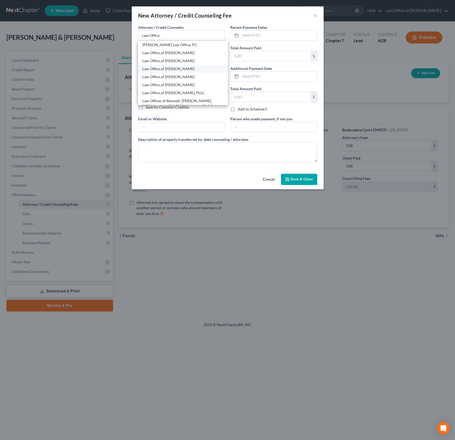
click at [178, 68] on div "Law Office of [PERSON_NAME]" at bounding box center [182, 68] width 81 height 5
type input "Law Office of [PERSON_NAME]"
type input "4186 W 2200 S"
type input "[PERSON_NAME]"
select select "46"
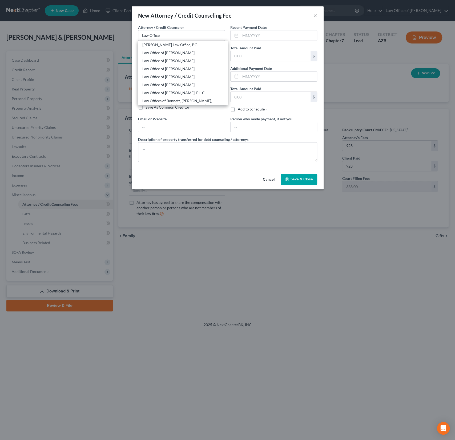
type input "84401"
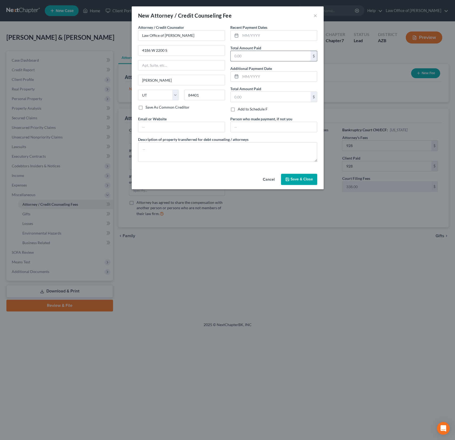
click at [249, 60] on input "text" at bounding box center [271, 56] width 80 height 10
type input "928"
click at [299, 174] on button "Save & Close" at bounding box center [299, 179] width 36 height 11
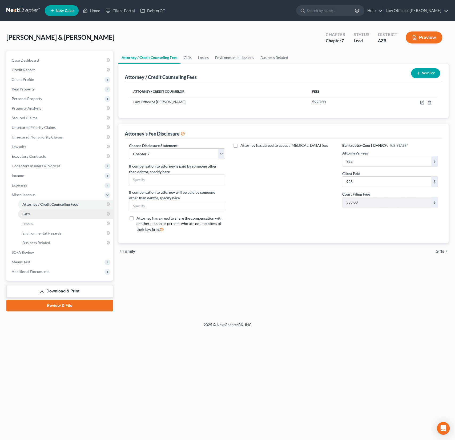
click at [39, 212] on link "Gifts" at bounding box center [65, 214] width 95 height 10
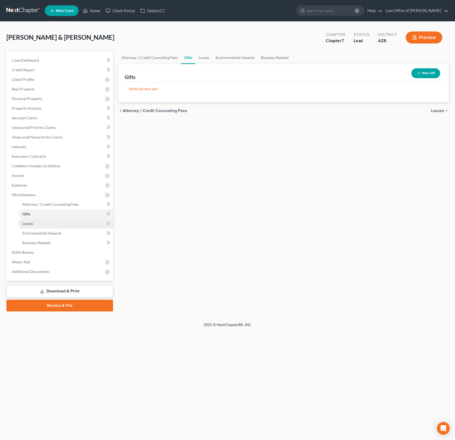
click at [37, 223] on link "Losses" at bounding box center [65, 224] width 95 height 10
click at [37, 234] on span "Environmental Hazards" at bounding box center [41, 233] width 39 height 5
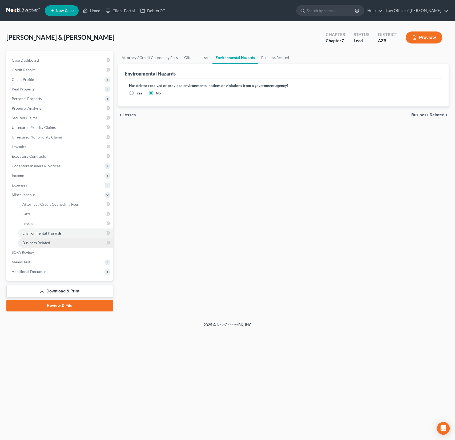
click at [39, 243] on span "Business Related" at bounding box center [36, 242] width 28 height 5
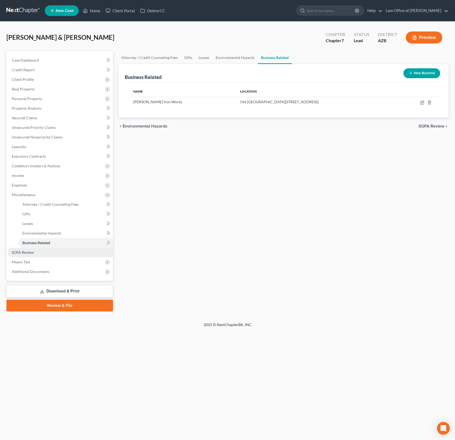
click at [26, 253] on span "SOFA Review" at bounding box center [23, 252] width 22 height 5
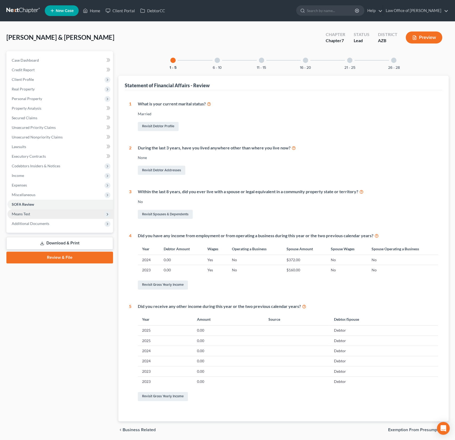
click at [30, 209] on span "Means Test" at bounding box center [60, 214] width 106 height 10
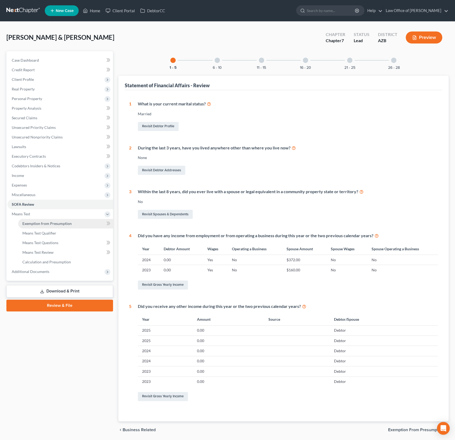
click at [30, 219] on link "Exemption from Presumption" at bounding box center [65, 224] width 95 height 10
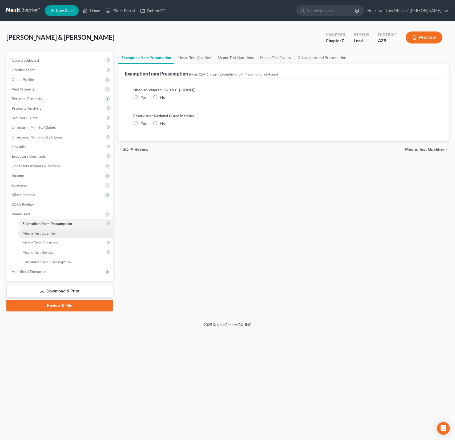
click at [35, 233] on span "Means Test Qualifier" at bounding box center [39, 233] width 34 height 5
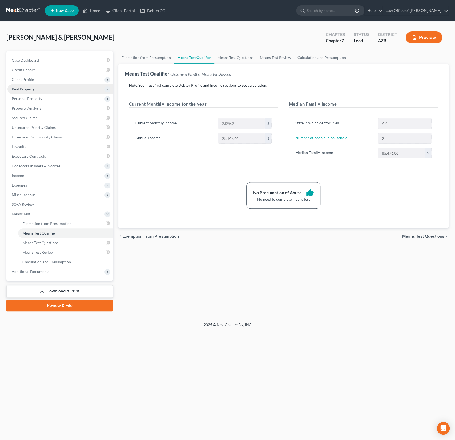
click at [26, 88] on span "Real Property" at bounding box center [23, 89] width 23 height 5
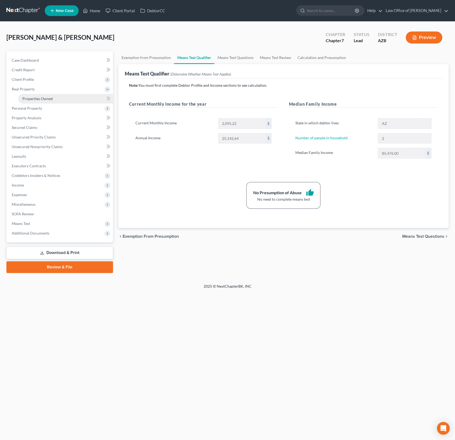
click at [44, 100] on span "Properties Owned" at bounding box center [37, 98] width 30 height 5
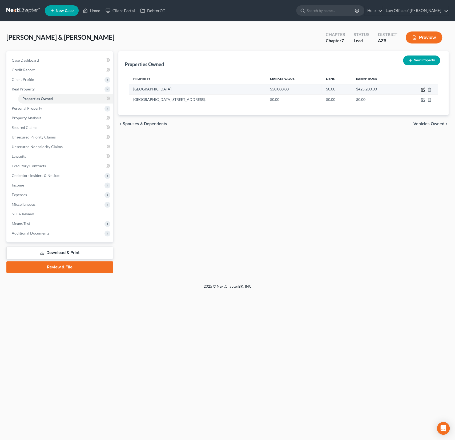
click at [422, 89] on icon "button" at bounding box center [423, 90] width 4 height 4
select select "3"
select select "0"
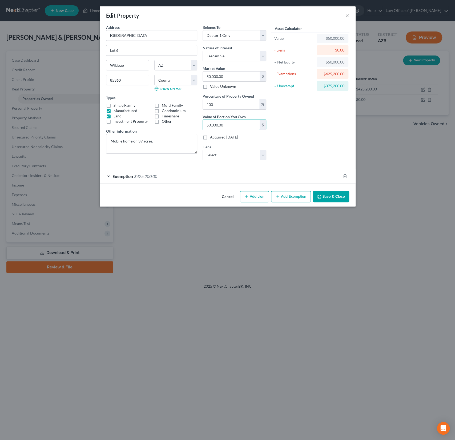
drag, startPoint x: 235, startPoint y: 125, endPoint x: 184, endPoint y: 121, distance: 51.1
click at [184, 121] on div "Address * [GEOGRAPHIC_DATA] Lot 6 Wikieup State [US_STATE][GEOGRAPHIC_DATA] [GE…" at bounding box center [187, 95] width 166 height 140
drag, startPoint x: 235, startPoint y: 125, endPoint x: 175, endPoint y: 120, distance: 59.9
click at [175, 120] on div "Address * [GEOGRAPHIC_DATA] Lot 6 Wikieup State [US_STATE][GEOGRAPHIC_DATA] [GE…" at bounding box center [187, 95] width 166 height 140
type input "0.01"
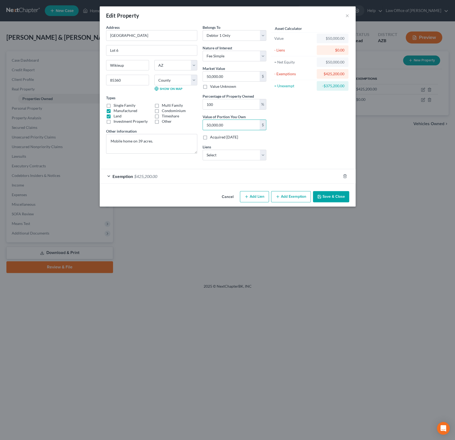
type input "7"
type input "0.16"
type input "79"
type input "1.60"
type input "798"
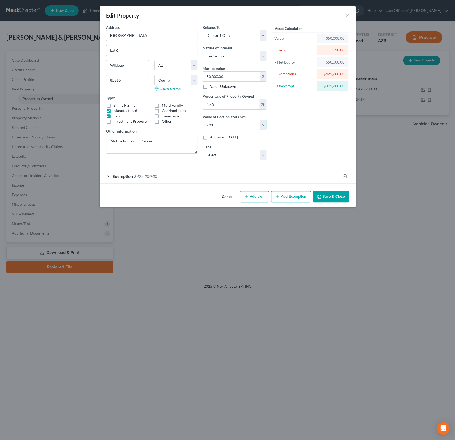
type input "15.96"
type input "7,980"
type input "159.60"
type input "79,800"
click at [337, 195] on button "Save & Close" at bounding box center [331, 196] width 36 height 11
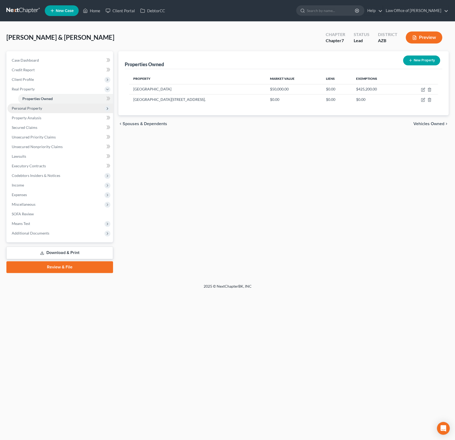
click at [33, 107] on span "Personal Property" at bounding box center [27, 108] width 30 height 5
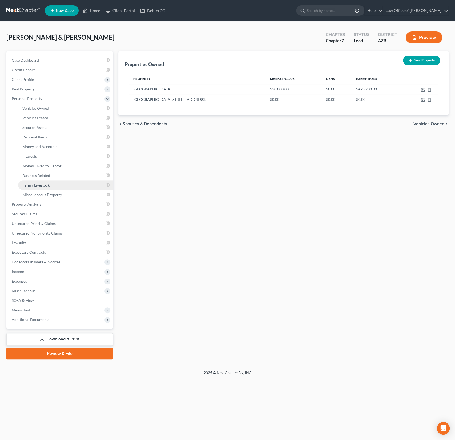
click at [45, 185] on span "Farm / Livestock" at bounding box center [35, 185] width 27 height 5
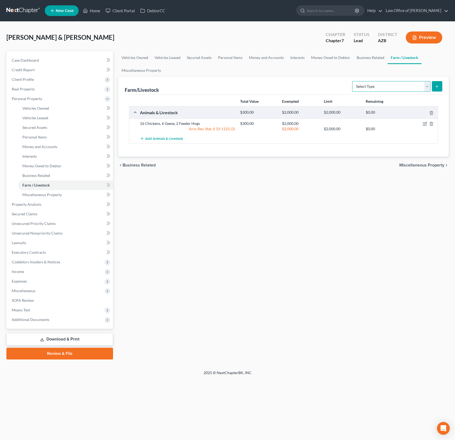
click at [382, 82] on select "Select Type Animals & Livestock (A/B: 47) Crops: Growing or Harvested (A/B: 48)…" at bounding box center [391, 86] width 78 height 11
click at [33, 153] on link "Interests" at bounding box center [65, 157] width 95 height 10
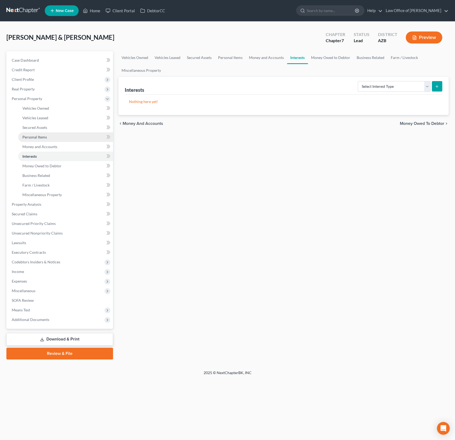
click at [37, 136] on span "Personal Items" at bounding box center [34, 137] width 25 height 5
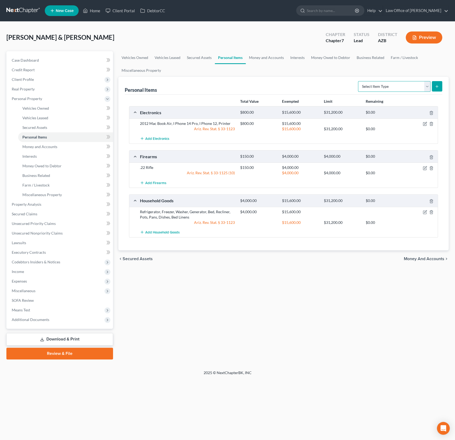
click at [387, 86] on select "Select Item Type Clothing (A/B: 11) Collectibles Of Value (A/B: 8) Electronics …" at bounding box center [394, 86] width 73 height 11
select select "pets"
click at [359, 81] on select "Select Item Type Clothing (A/B: 11) Collectibles Of Value (A/B: 8) Electronics …" at bounding box center [394, 86] width 73 height 11
click at [439, 85] on icon "submit" at bounding box center [437, 86] width 4 height 4
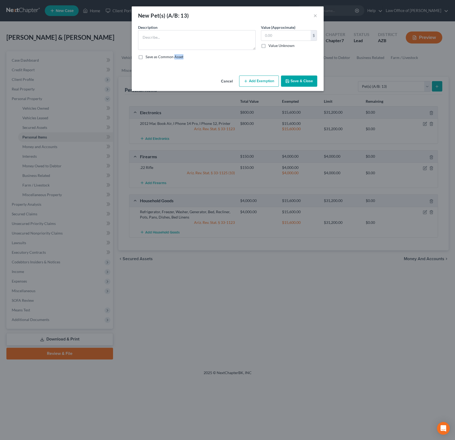
click at [316, 88] on div "New Pet(s) (A/B: 13) × An exemption set must first be selected from the Filing …" at bounding box center [227, 220] width 455 height 440
click at [180, 39] on textarea at bounding box center [197, 40] width 118 height 20
type textarea "1 dog, 5 cats"
click at [295, 36] on input "text" at bounding box center [285, 35] width 49 height 10
type input "200"
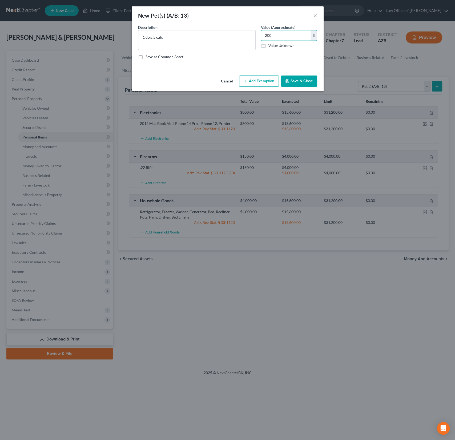
click at [257, 82] on button "Add Exemption" at bounding box center [259, 81] width 40 height 11
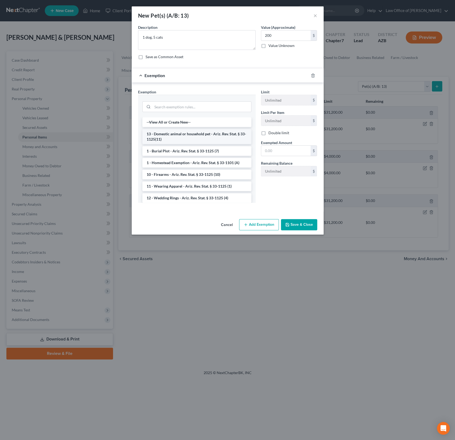
click at [171, 135] on li "13 - Domestic animal or household pet - Ariz. Rev. Stat. § 33-1125(11)" at bounding box center [196, 136] width 109 height 15
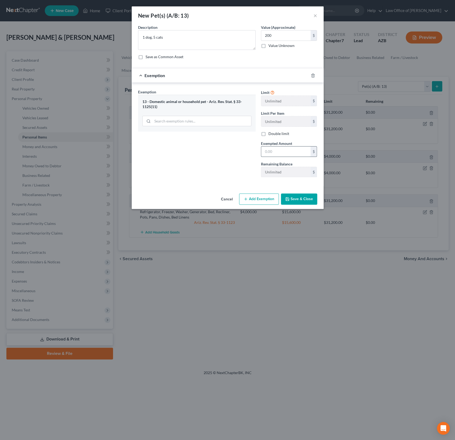
click at [279, 149] on input "text" at bounding box center [285, 151] width 49 height 10
type input "1,000"
click at [309, 204] on div "Cancel Add Exemption Save & Close" at bounding box center [228, 200] width 192 height 18
click at [305, 200] on button "Save & Close" at bounding box center [299, 198] width 36 height 11
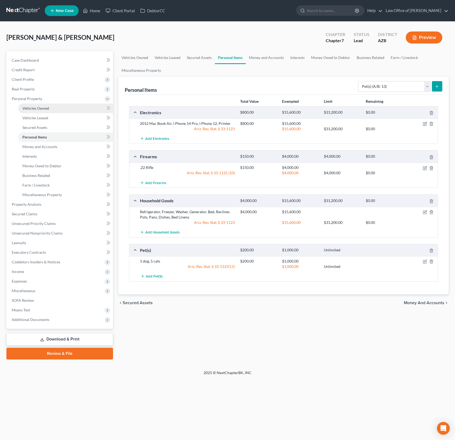
click at [44, 104] on link "Vehicles Owned" at bounding box center [65, 109] width 95 height 10
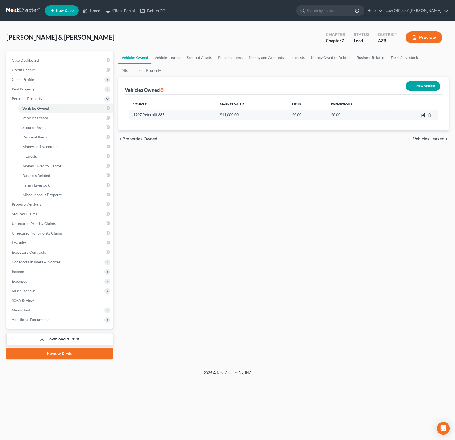
click at [423, 115] on icon "button" at bounding box center [423, 115] width 4 height 4
select select "0"
select select "29"
select select "3"
select select "0"
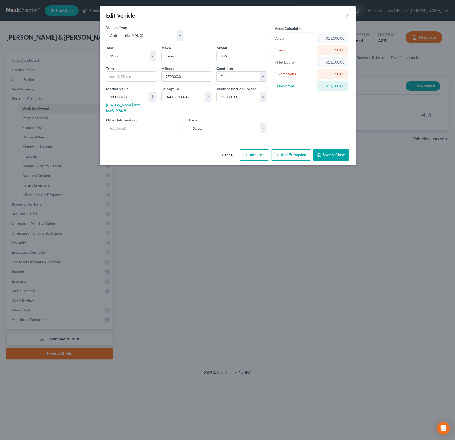
click at [283, 149] on button "Add Exemption" at bounding box center [291, 154] width 40 height 11
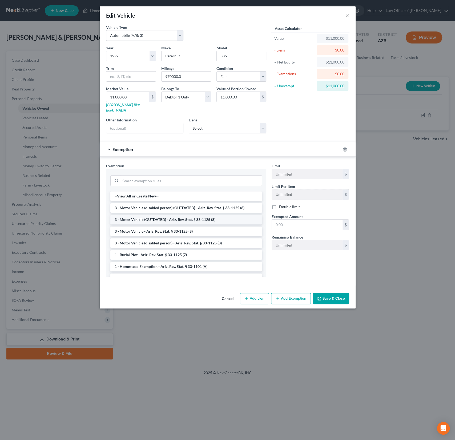
click at [154, 215] on li "3 - Motor Vehicle (OUTDATED) - Ariz. Rev. Stat. § 33-1125 (8)" at bounding box center [186, 220] width 152 height 10
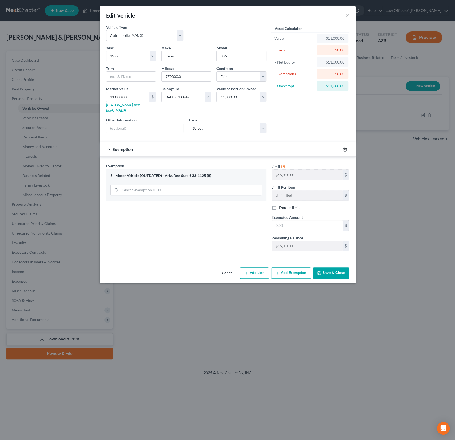
click at [346, 148] on icon "button" at bounding box center [345, 149] width 2 height 3
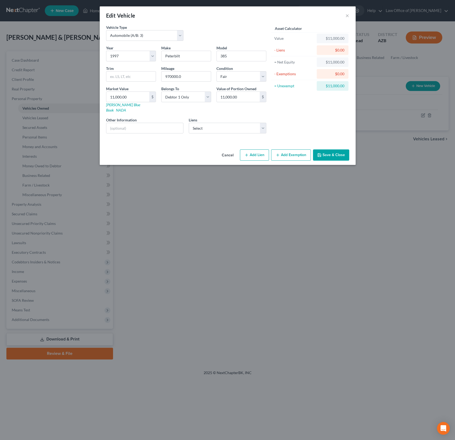
click at [288, 151] on button "Add Exemption" at bounding box center [291, 154] width 40 height 11
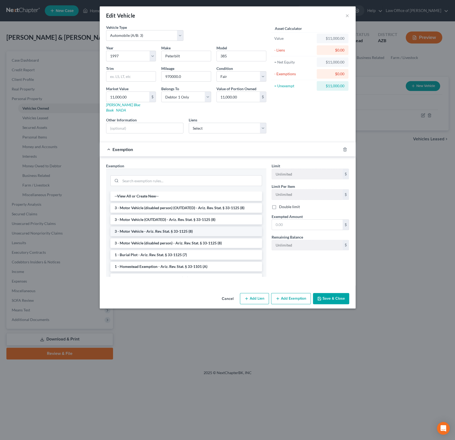
click at [161, 227] on li "3 - Motor Vehicle - Ariz. Rev. Stat. § 33-1125 (8)" at bounding box center [186, 232] width 152 height 10
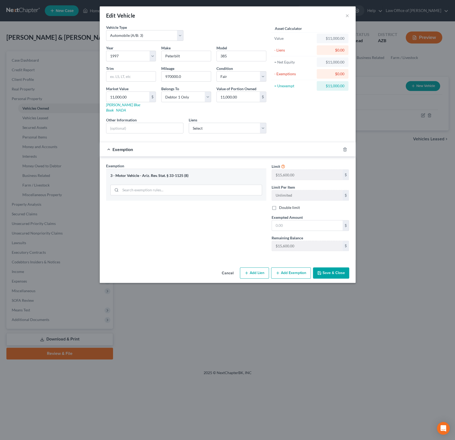
click at [282, 205] on label "Double limit" at bounding box center [289, 207] width 21 height 5
click at [282, 205] on input "Double limit" at bounding box center [282, 206] width 3 height 3
click at [279, 205] on label "Double limit" at bounding box center [289, 207] width 21 height 5
click at [281, 205] on input "Double limit" at bounding box center [282, 206] width 3 height 3
click at [279, 205] on label "Double limit" at bounding box center [289, 207] width 21 height 5
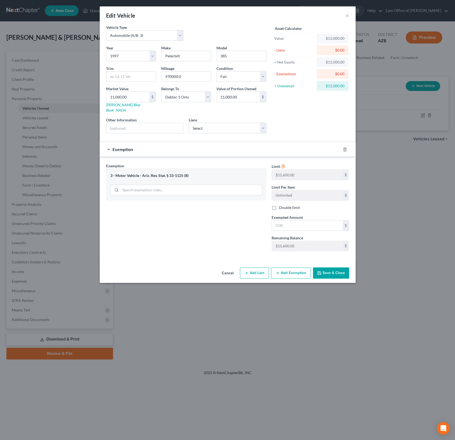
click at [281, 205] on input "Double limit" at bounding box center [282, 206] width 3 height 3
checkbox input "true"
click at [287, 220] on input "text" at bounding box center [307, 225] width 71 height 10
type input "31,200"
click at [332, 267] on button "Save & Close" at bounding box center [331, 272] width 36 height 11
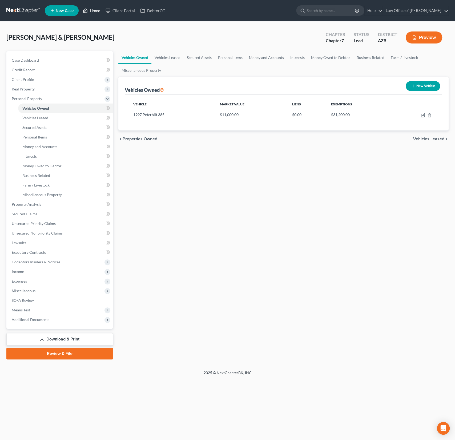
click at [93, 12] on link "Home" at bounding box center [91, 11] width 23 height 10
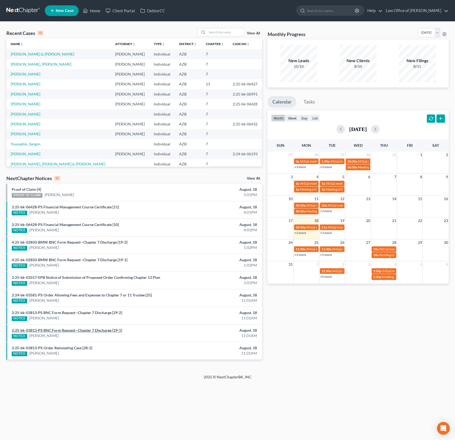
click at [104, 328] on link "2:25-bk-03813-PS BNC Form Request--Chapter 7 Discharge [29-1]" at bounding box center [67, 330] width 110 height 5
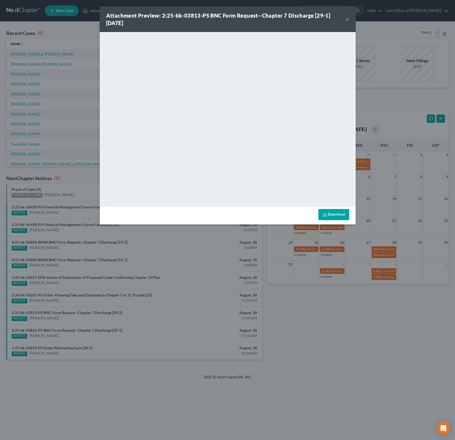
click at [288, 23] on div "Attachment Preview: 2:25-bk-03813-PS BNC Form Request--Chapter 7 Discharge [29-…" at bounding box center [226, 19] width 240 height 15
click at [348, 18] on button "×" at bounding box center [348, 19] width 4 height 6
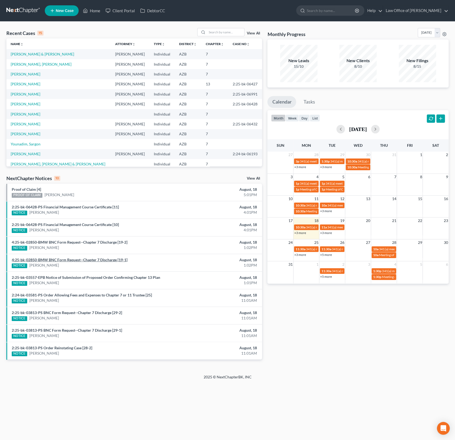
click at [68, 260] on link "4:25-bk-02850-BMW BNC Form Request--Chapter 7 Discharge [19-1]" at bounding box center [70, 259] width 116 height 5
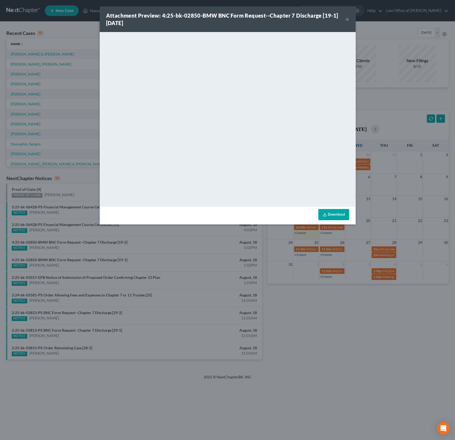
click at [350, 20] on div "Attachment Preview: 4:25-bk-02850-BMW BNC Form Request--Chapter 7 Discharge [19…" at bounding box center [228, 19] width 256 height 26
click at [346, 21] on button "×" at bounding box center [348, 19] width 4 height 6
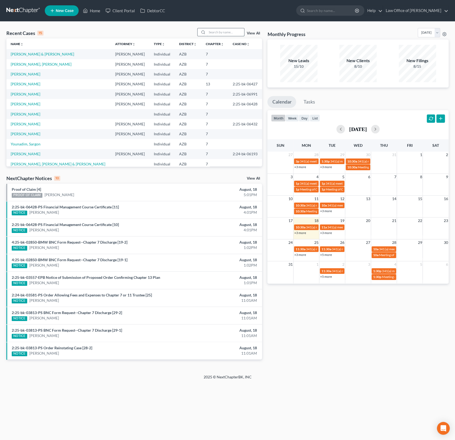
click at [221, 33] on input "search" at bounding box center [225, 32] width 37 height 8
type input "[PERSON_NAME]"
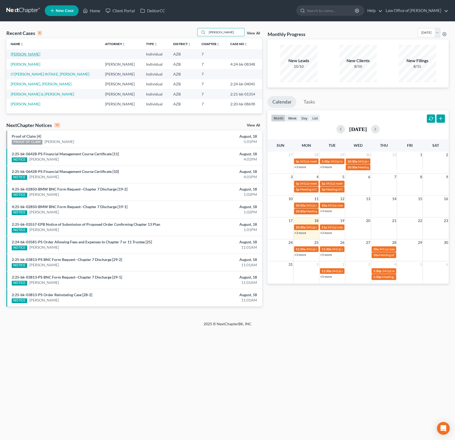
click at [32, 55] on link "[PERSON_NAME]" at bounding box center [26, 54] width 30 height 5
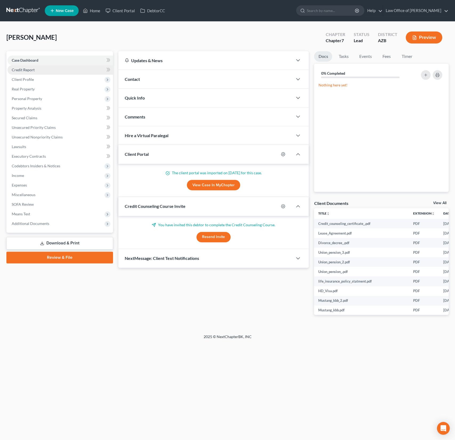
click at [30, 74] on link "Credit Report" at bounding box center [60, 70] width 106 height 10
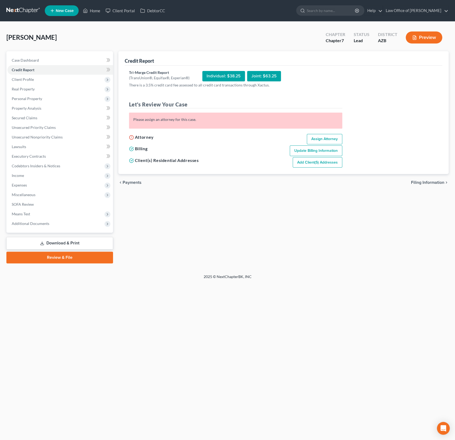
click at [322, 140] on link "Assign Attorney" at bounding box center [324, 139] width 35 height 11
select select "1"
select select "0"
select select "4"
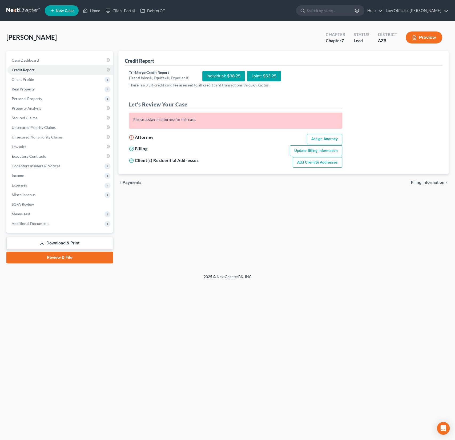
select select "3"
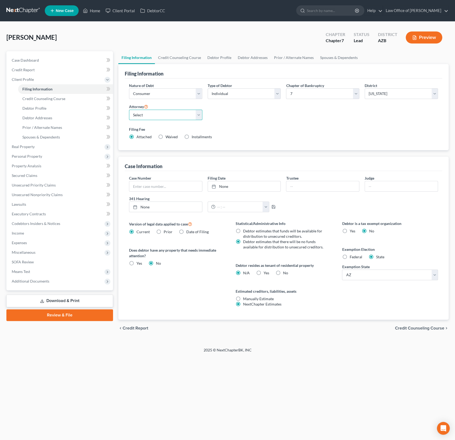
click at [158, 114] on select "Select [PERSON_NAME] - AZB" at bounding box center [165, 115] width 73 height 11
select select "0"
click at [129, 110] on select "Select [PERSON_NAME] - AZB" at bounding box center [165, 115] width 73 height 11
click at [36, 286] on div "Case Dashboard Payments Invoices Payments Payments Credit Report Client Profile…" at bounding box center [59, 170] width 107 height 239
click at [33, 280] on span "Additional Documents" at bounding box center [31, 281] width 38 height 5
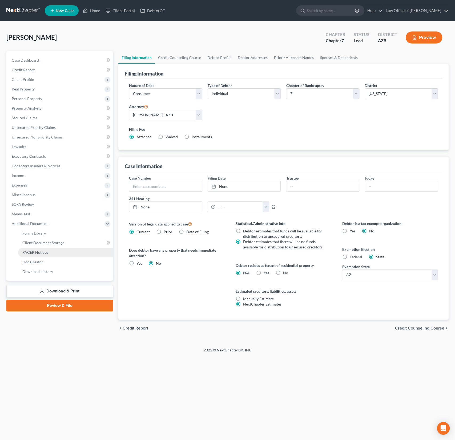
click at [40, 252] on span "PACER Notices" at bounding box center [35, 252] width 26 height 5
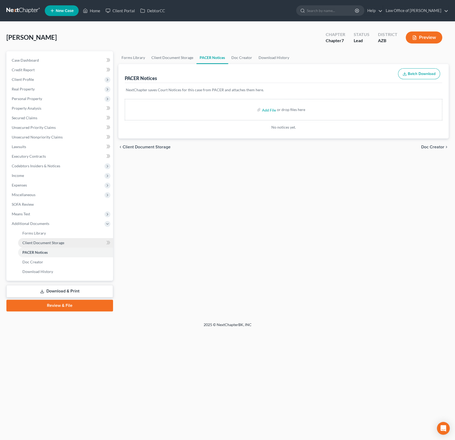
click at [39, 243] on span "Client Document Storage" at bounding box center [43, 242] width 42 height 5
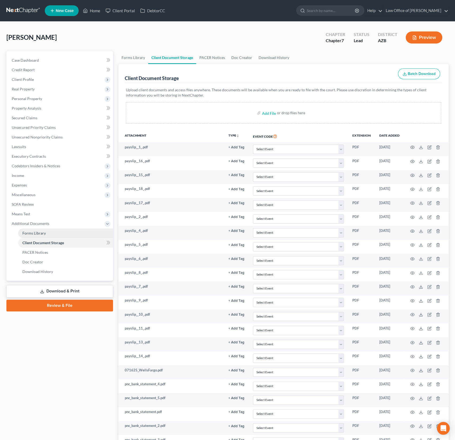
click at [38, 233] on span "Forms Library" at bounding box center [33, 233] width 23 height 5
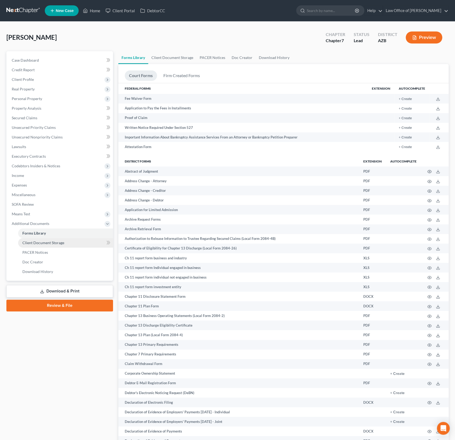
click at [37, 245] on link "Client Document Storage" at bounding box center [65, 243] width 95 height 10
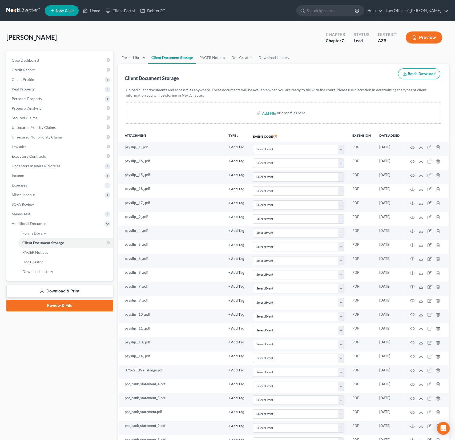
click at [418, 77] on button "Batch Download" at bounding box center [419, 73] width 42 height 11
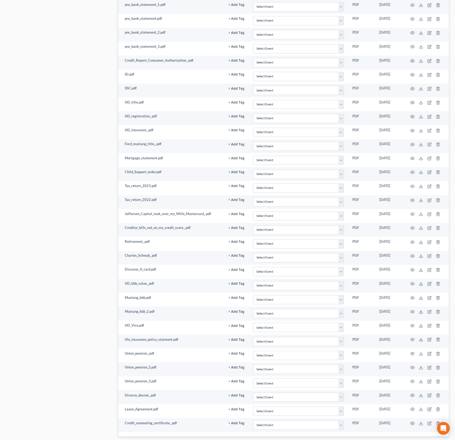
scroll to position [417, 0]
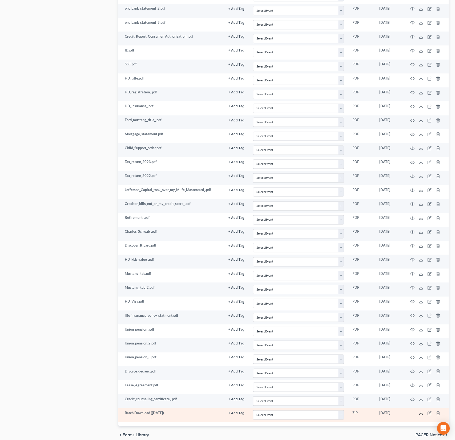
click at [422, 413] on polyline at bounding box center [421, 413] width 2 height 1
